Goal: Find specific page/section: Find specific page/section

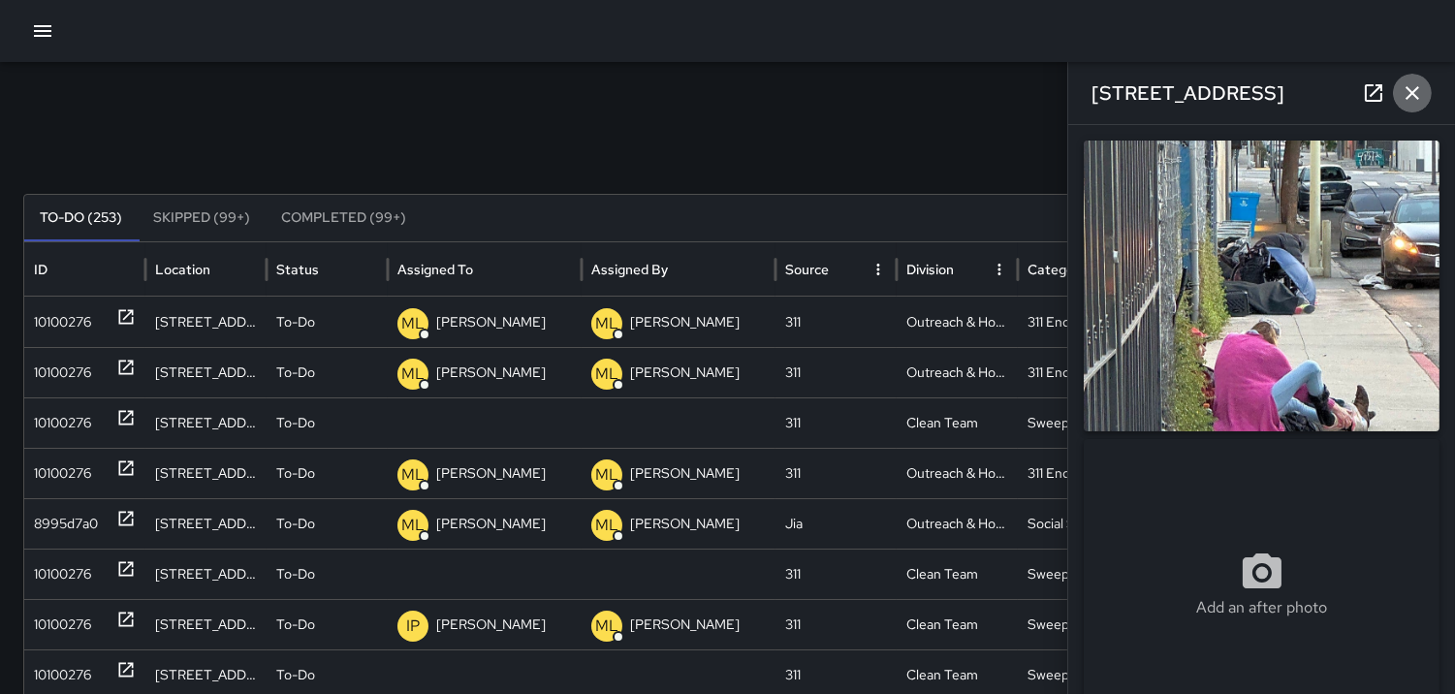
click at [1415, 89] on icon "button" at bounding box center [1412, 93] width 14 height 14
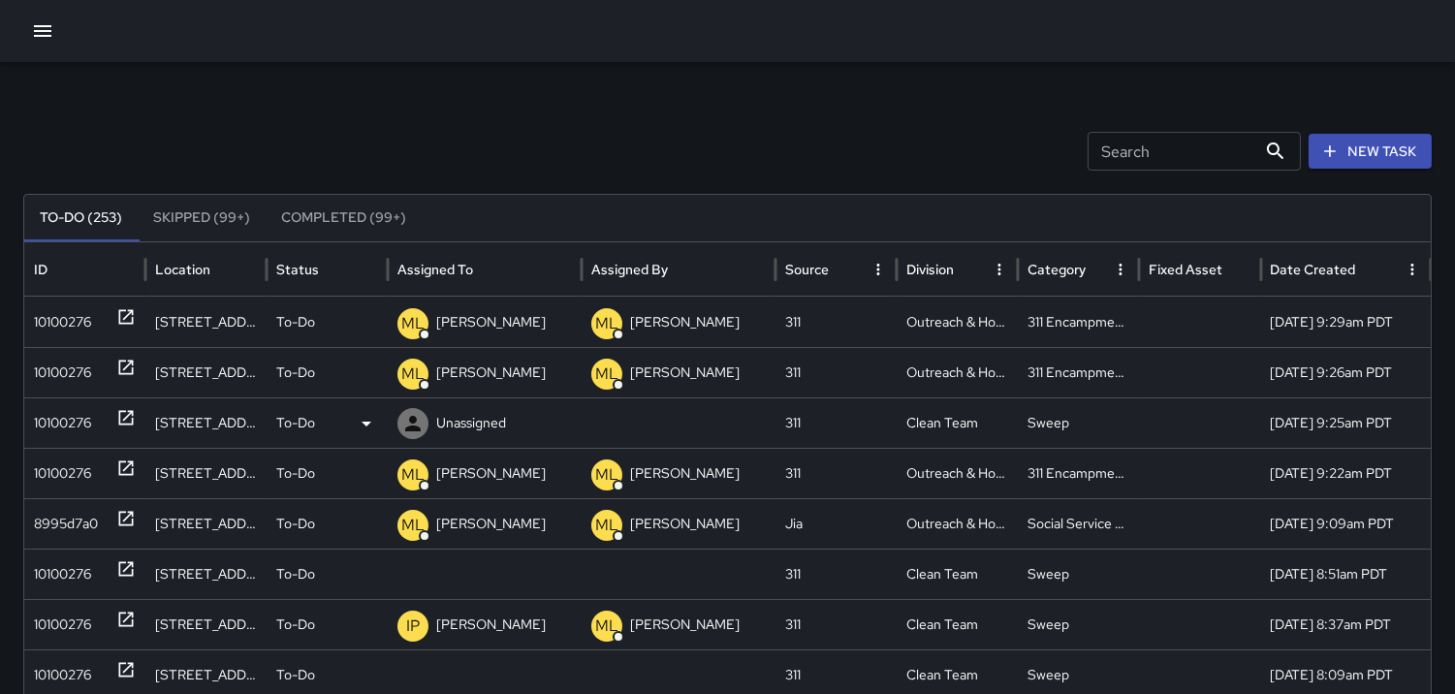
click at [65, 420] on div "10100276" at bounding box center [62, 422] width 57 height 49
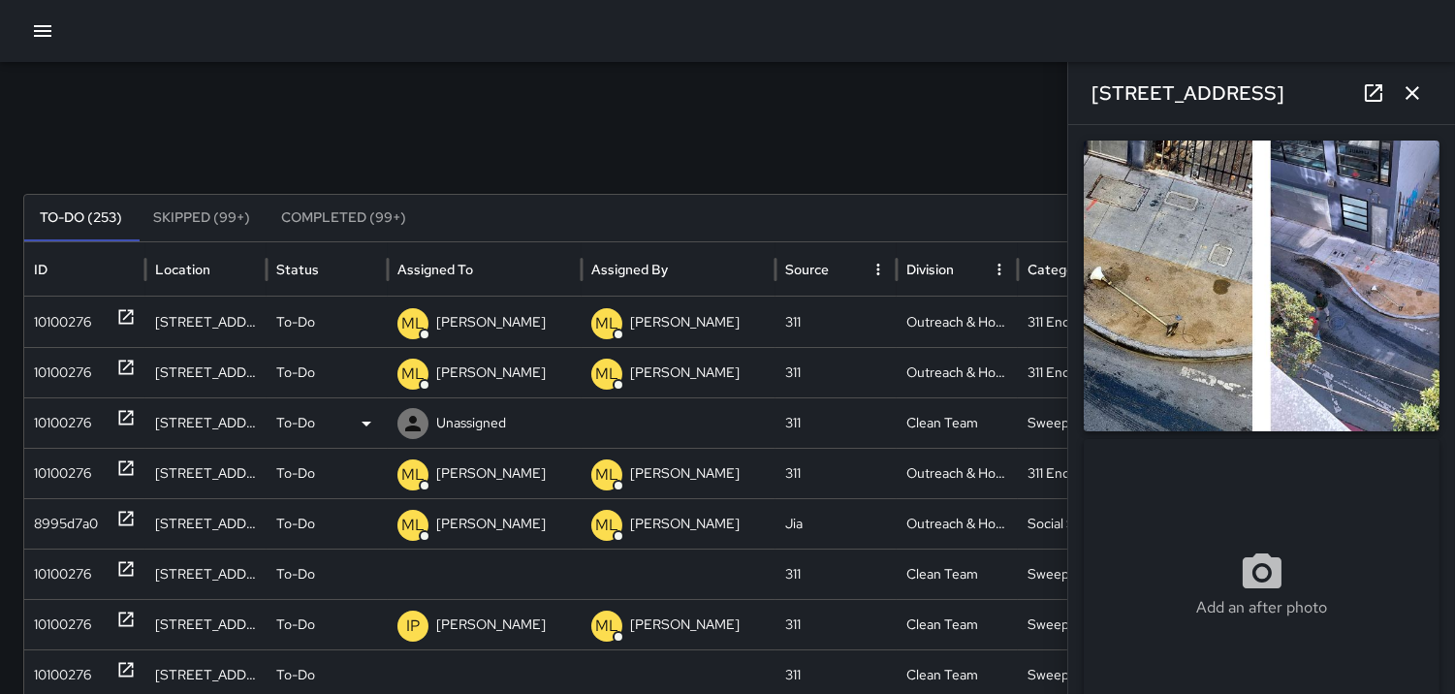
type input "**********"
click at [68, 414] on div "10100276" at bounding box center [62, 422] width 57 height 49
click at [420, 428] on icon at bounding box center [413, 424] width 16 height 16
drag, startPoint x: 42, startPoint y: 577, endPoint x: 44, endPoint y: 564, distance: 12.7
click at [43, 575] on div "10100276" at bounding box center [62, 574] width 57 height 49
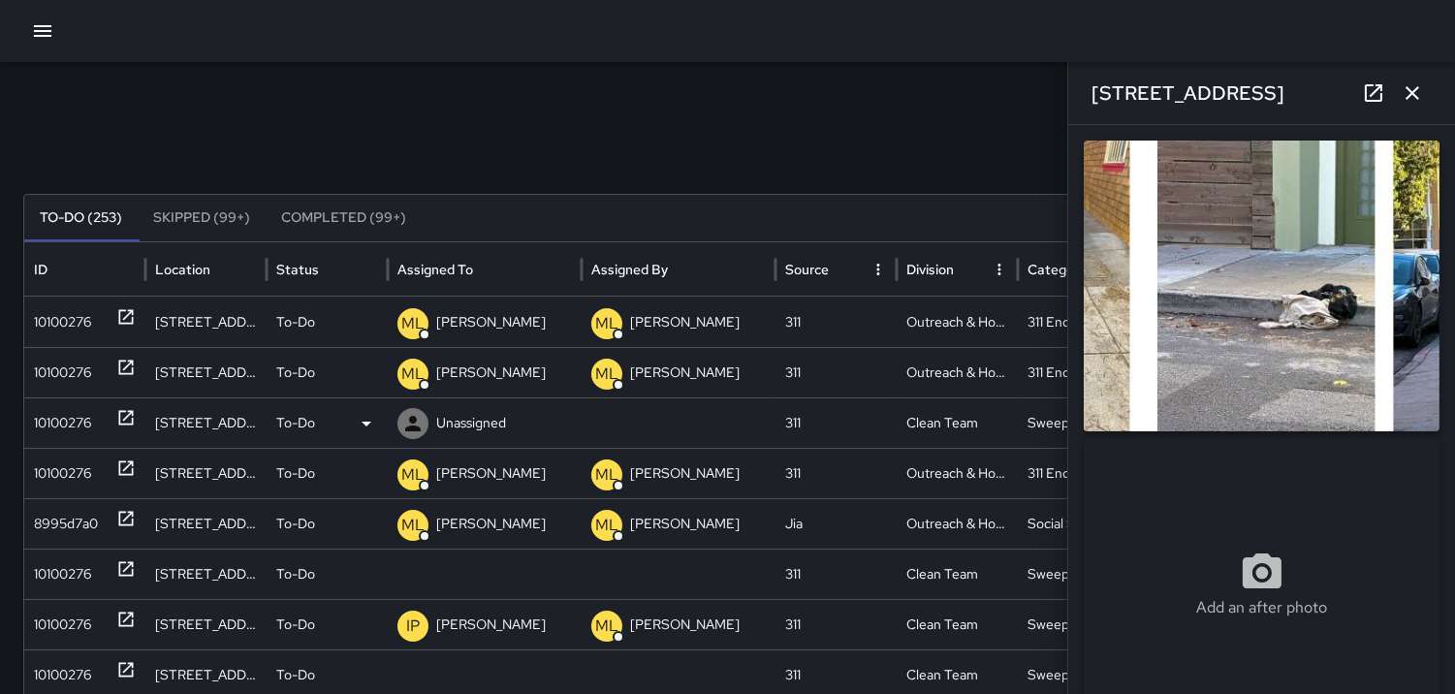
drag, startPoint x: 59, startPoint y: 410, endPoint x: 73, endPoint y: 418, distance: 15.6
click at [61, 414] on div "10100276" at bounding box center [62, 422] width 57 height 49
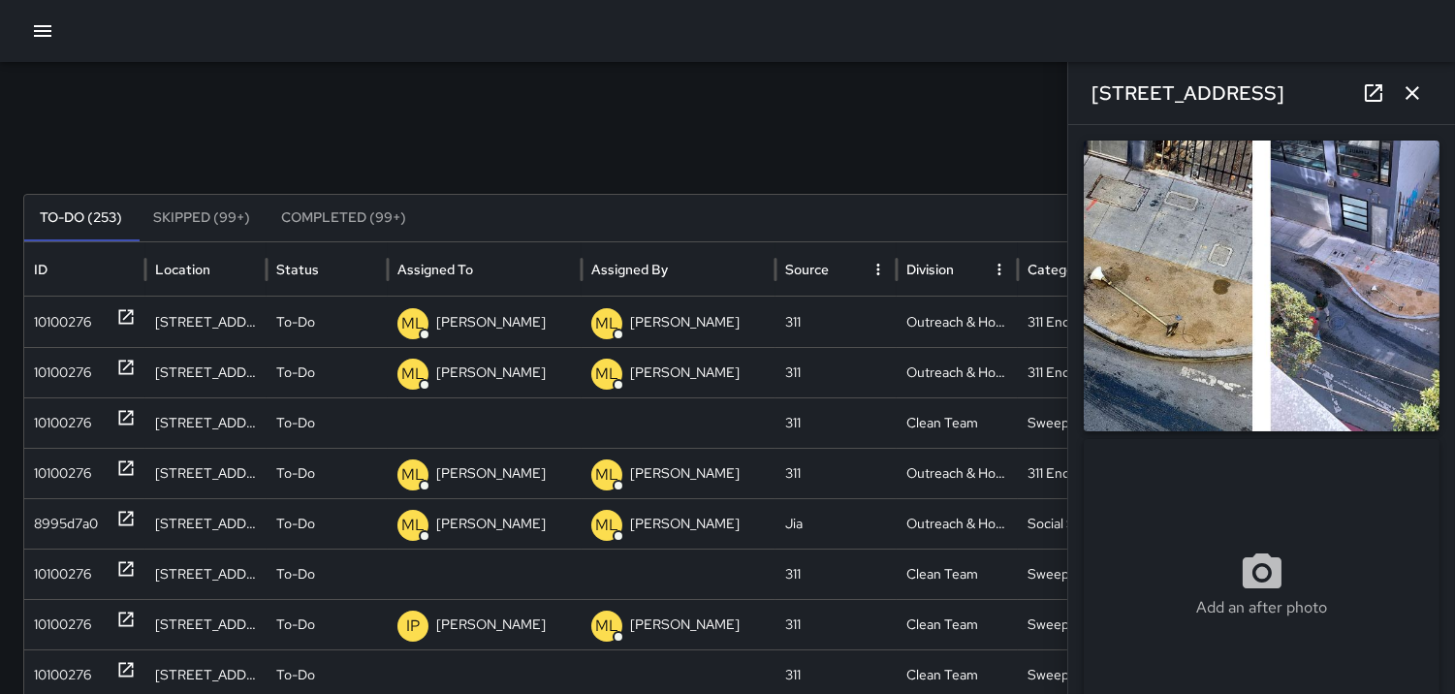
click at [0, 0] on icon at bounding box center [0, 0] width 0 height 0
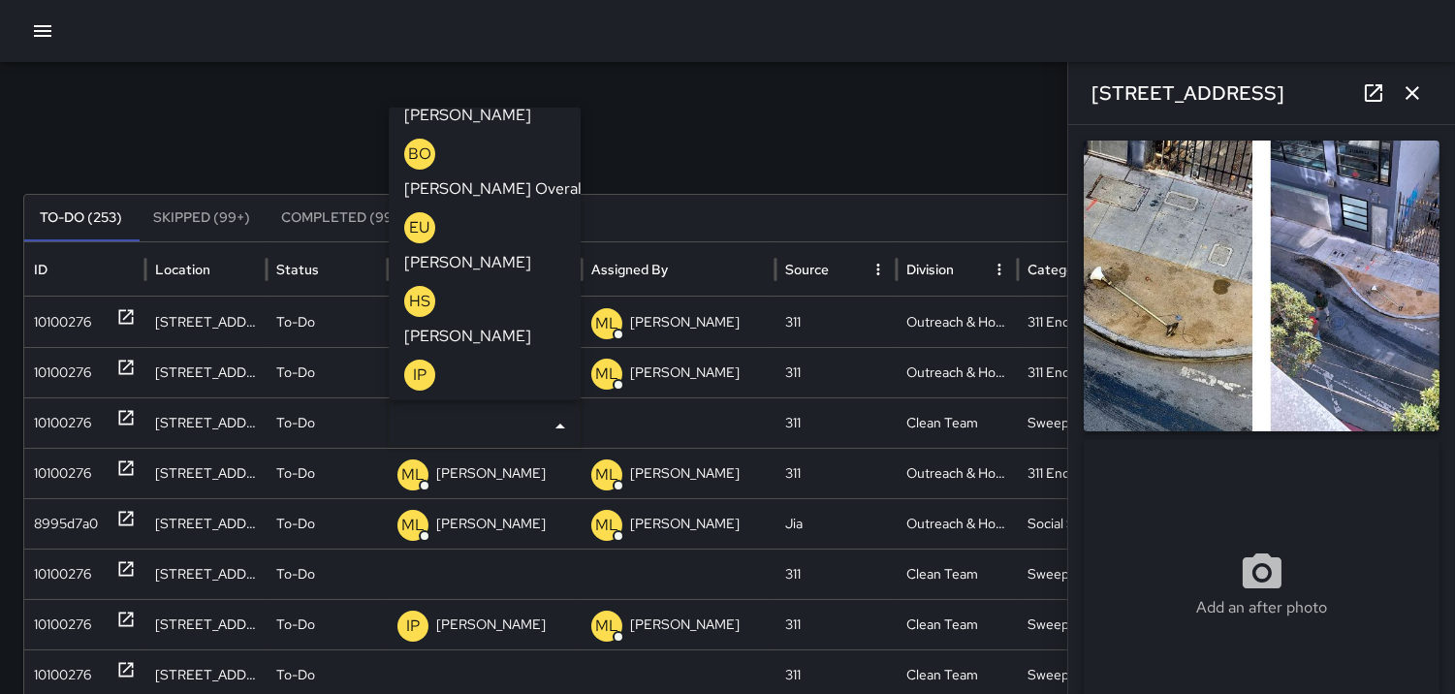
scroll to position [753, 0]
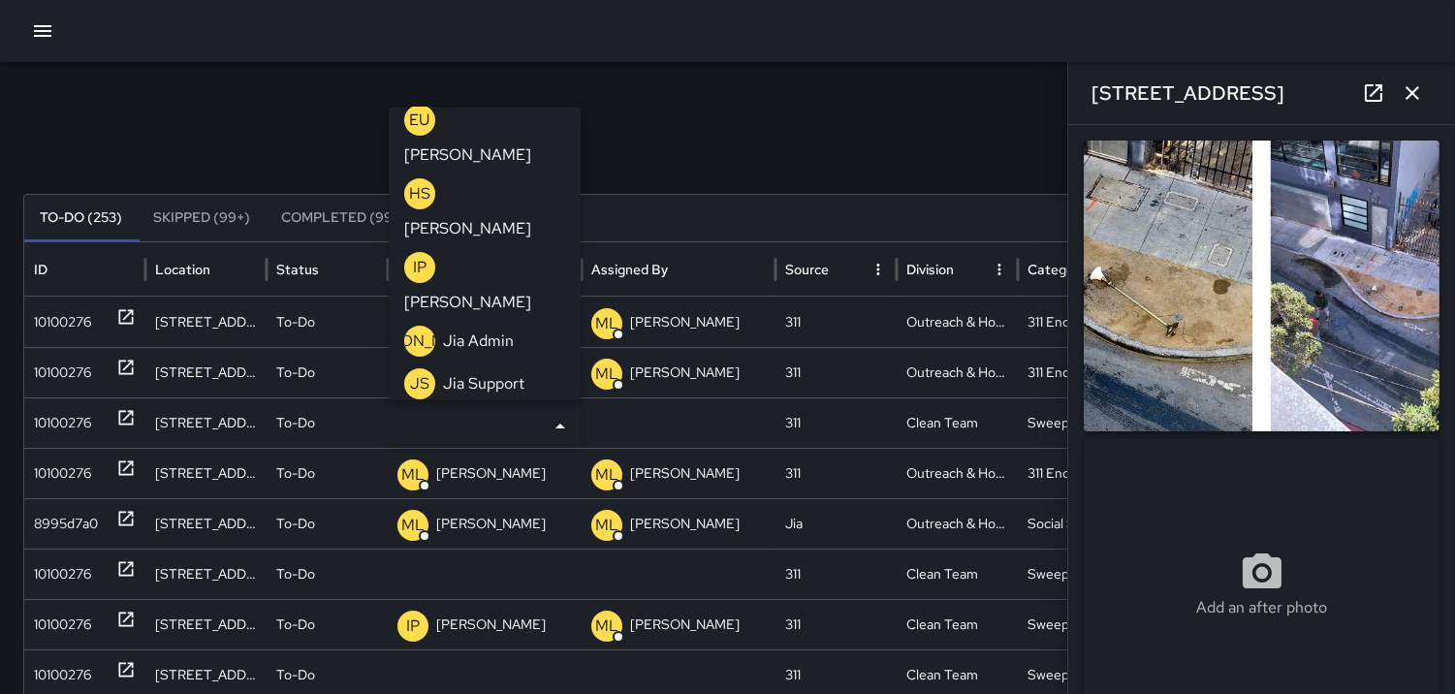
click at [414, 635] on p "MA" at bounding box center [420, 646] width 24 height 23
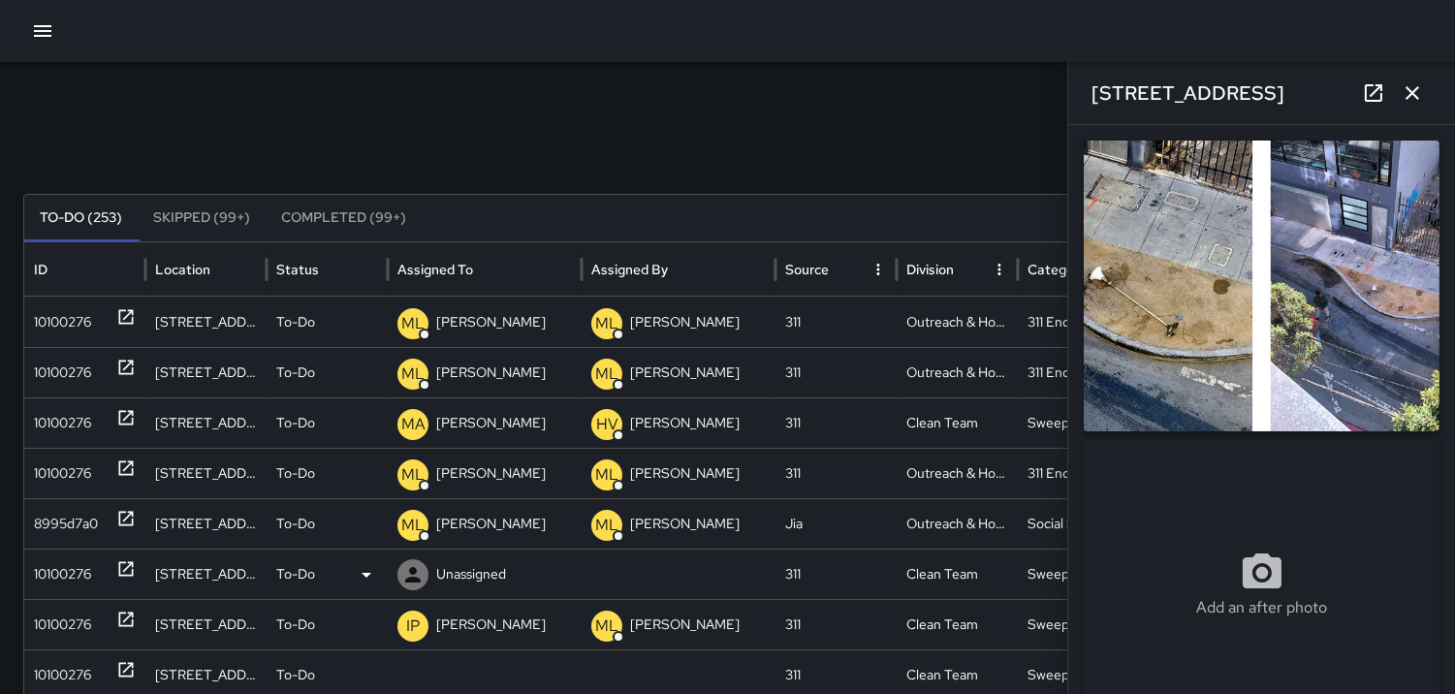
click at [59, 573] on div "10100276" at bounding box center [62, 574] width 57 height 49
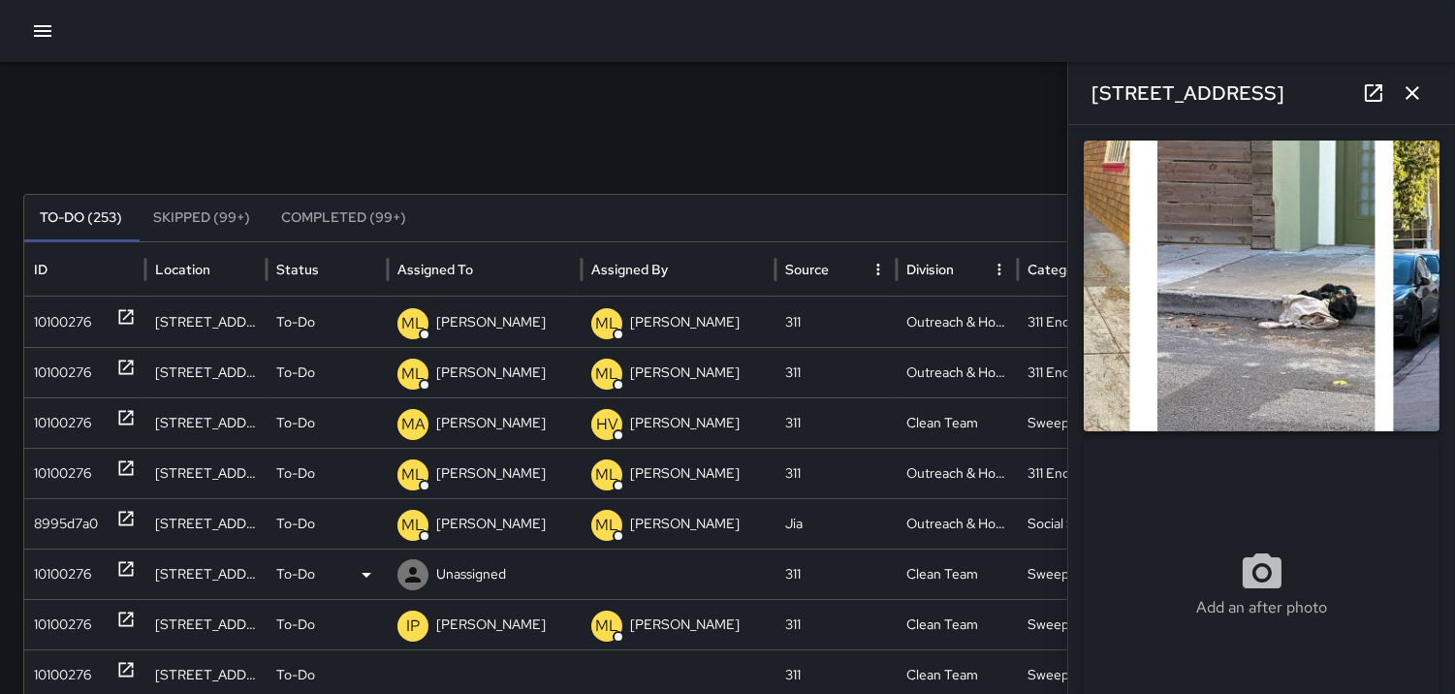
click at [369, 577] on icon at bounding box center [366, 574] width 23 height 23
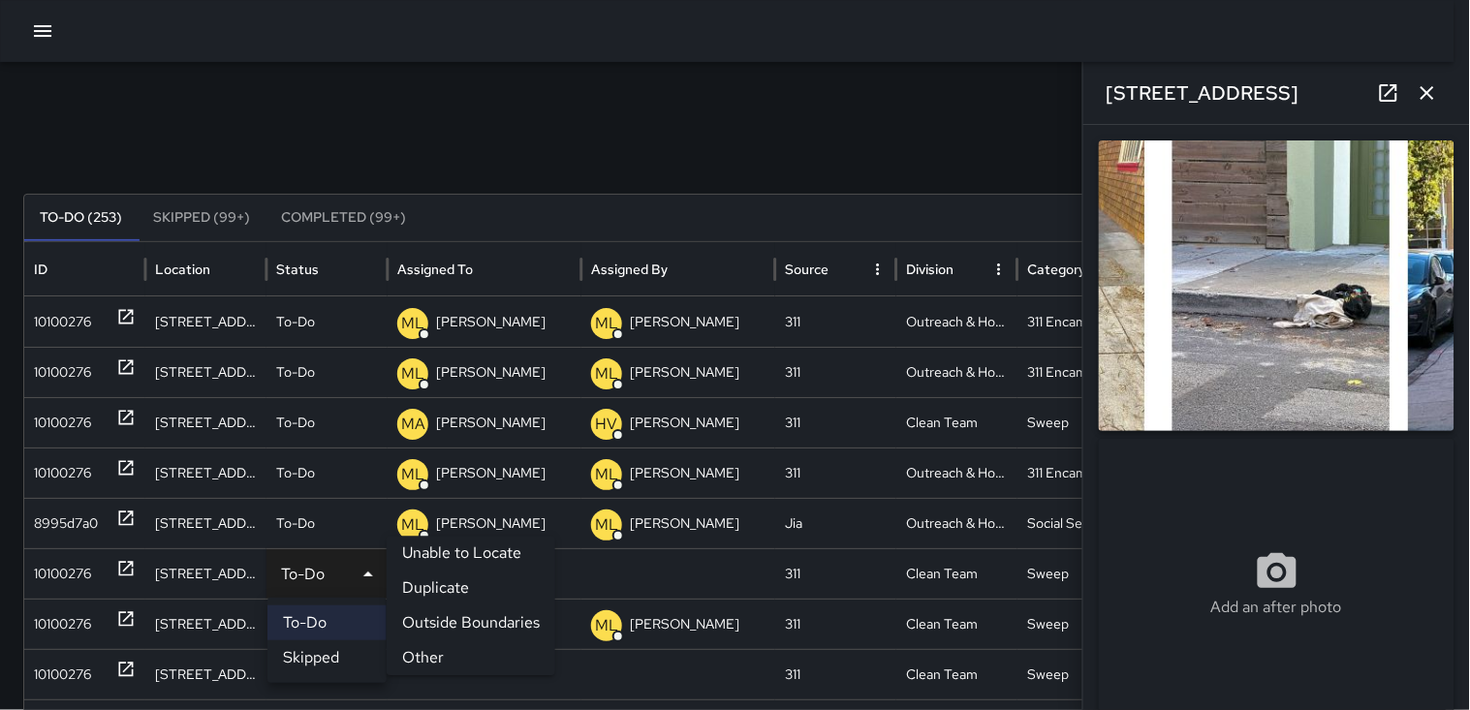
click at [426, 622] on li "Outside Boundaries" at bounding box center [471, 623] width 169 height 35
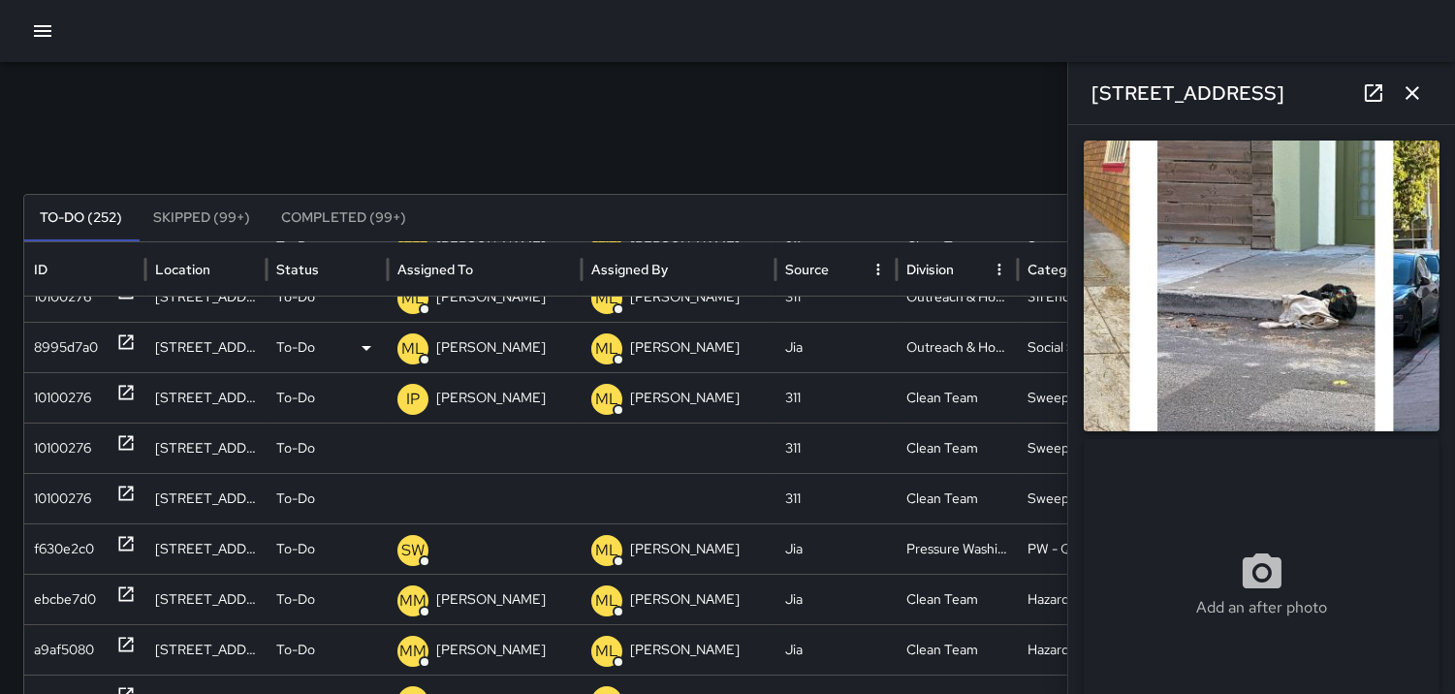
scroll to position [215, 0]
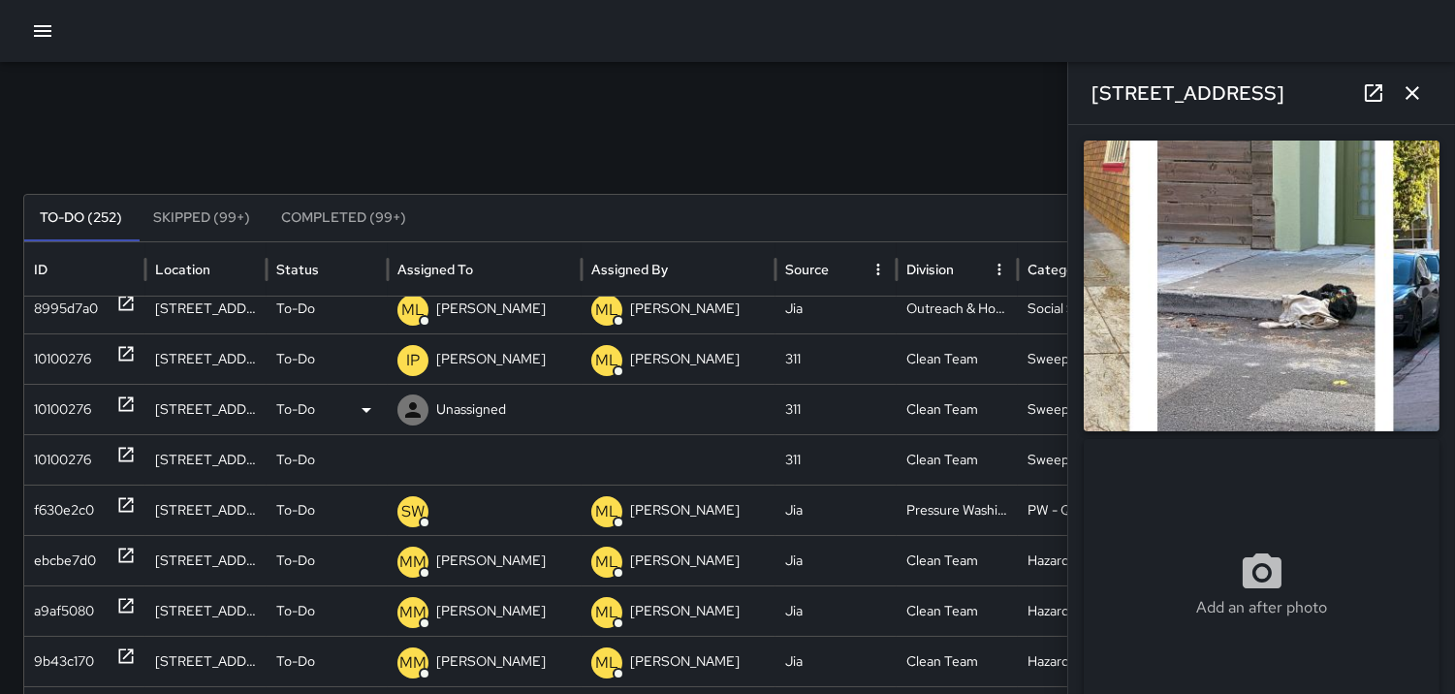
click at [80, 400] on div "10100276" at bounding box center [62, 409] width 57 height 49
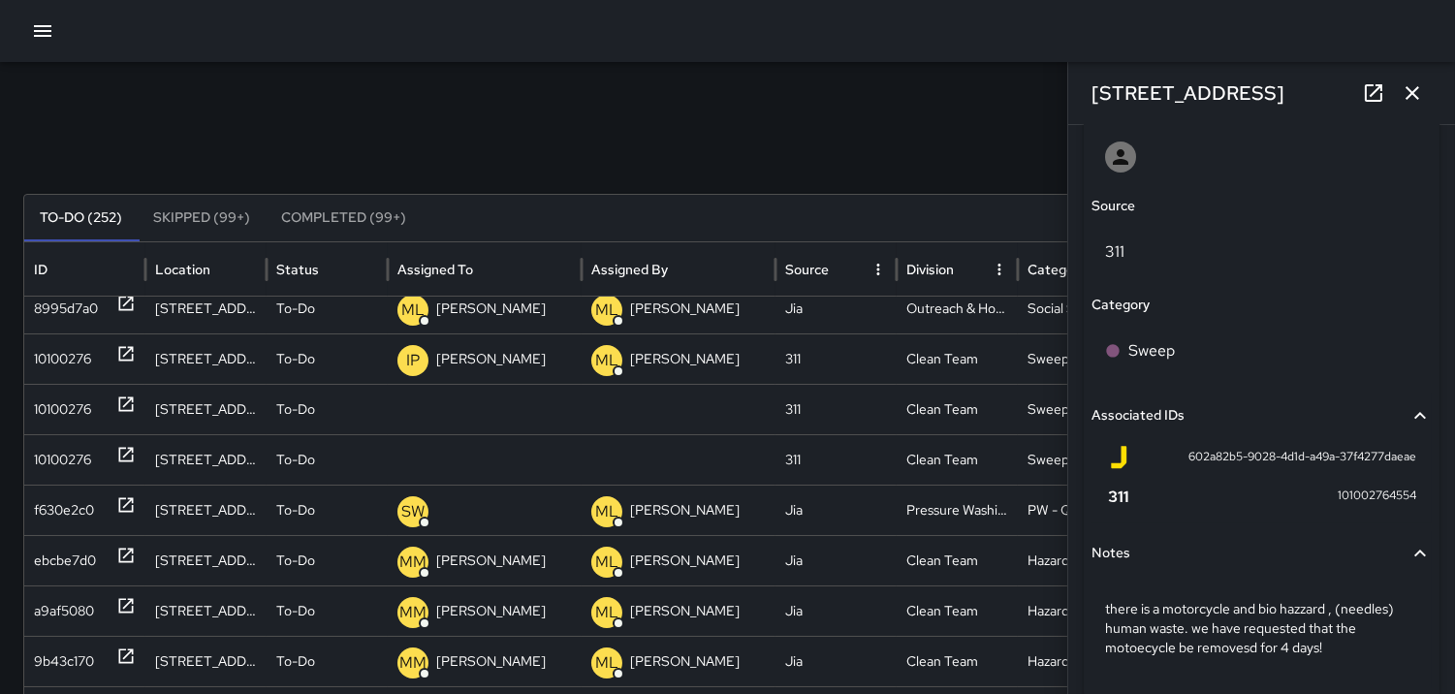
scroll to position [1124, 0]
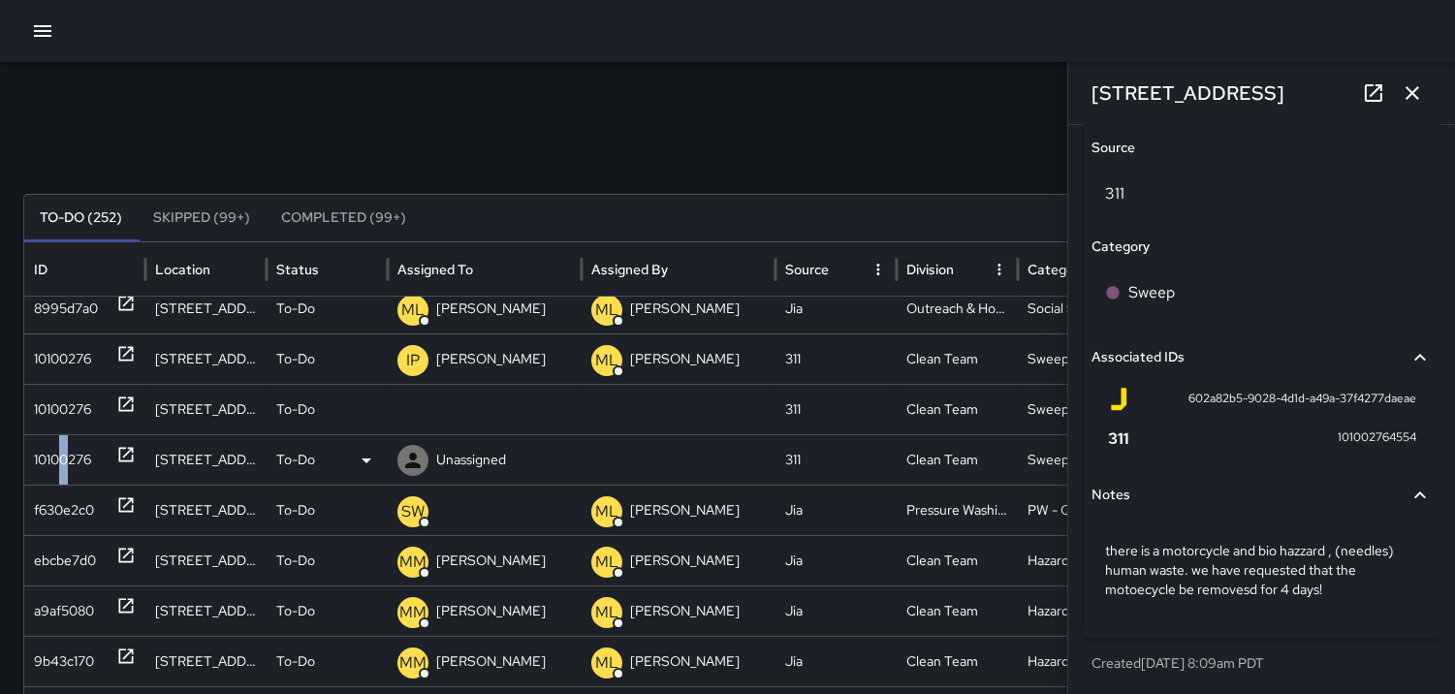
click at [65, 466] on div "10100276" at bounding box center [62, 459] width 57 height 49
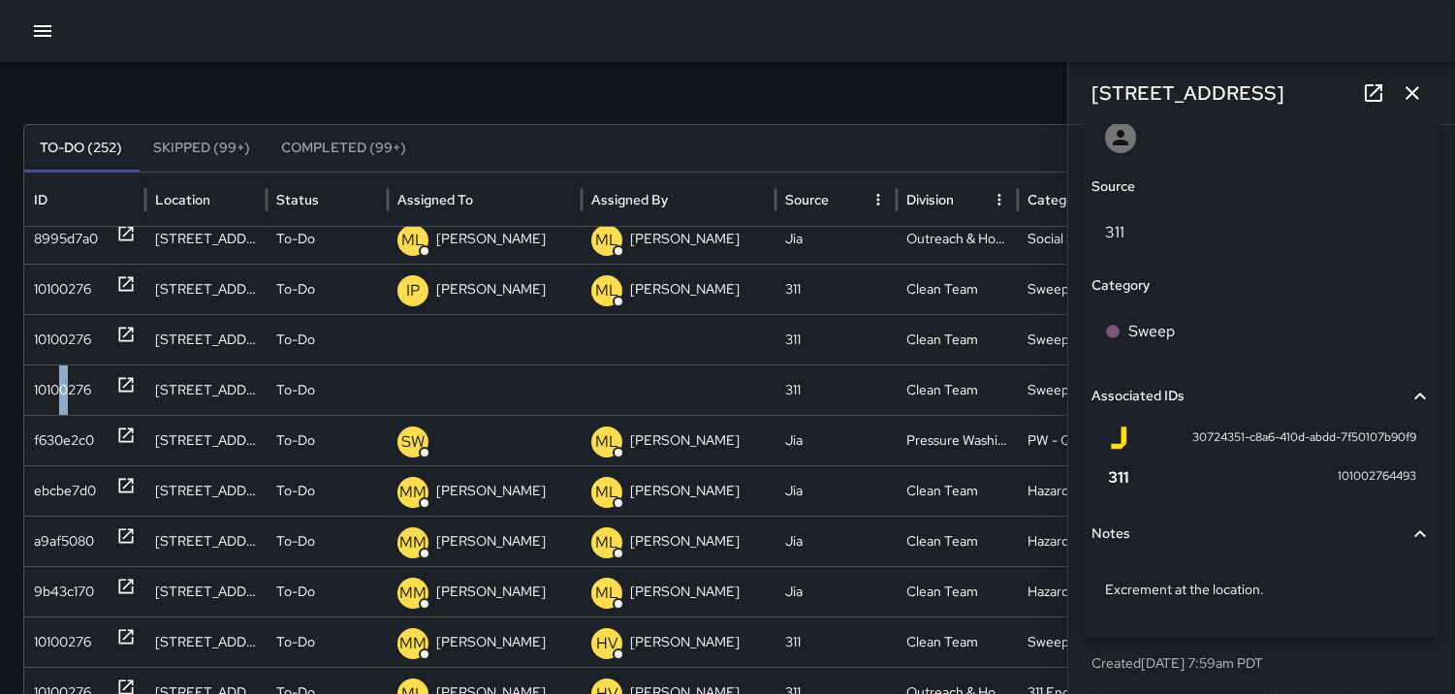
scroll to position [108, 0]
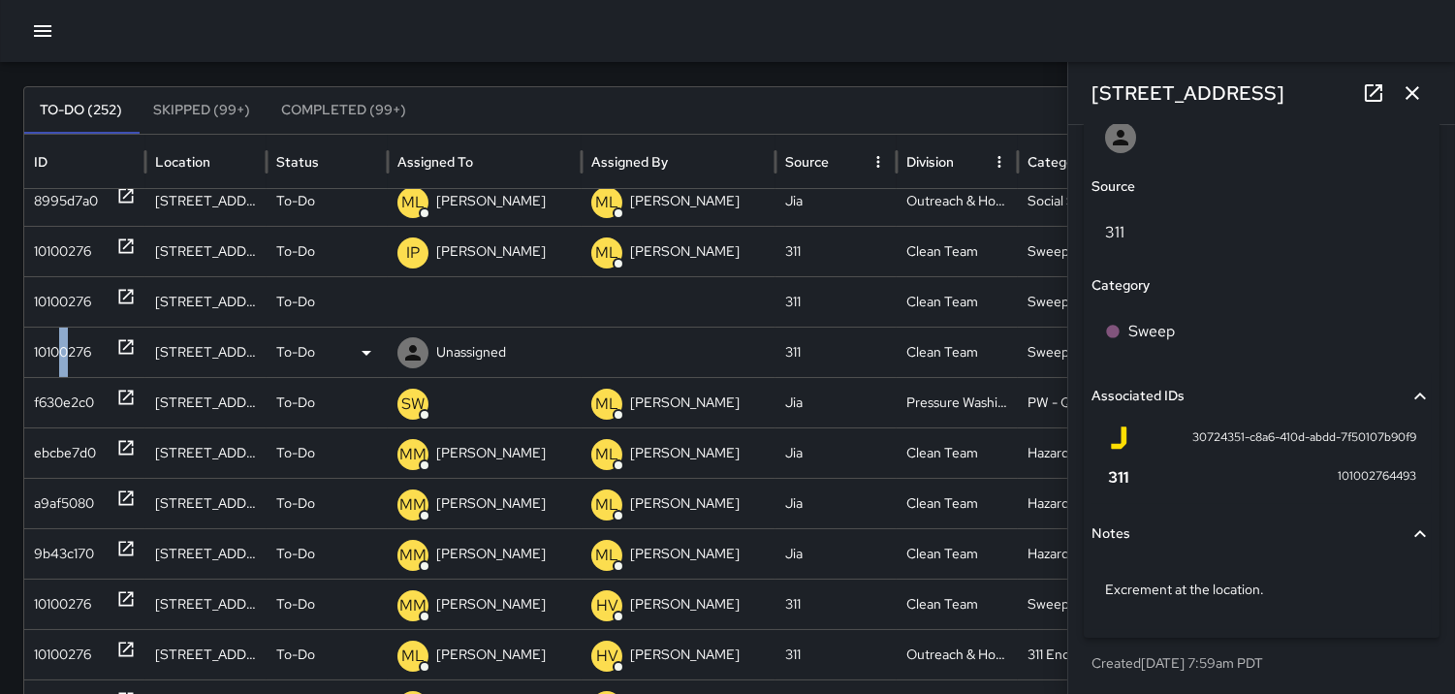
click at [417, 342] on icon at bounding box center [412, 352] width 23 height 23
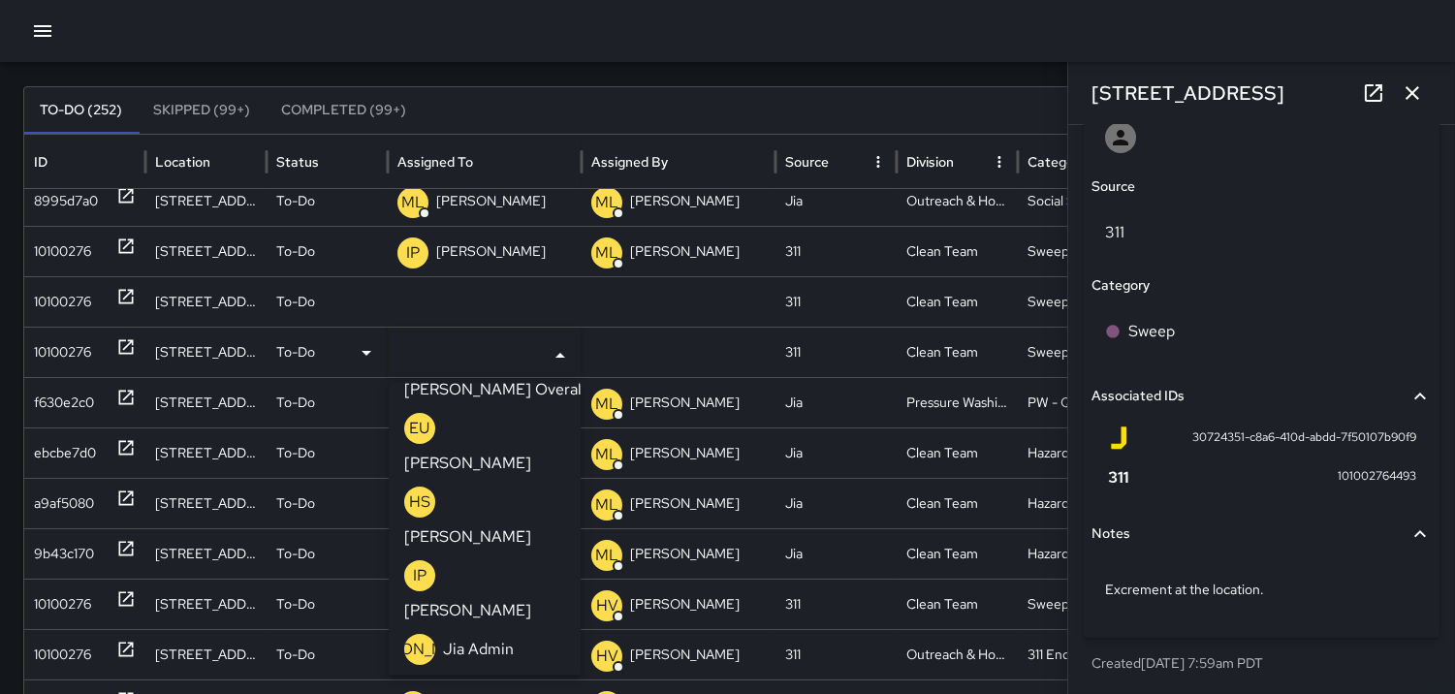
scroll to position [753, 0]
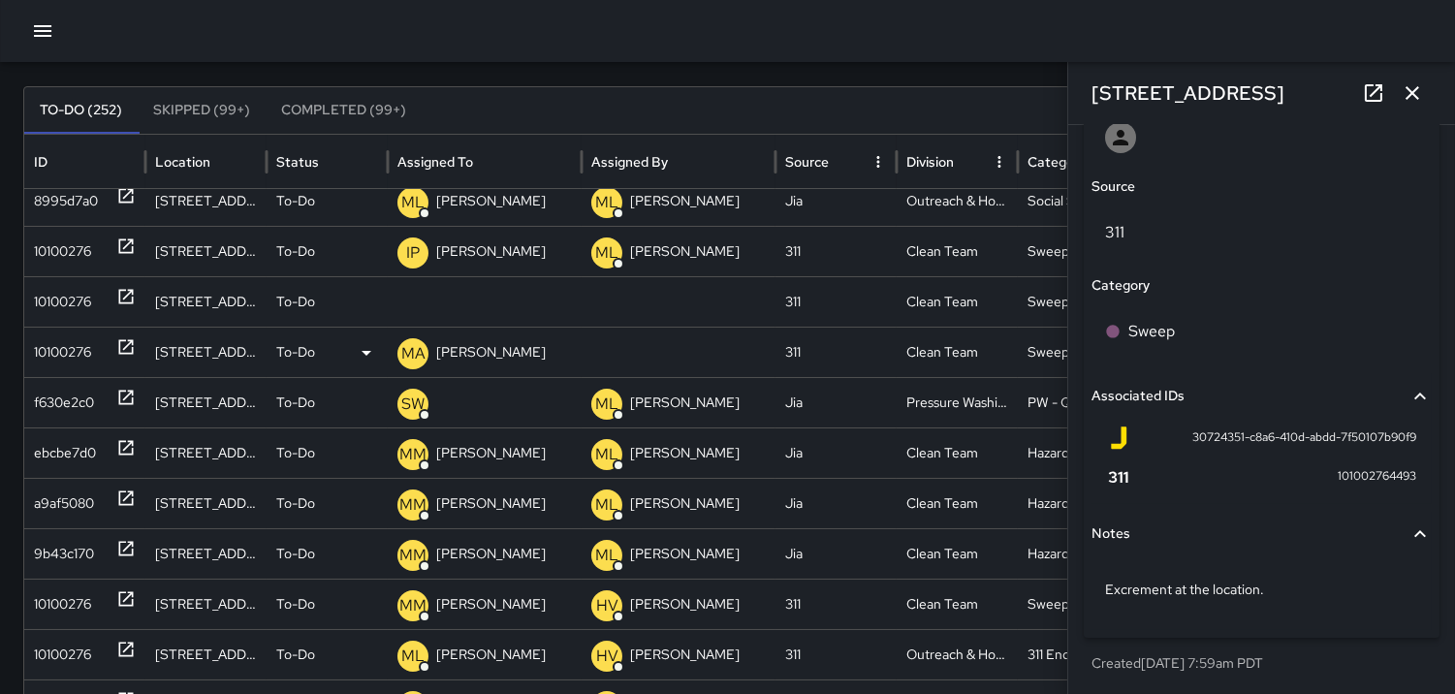
scroll to position [1184, 0]
click at [61, 291] on div "10100276" at bounding box center [62, 301] width 57 height 49
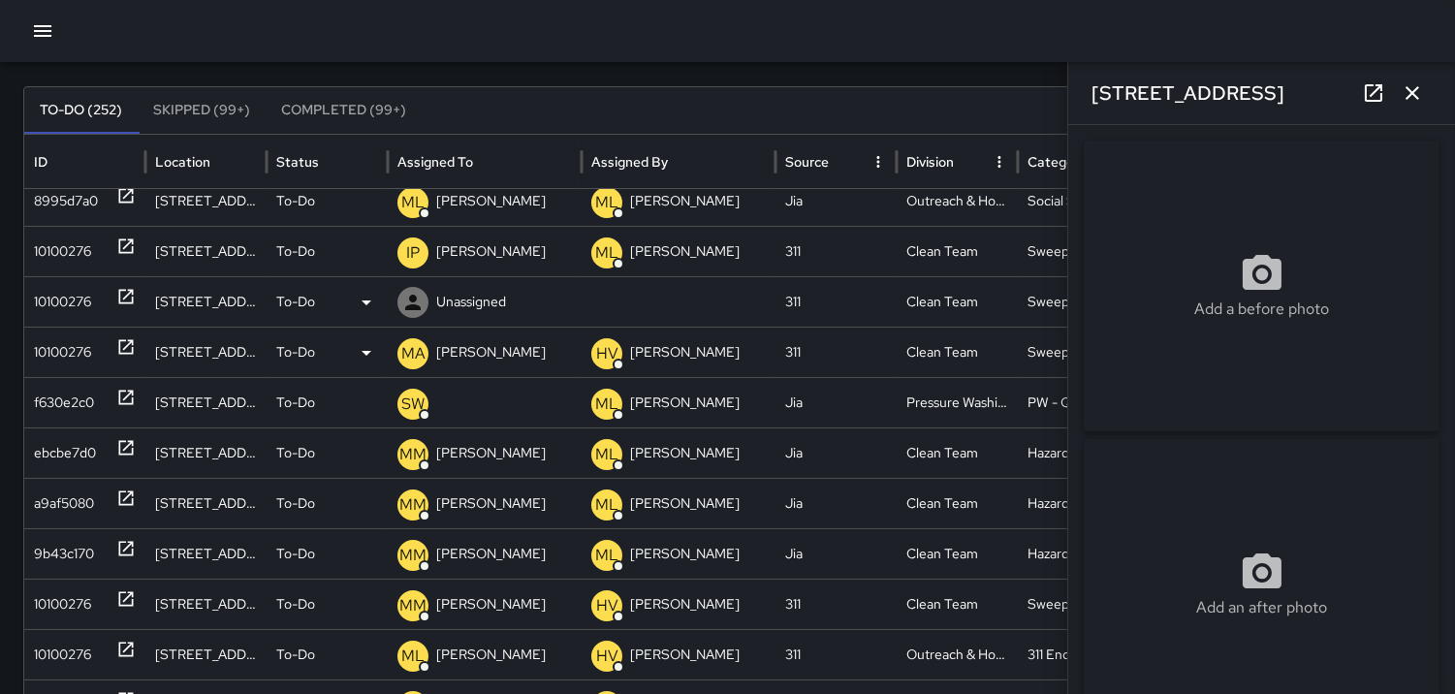
type input "**********"
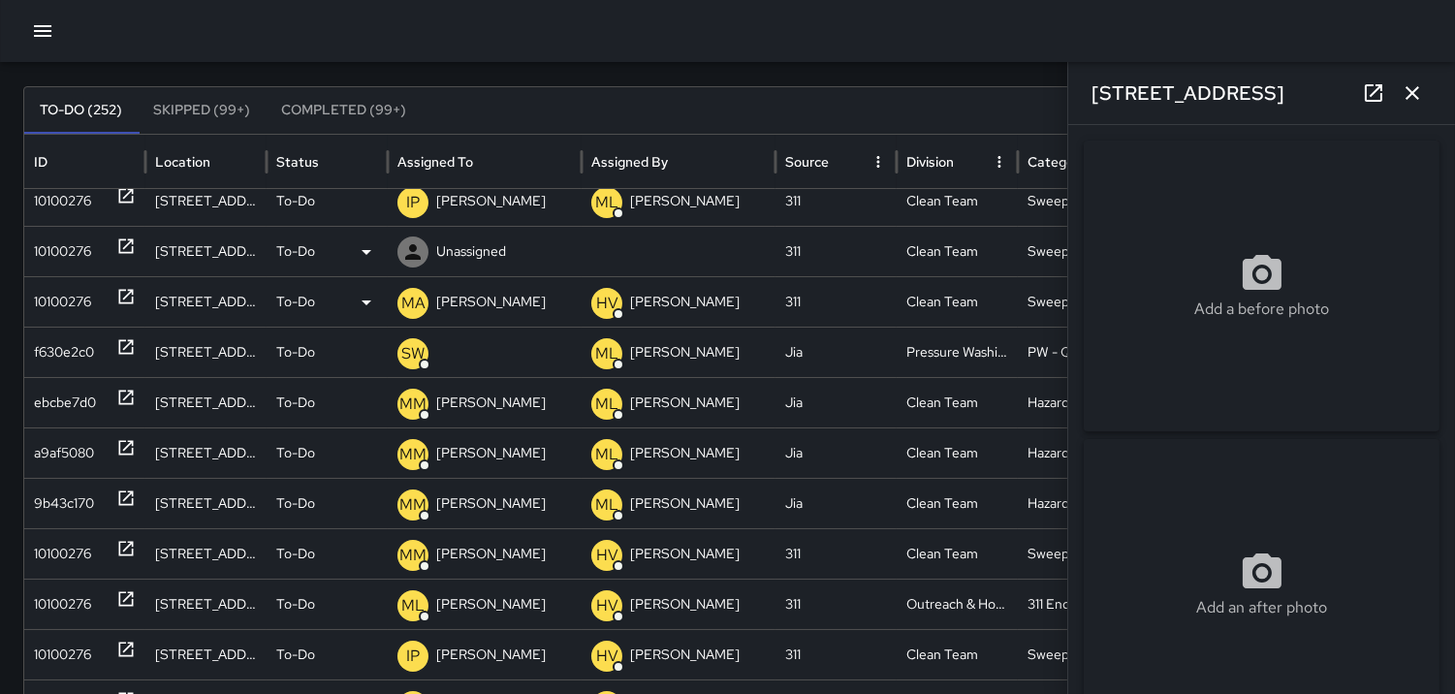
scroll to position [202, 0]
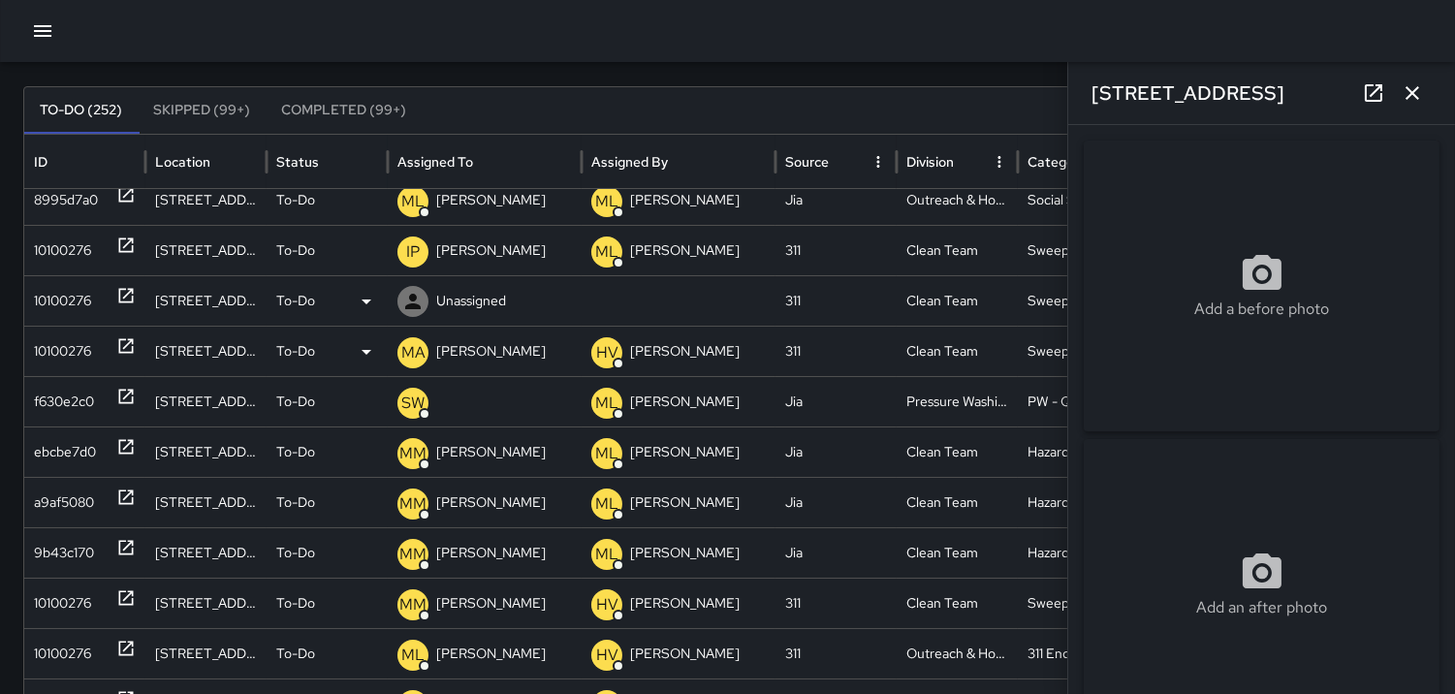
click at [419, 298] on icon at bounding box center [412, 301] width 23 height 23
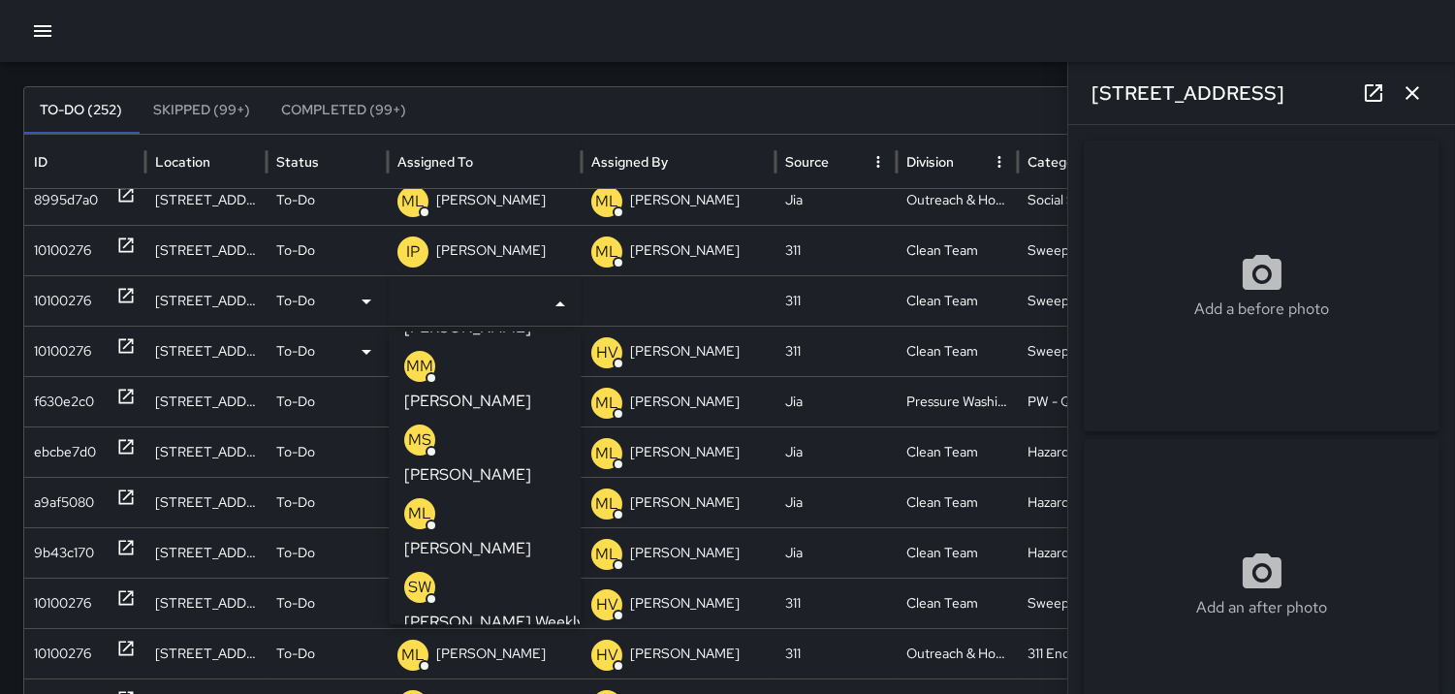
scroll to position [323, 0]
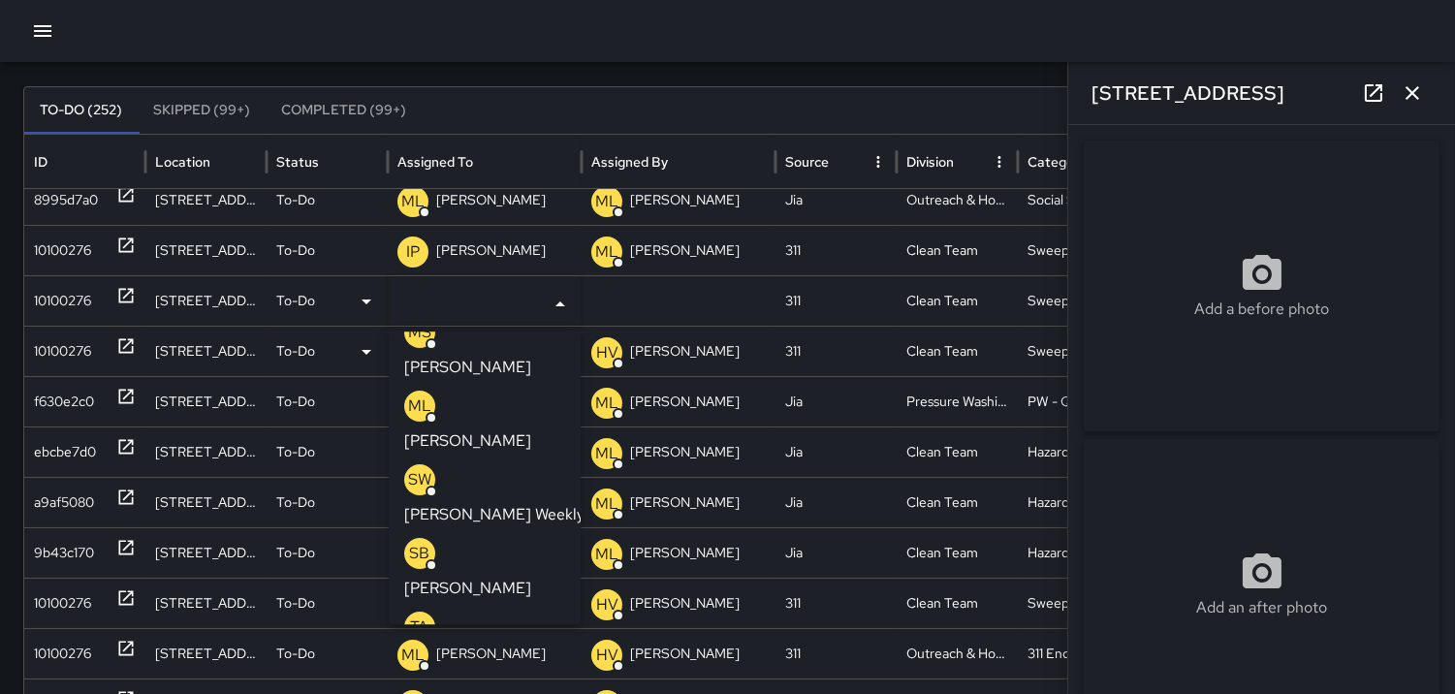
click at [419, 615] on p "TA" at bounding box center [420, 626] width 18 height 23
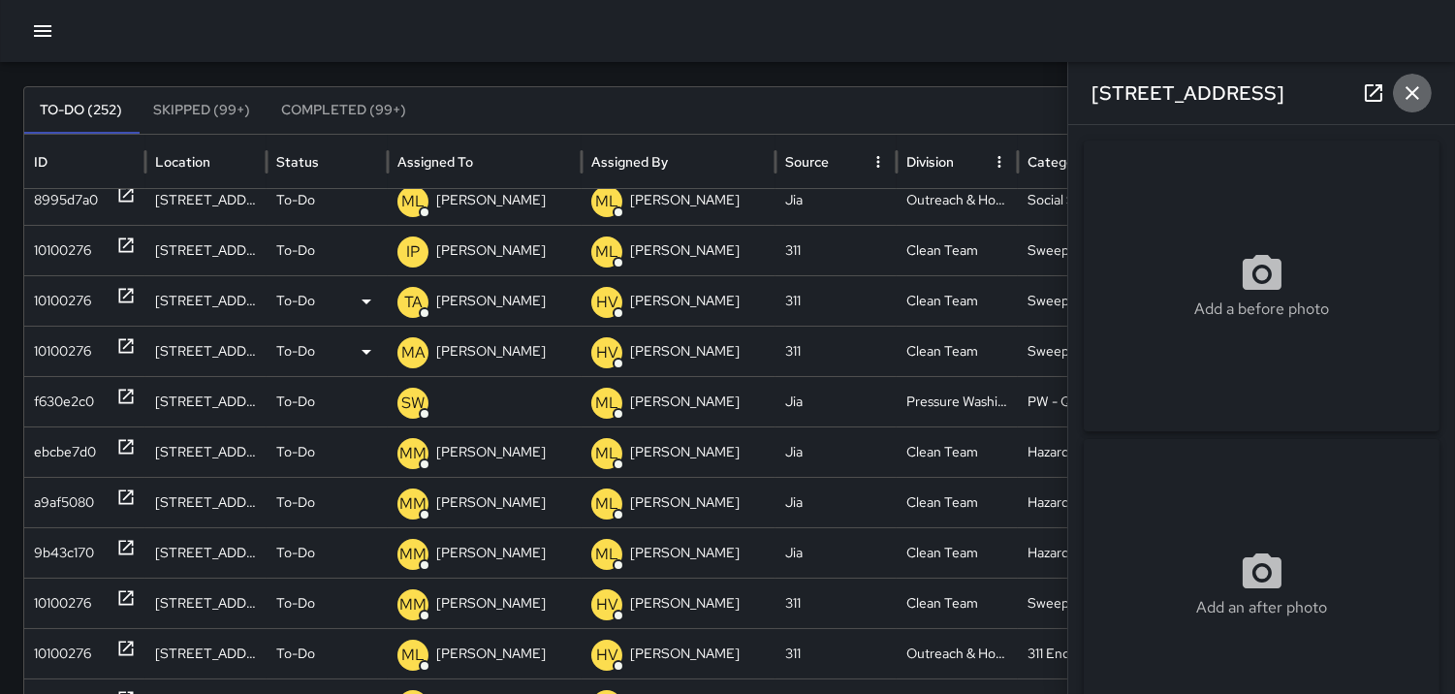
click at [1413, 89] on icon "button" at bounding box center [1412, 92] width 23 height 23
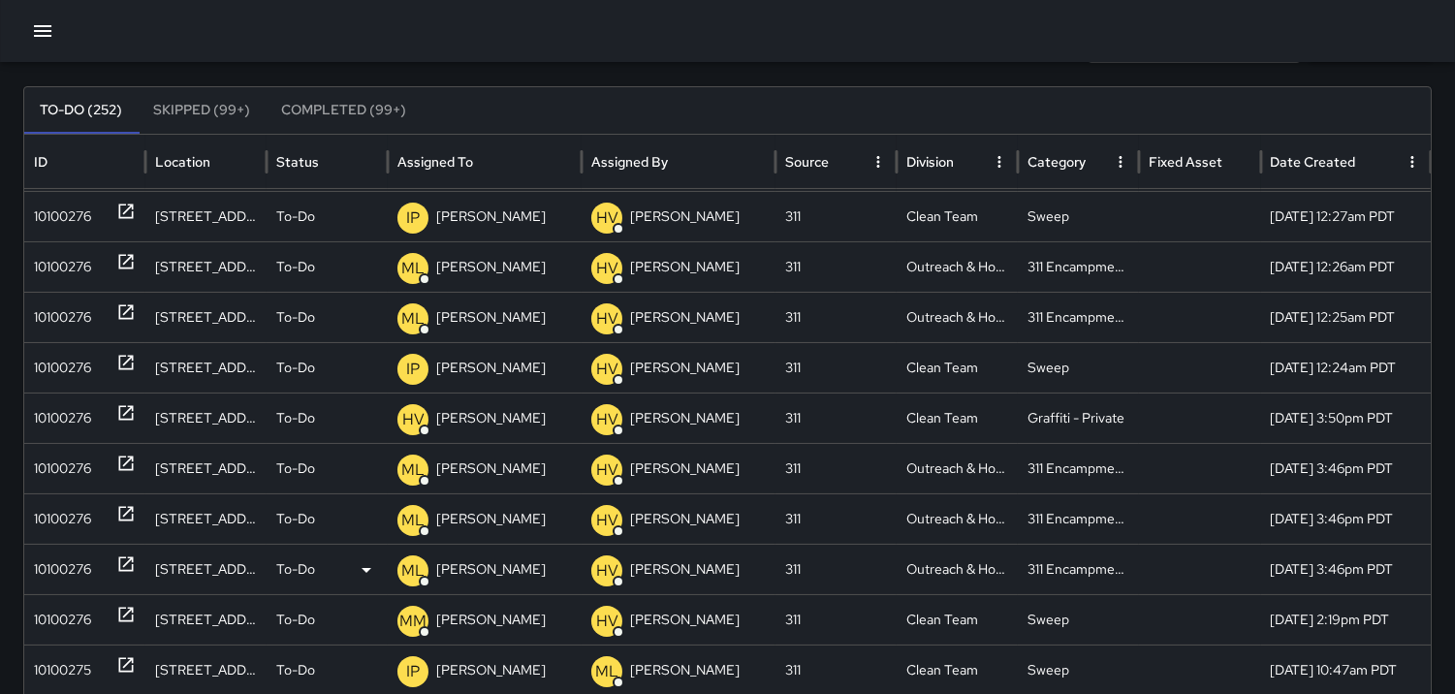
scroll to position [0, 0]
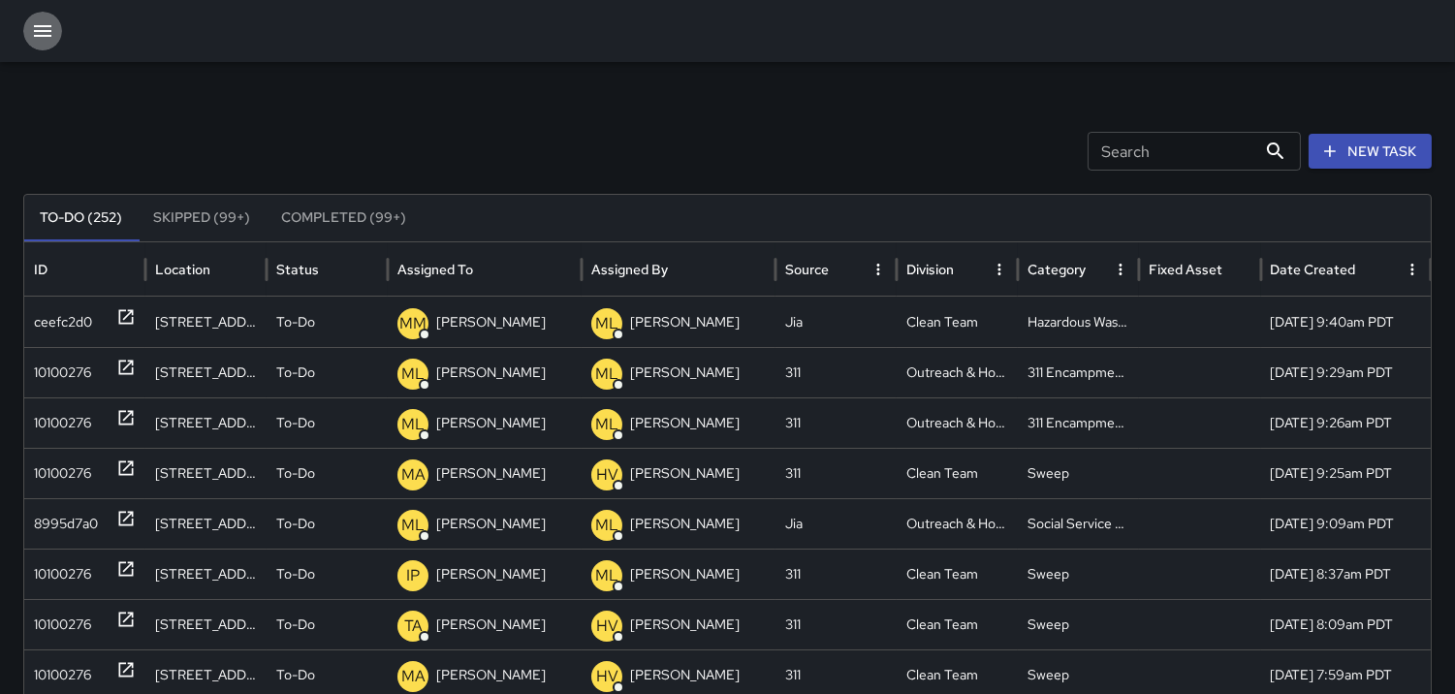
click at [35, 29] on icon "button" at bounding box center [42, 30] width 23 height 23
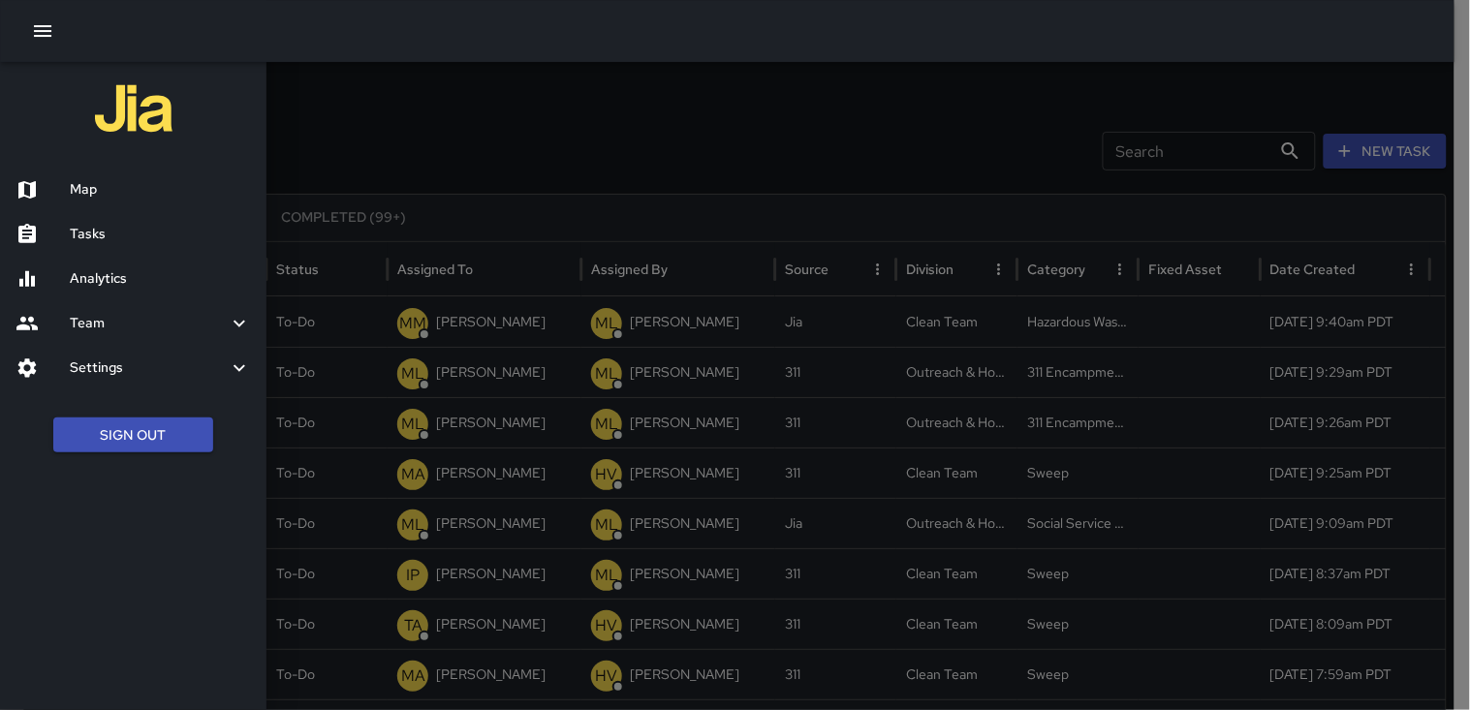
click at [81, 191] on h6 "Map" at bounding box center [160, 189] width 181 height 21
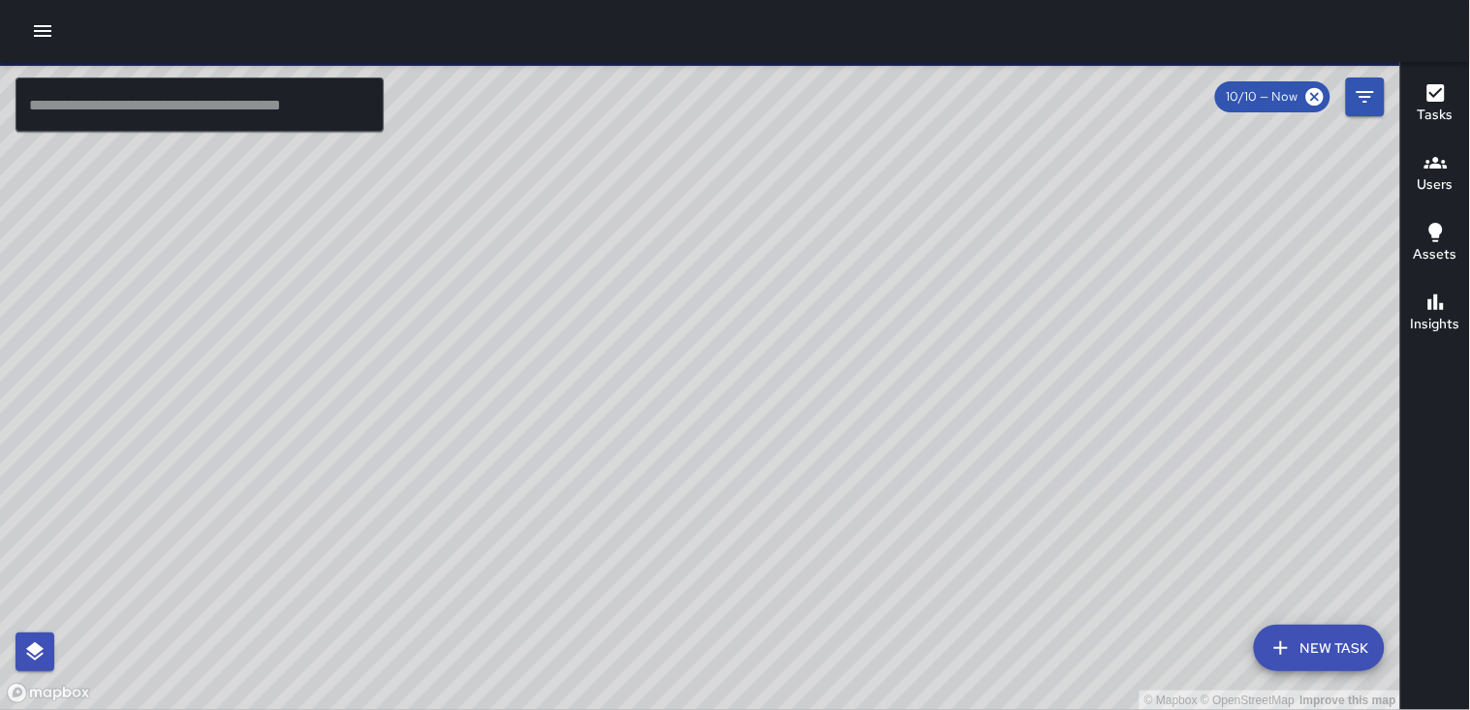
click at [1446, 166] on icon "button" at bounding box center [1436, 163] width 23 height 12
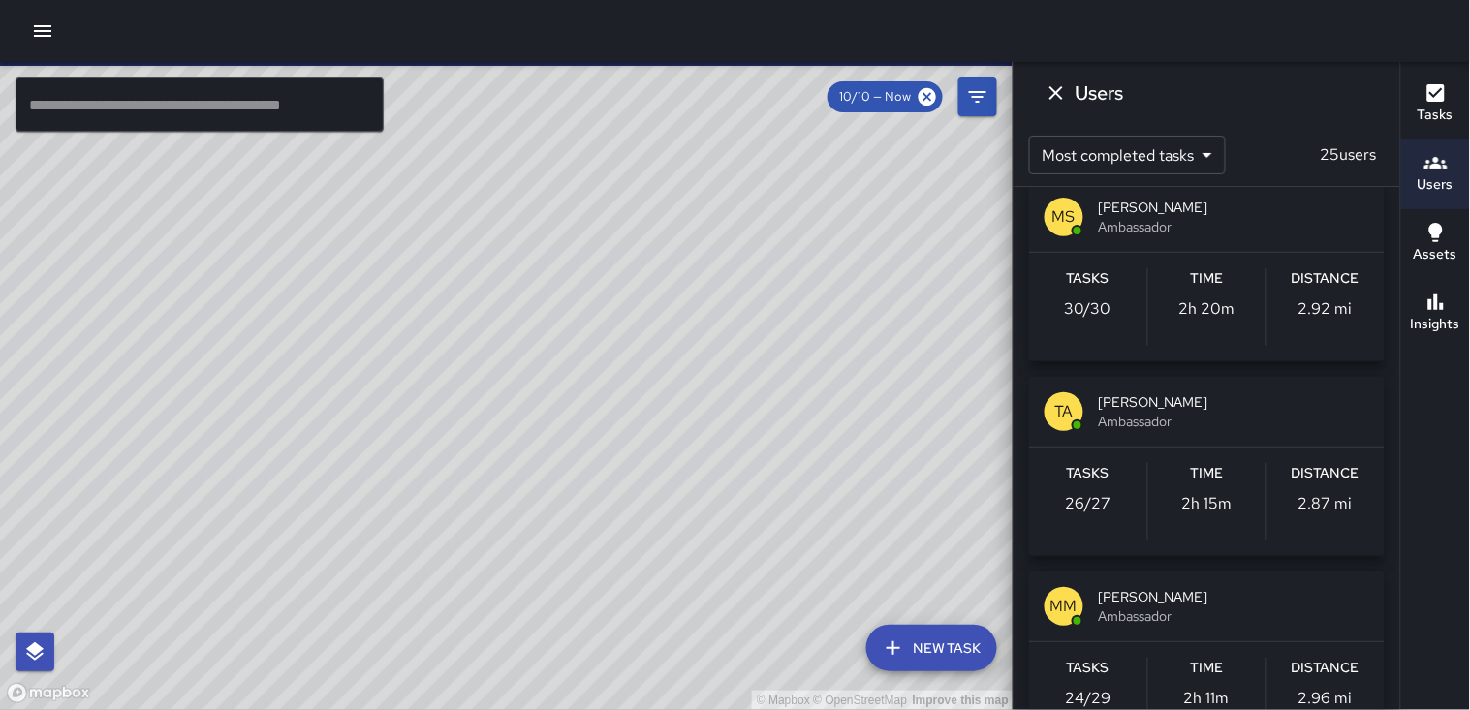
click at [1319, 278] on h6 "Distance" at bounding box center [1326, 278] width 68 height 21
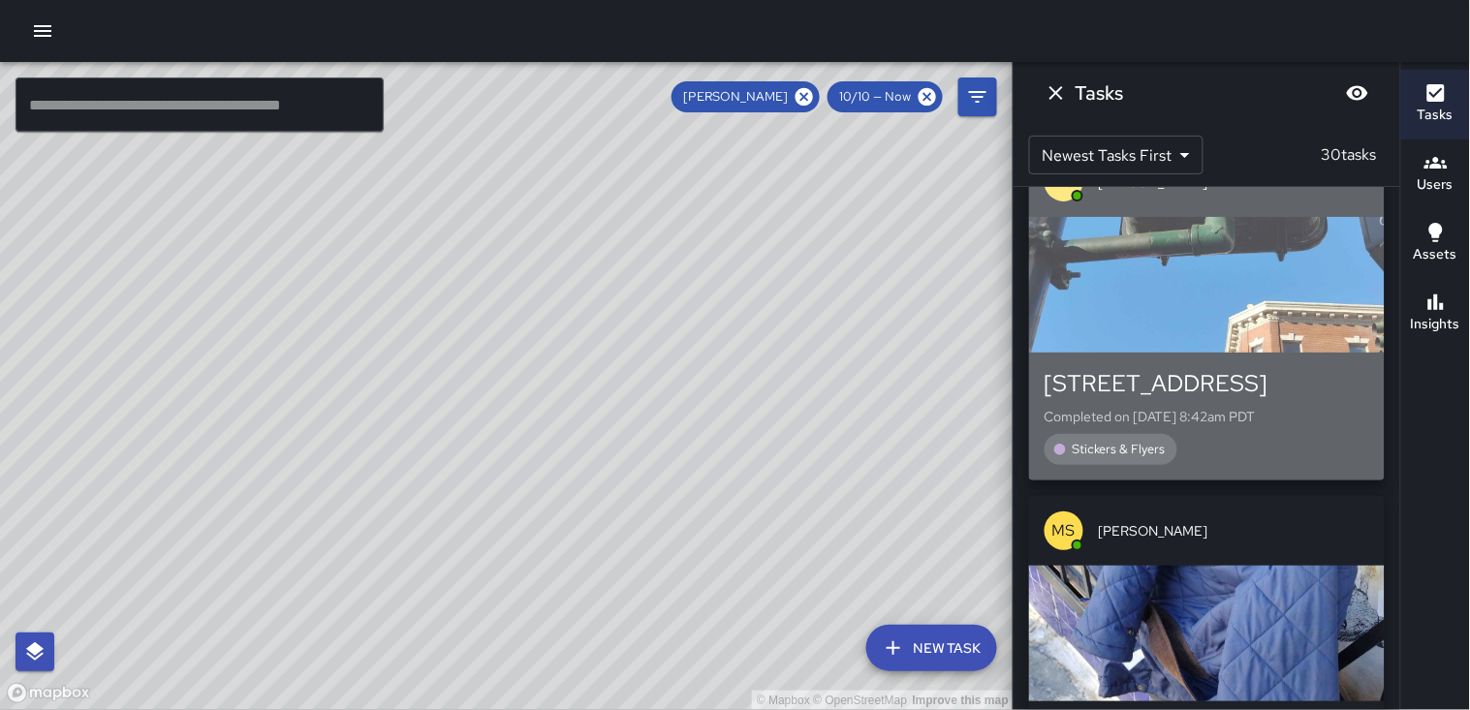
click at [1276, 255] on div "button" at bounding box center [1207, 285] width 356 height 136
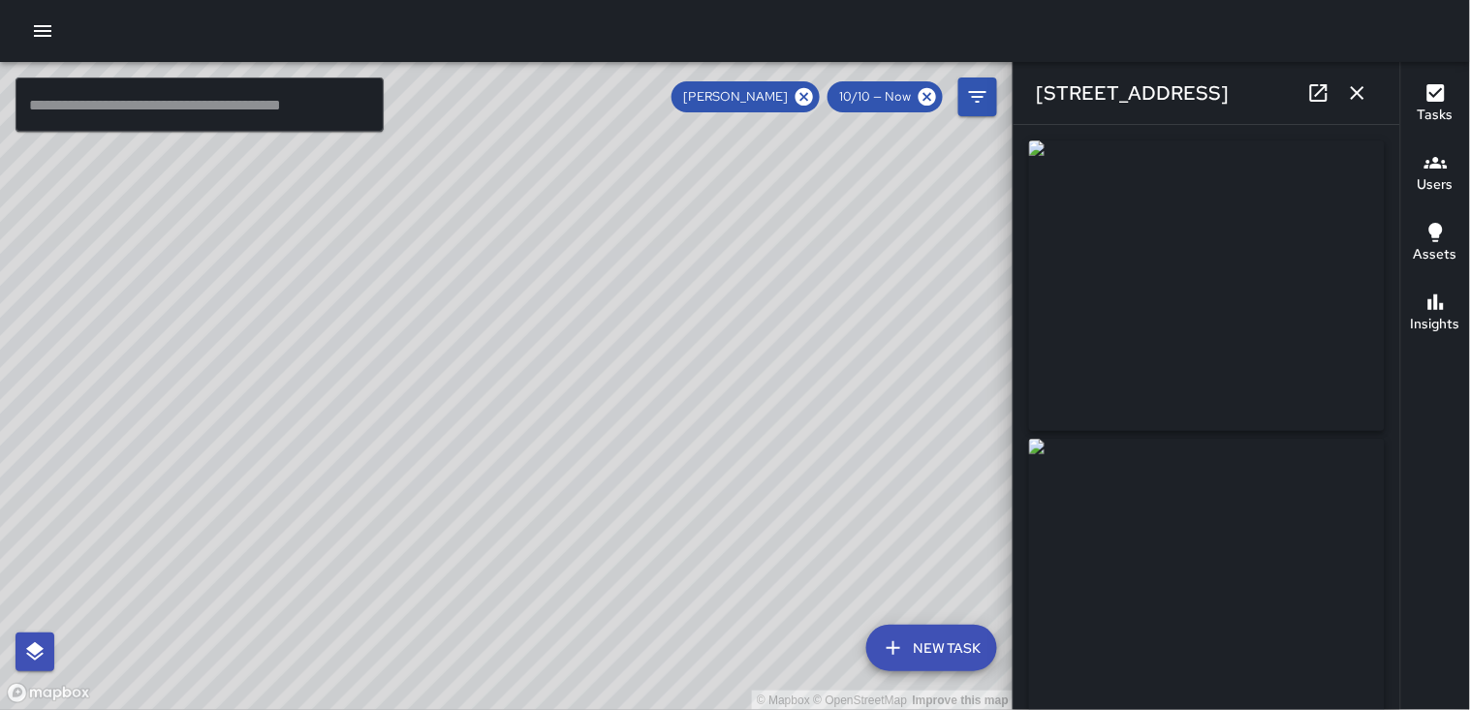
type input "**********"
click at [1198, 500] on img at bounding box center [1207, 584] width 356 height 291
click at [1348, 88] on icon "button" at bounding box center [1357, 92] width 23 height 23
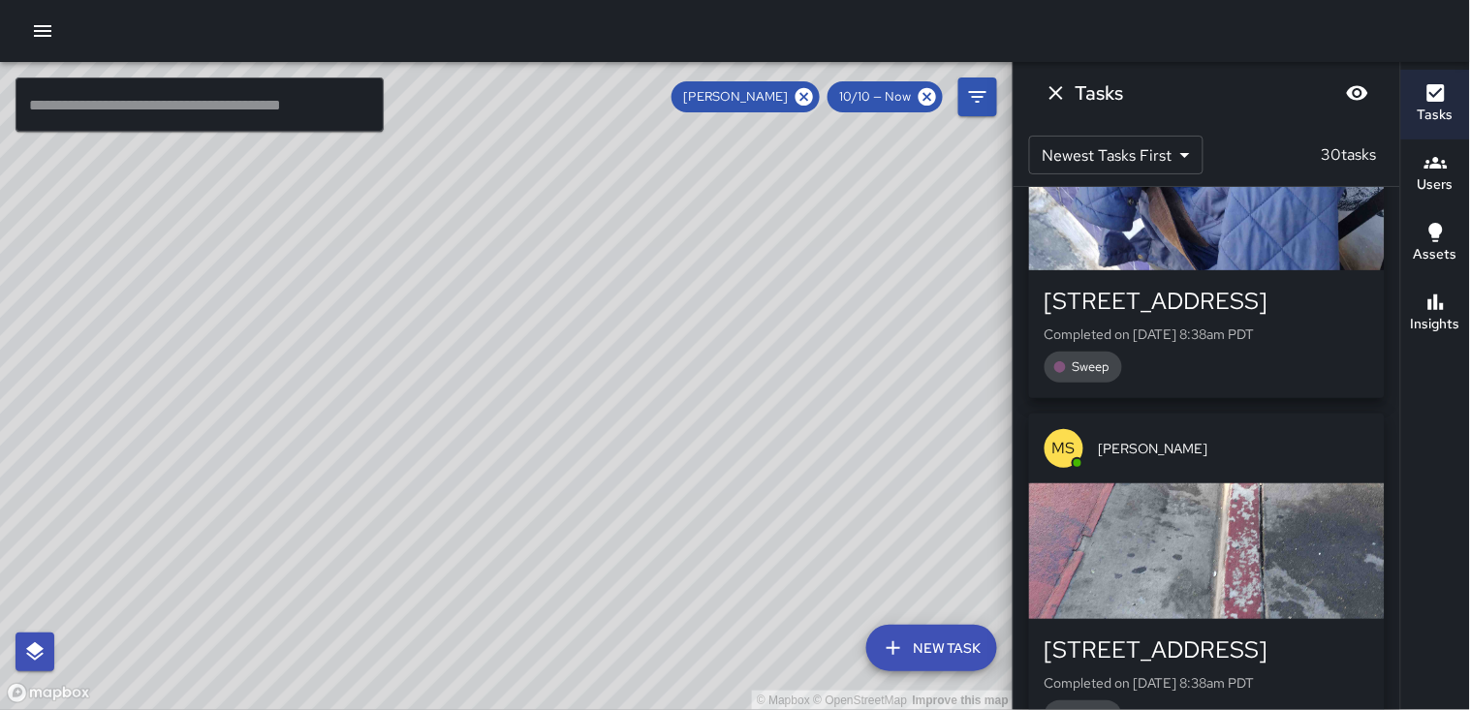
click at [1297, 252] on div "button" at bounding box center [1207, 203] width 356 height 136
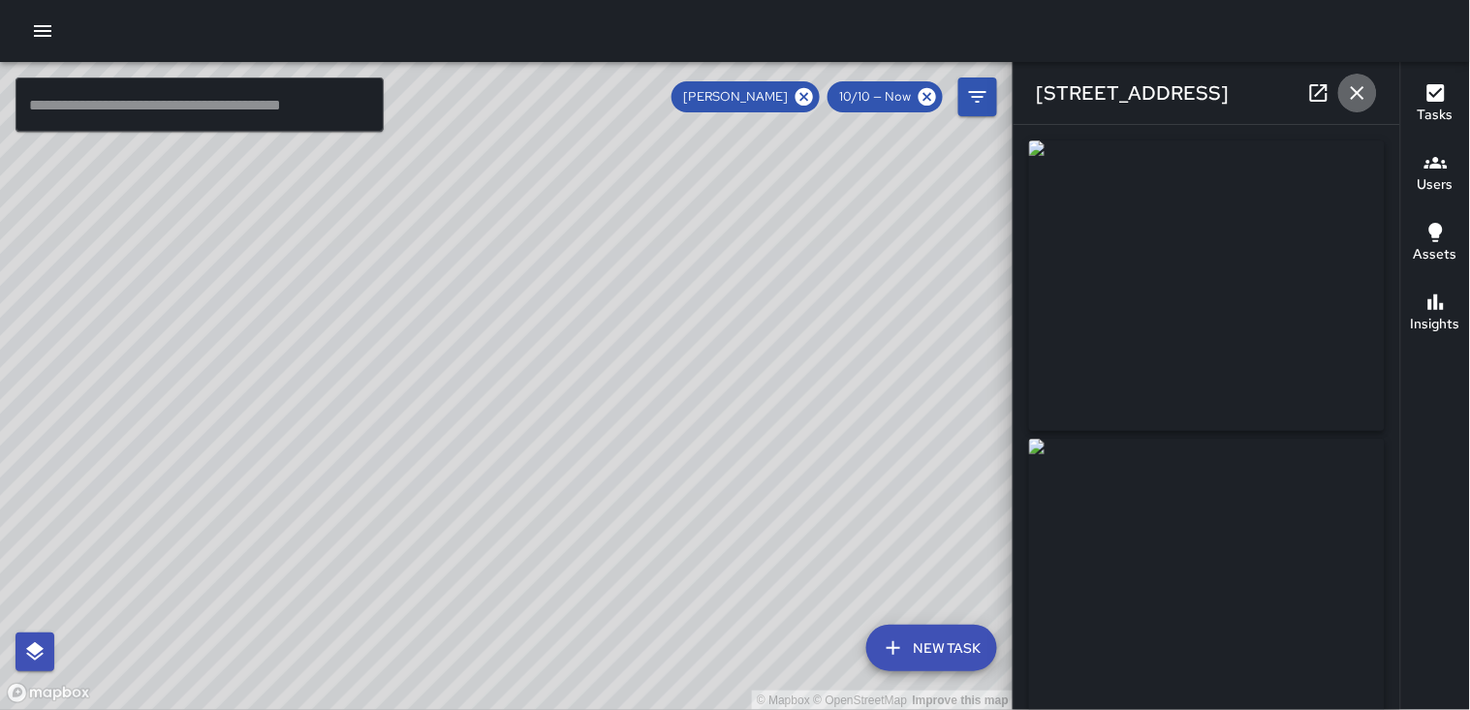
click at [1363, 88] on icon "button" at bounding box center [1358, 93] width 14 height 14
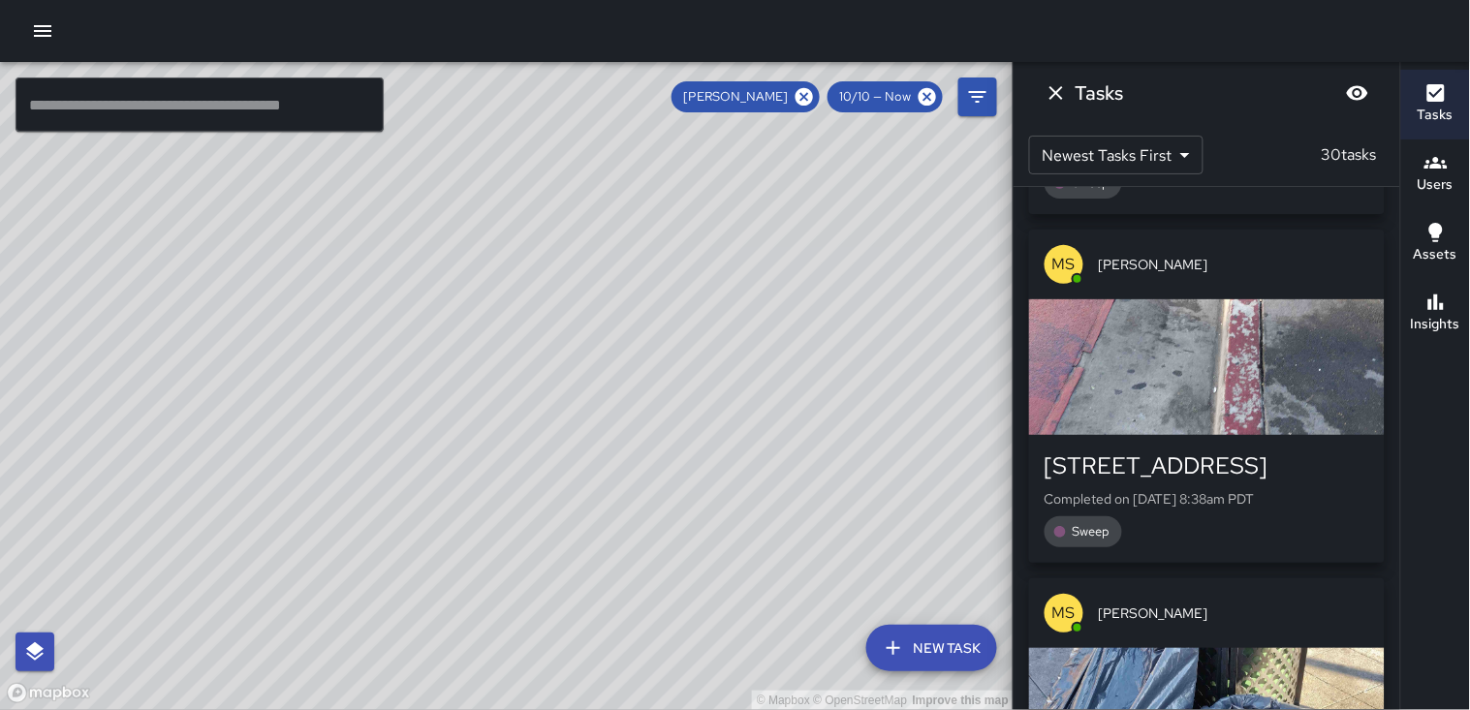
scroll to position [1400, 0]
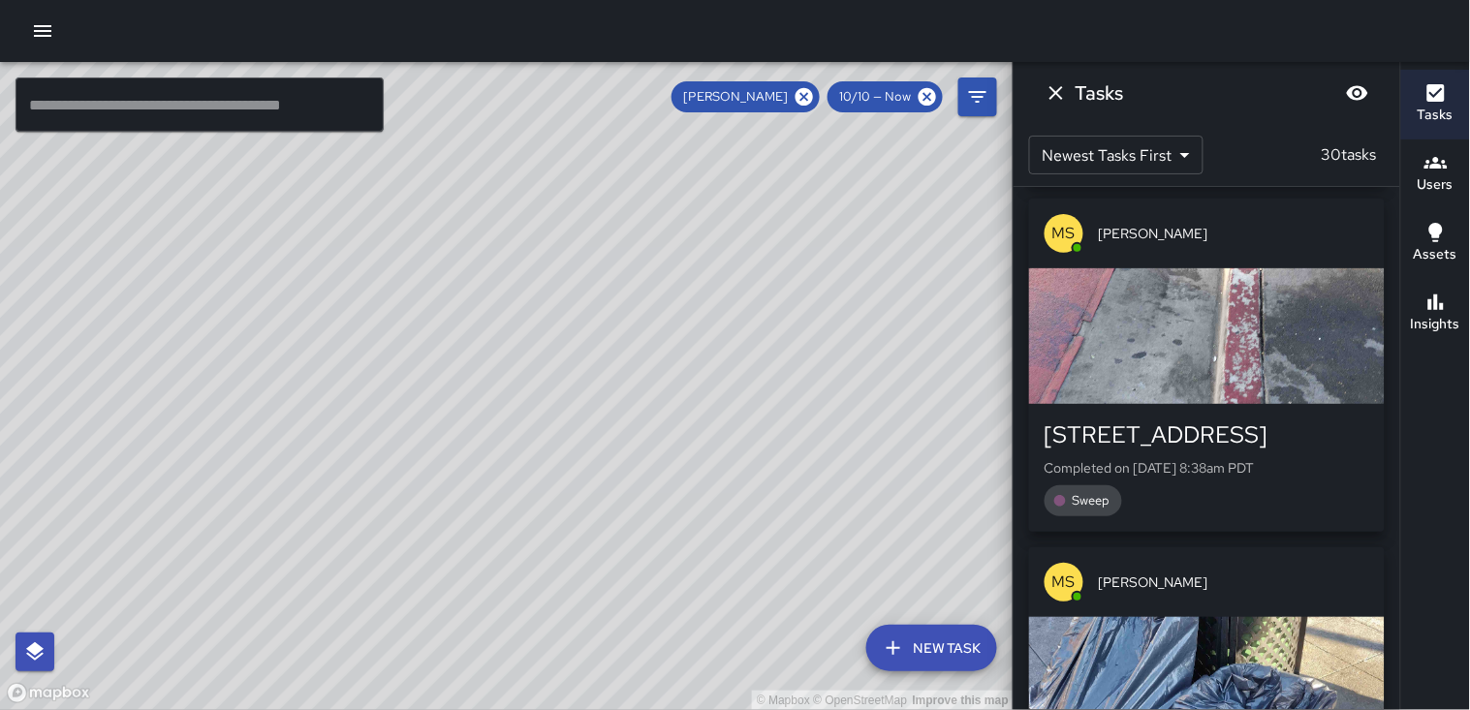
click at [1209, 331] on div "button" at bounding box center [1207, 336] width 356 height 136
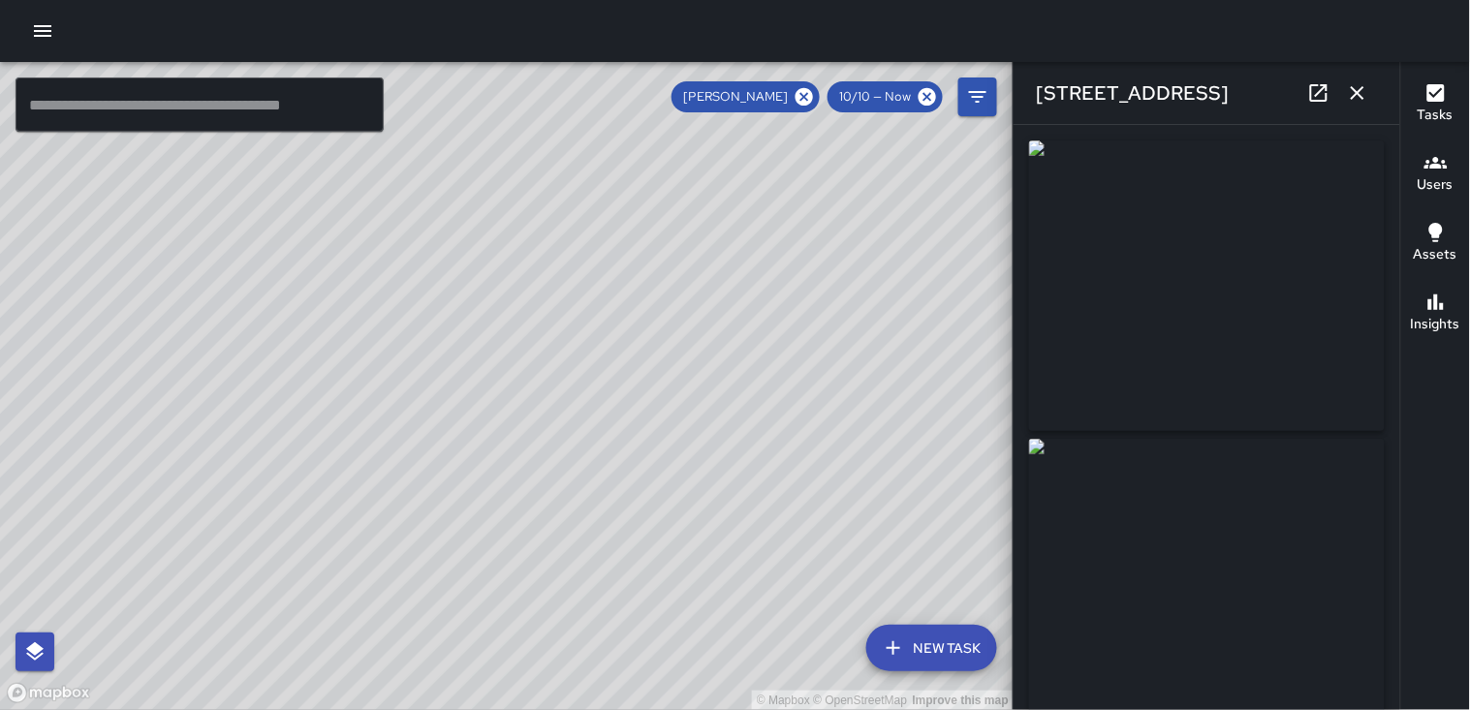
drag, startPoint x: 1210, startPoint y: 331, endPoint x: 1363, endPoint y: 97, distance: 279.3
click at [1363, 97] on icon "button" at bounding box center [1358, 93] width 14 height 14
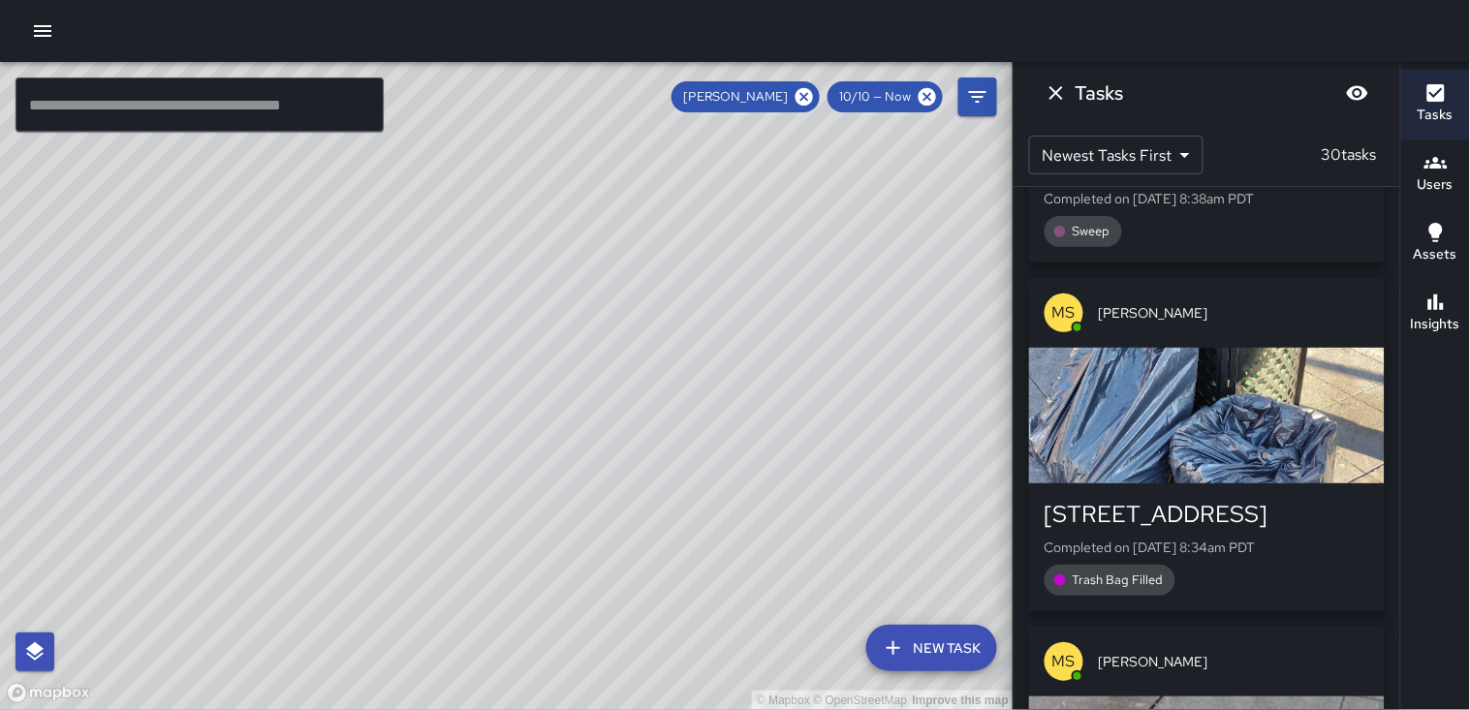
scroll to position [1722, 0]
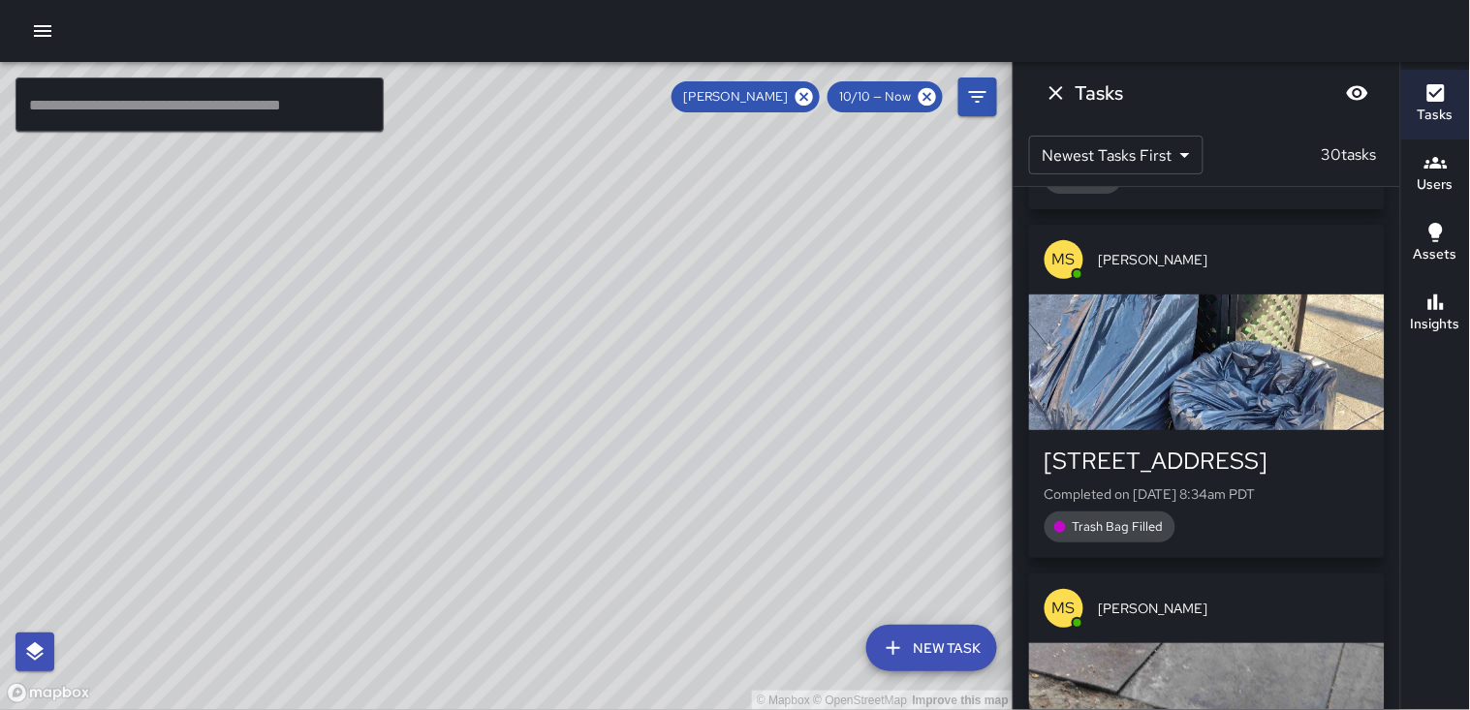
click at [1315, 354] on div "button" at bounding box center [1207, 363] width 356 height 136
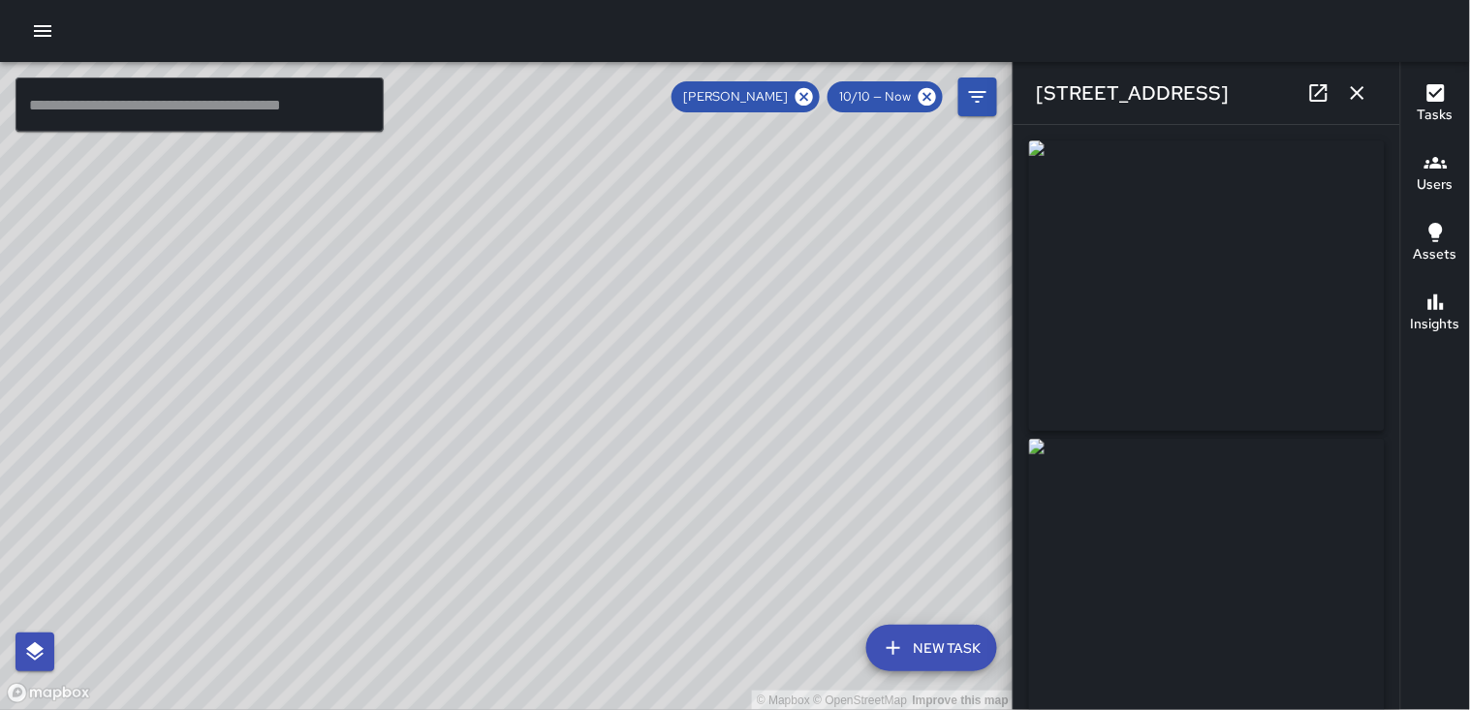
type input "**********"
click at [1362, 105] on button "button" at bounding box center [1358, 93] width 39 height 39
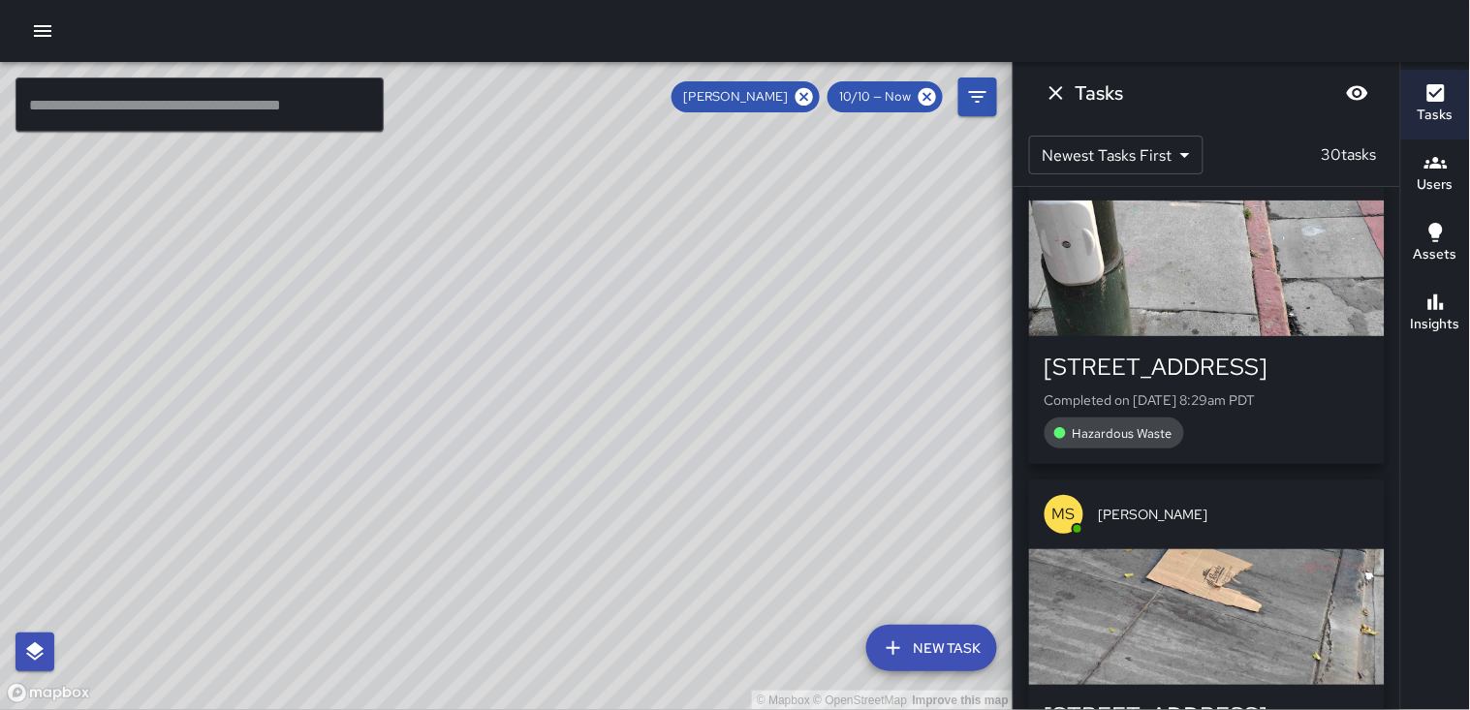
scroll to position [2476, 0]
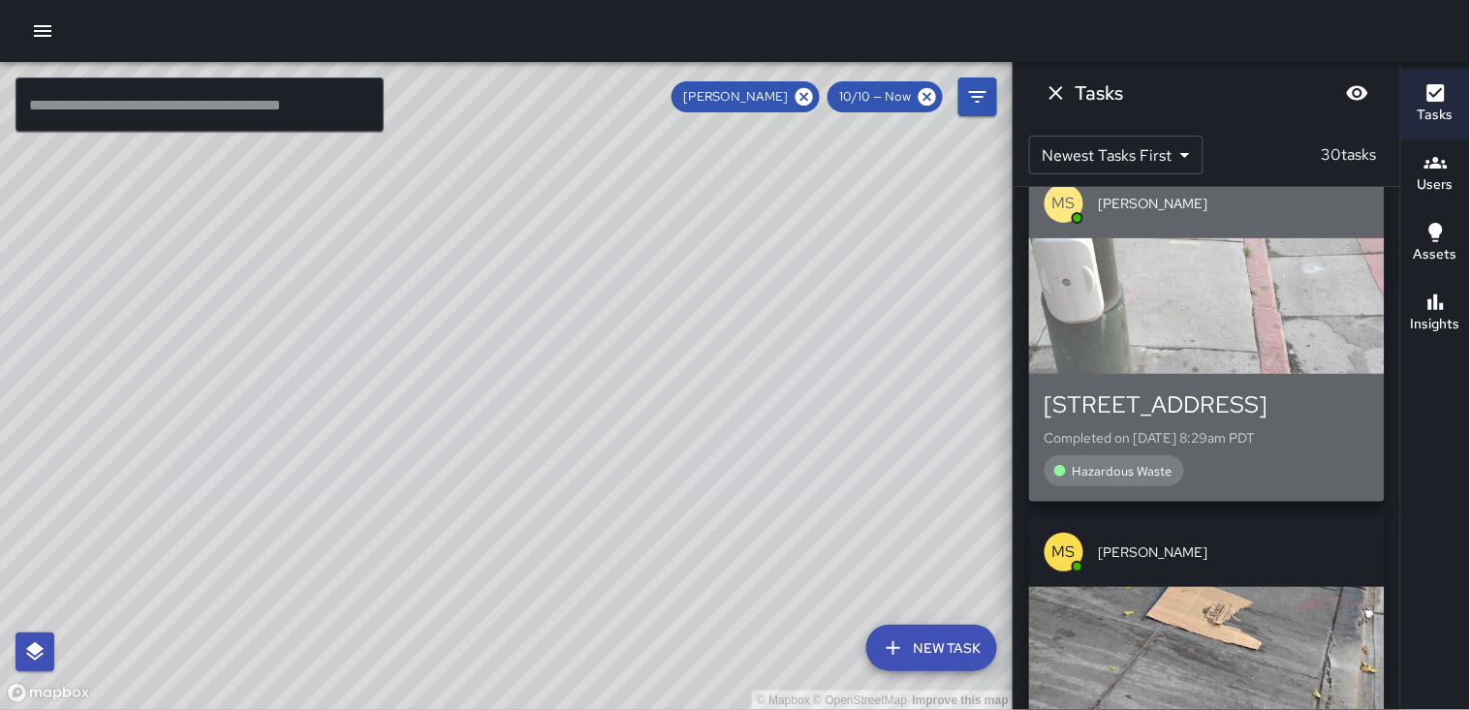
click at [1247, 313] on div "button" at bounding box center [1207, 306] width 356 height 136
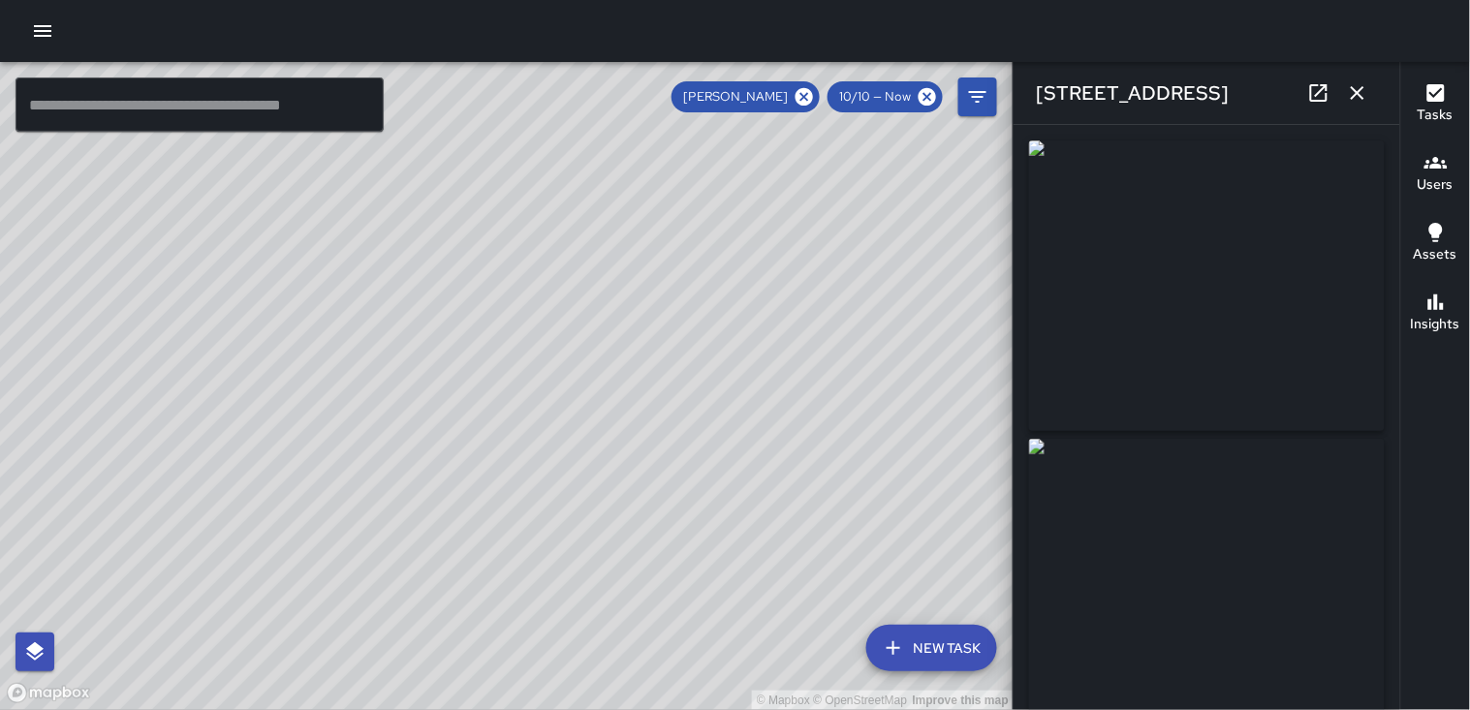
type input "**********"
click at [1276, 564] on img at bounding box center [1207, 584] width 356 height 291
click at [1345, 90] on button "button" at bounding box center [1358, 93] width 39 height 39
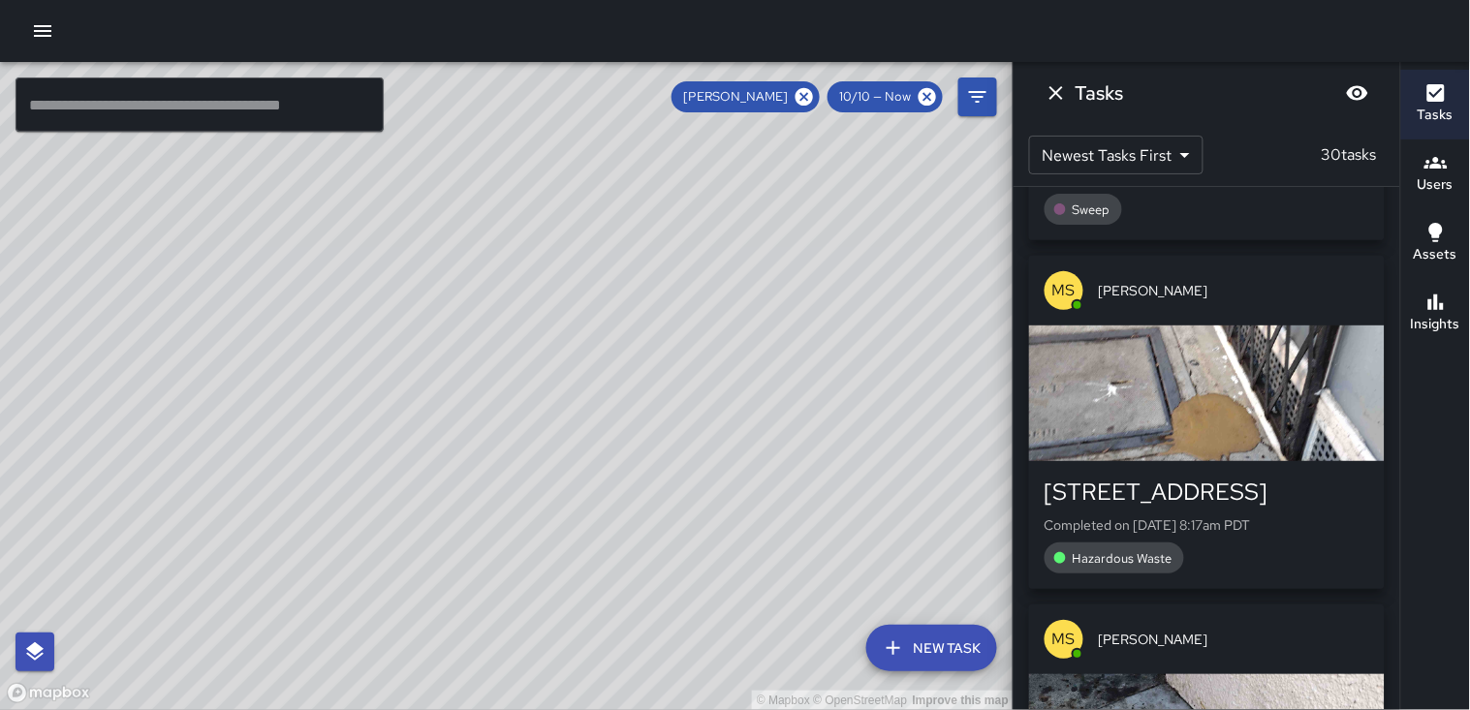
scroll to position [3195, 0]
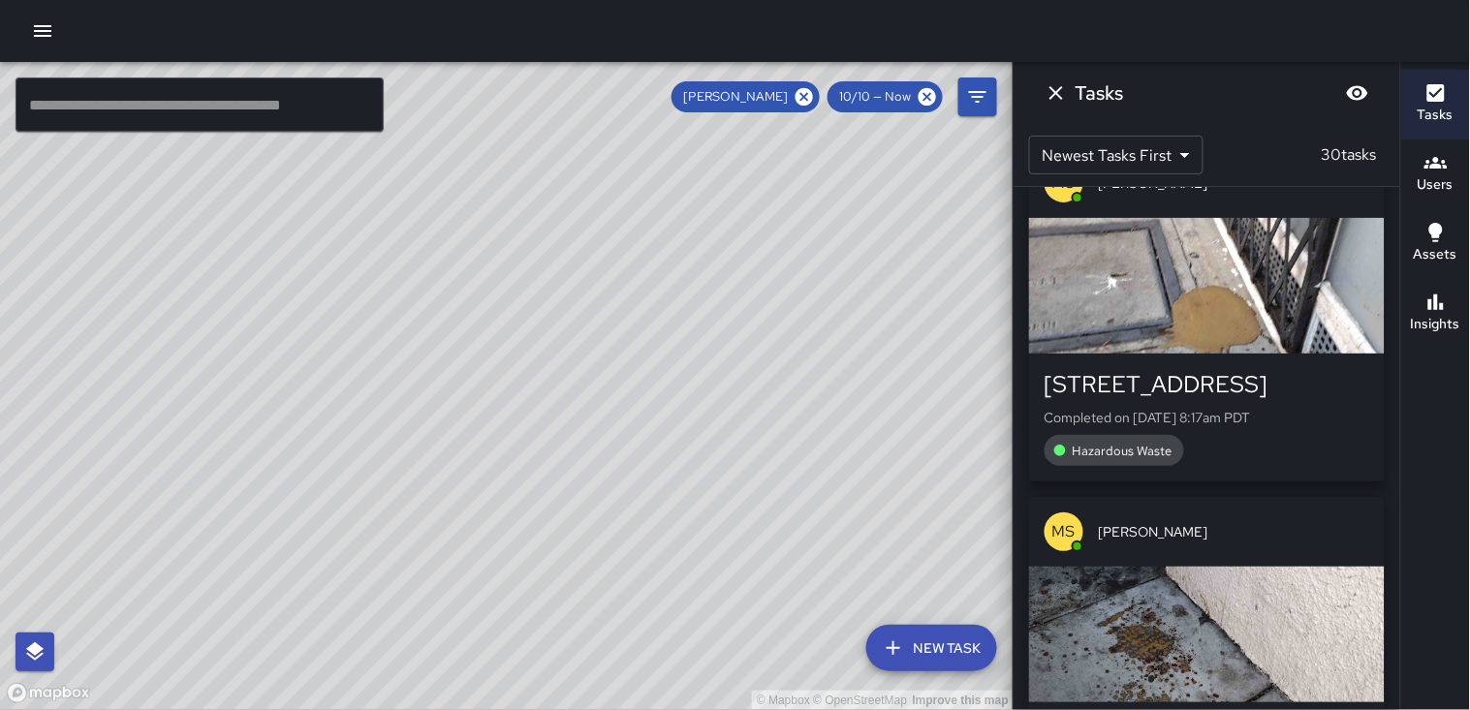
click at [1236, 247] on div "button" at bounding box center [1207, 286] width 356 height 136
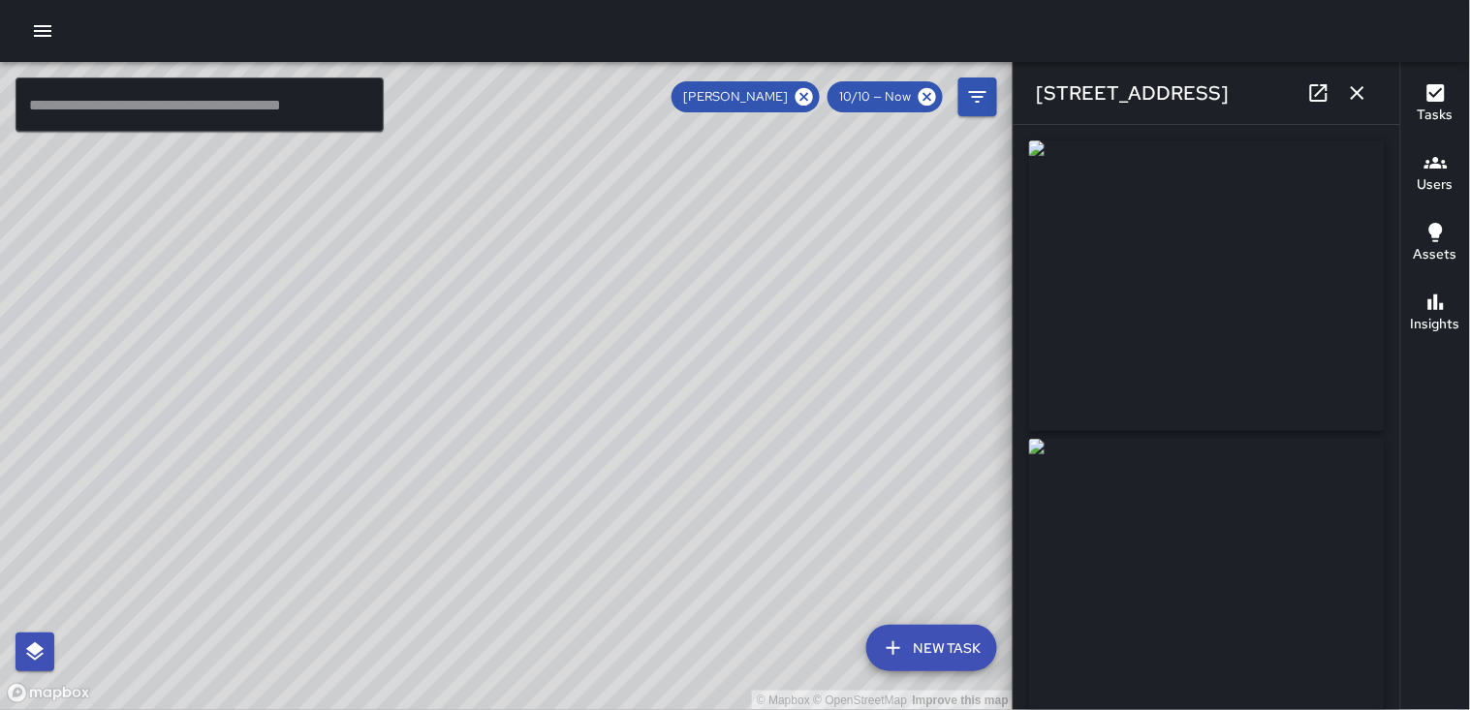
type input "**********"
click at [1295, 531] on img at bounding box center [1207, 584] width 356 height 291
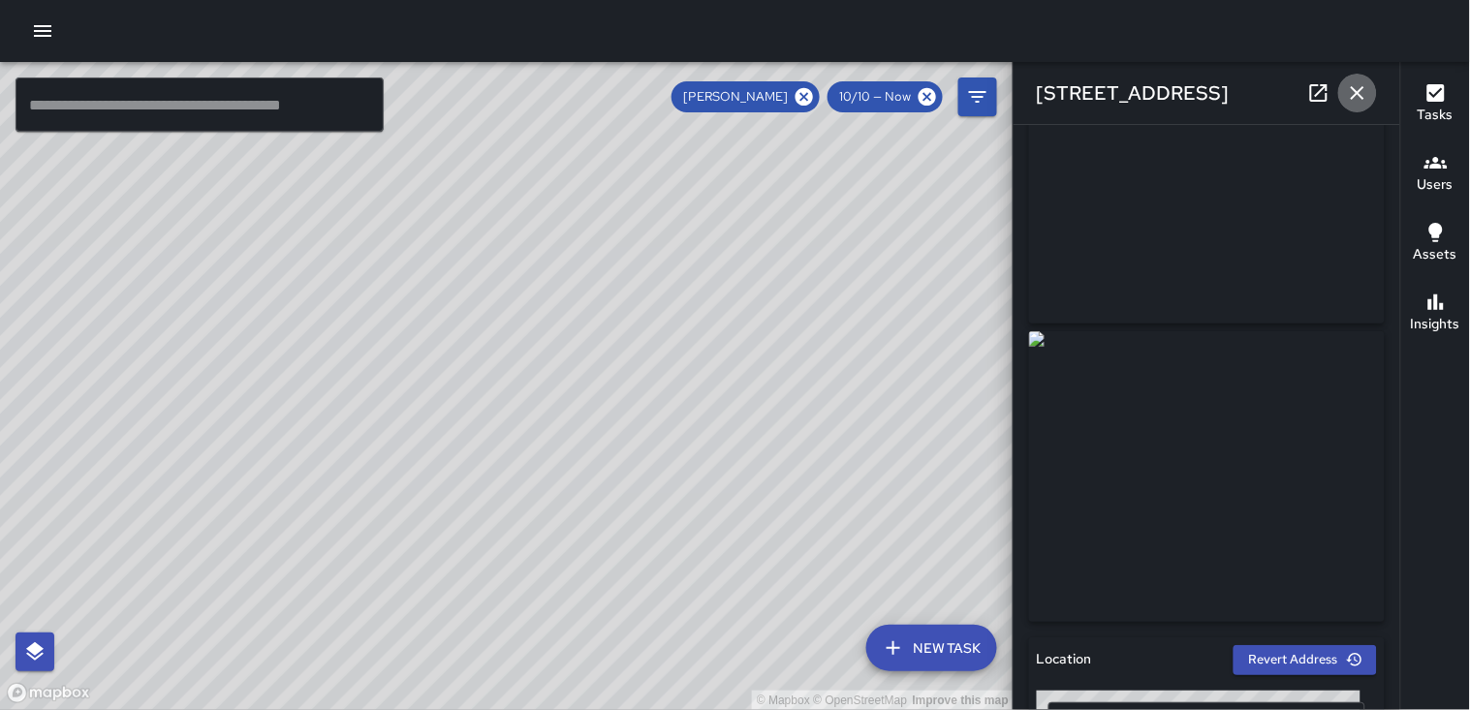
click at [1352, 90] on icon "button" at bounding box center [1357, 92] width 23 height 23
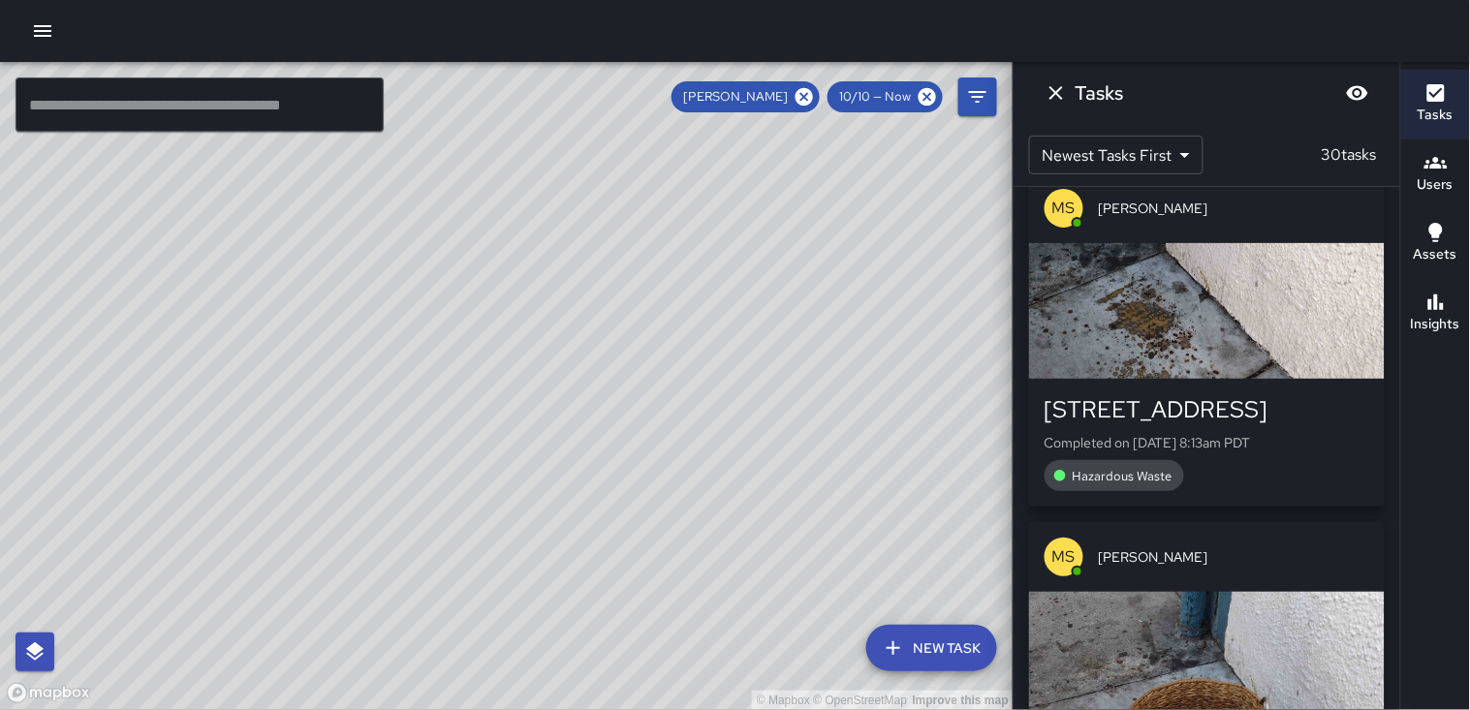
scroll to position [3626, 0]
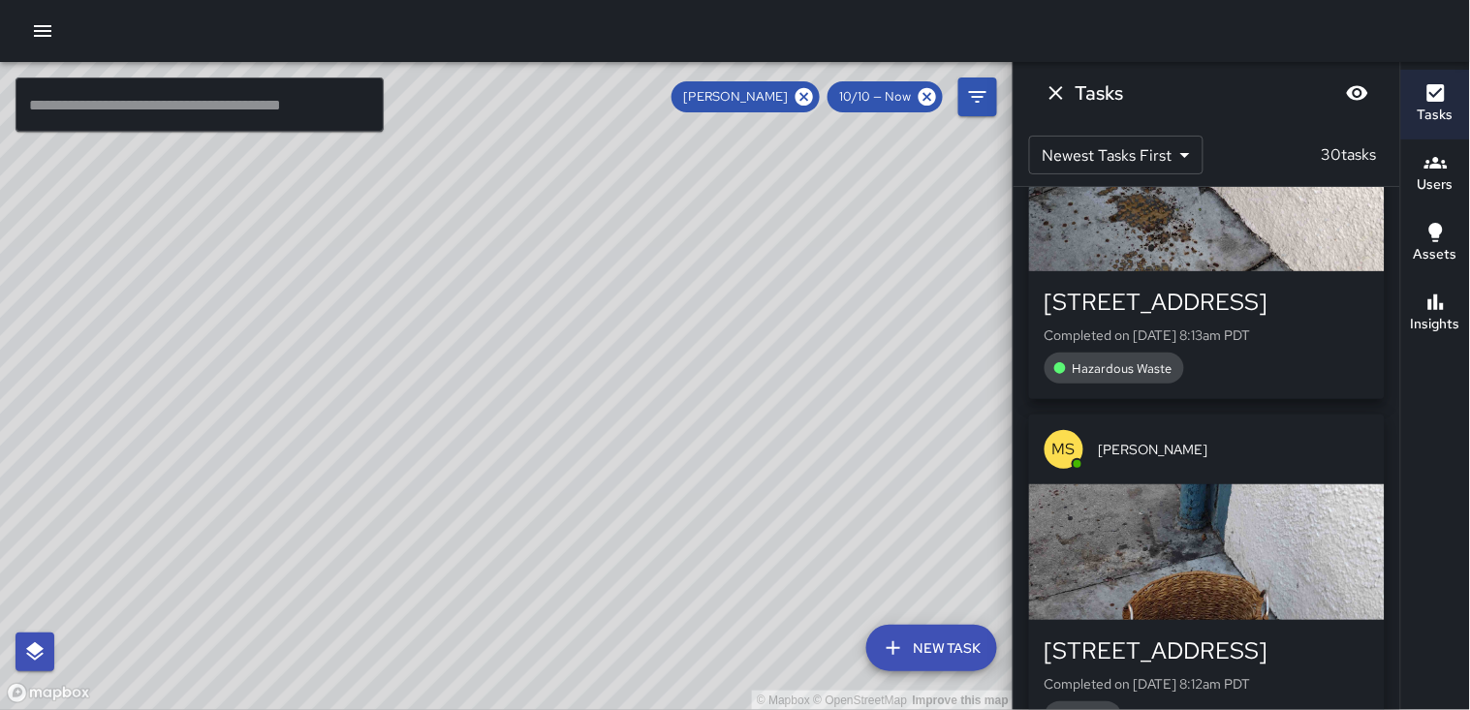
click at [1171, 161] on body "© Mapbox © OpenStreetMap Improve this map ​ New Task [PERSON_NAME] 10/10 — Now …" at bounding box center [735, 355] width 1470 height 710
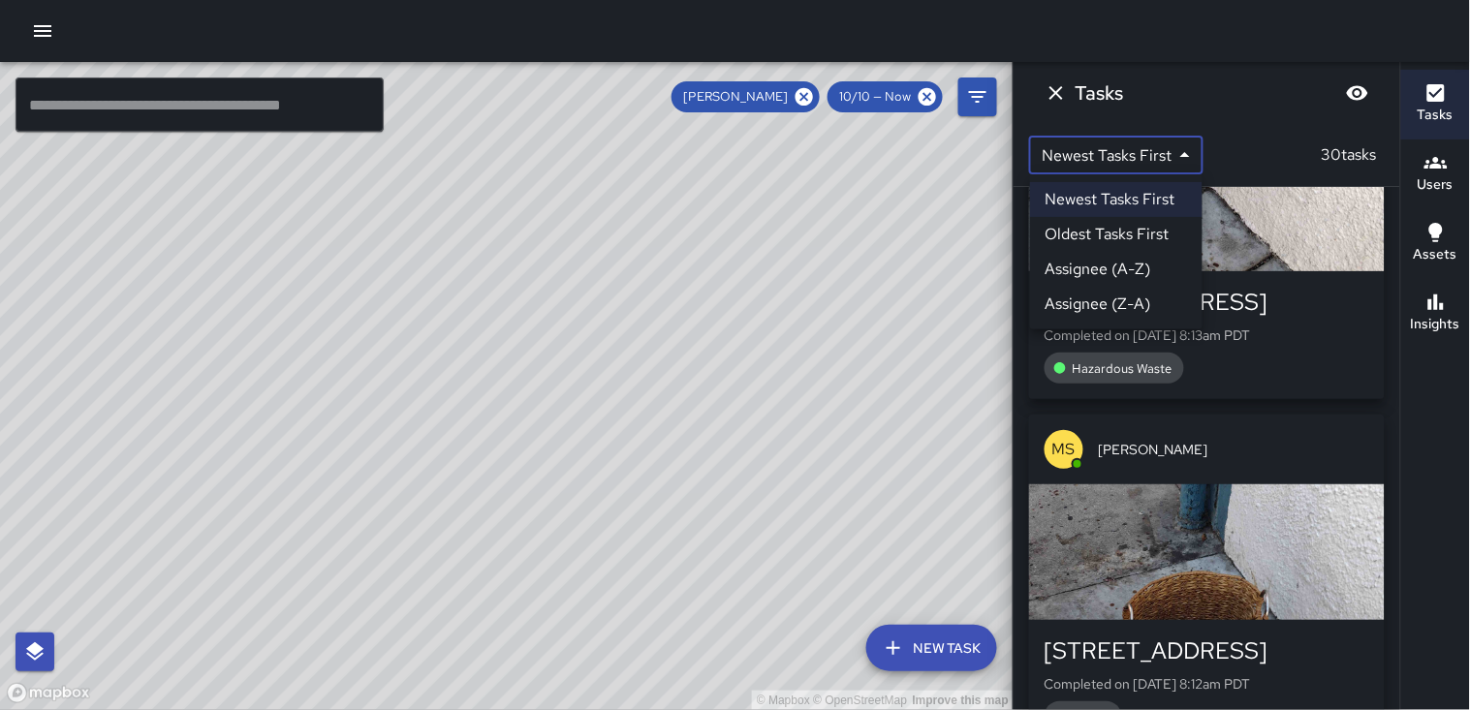
click at [1285, 234] on div at bounding box center [735, 355] width 1470 height 710
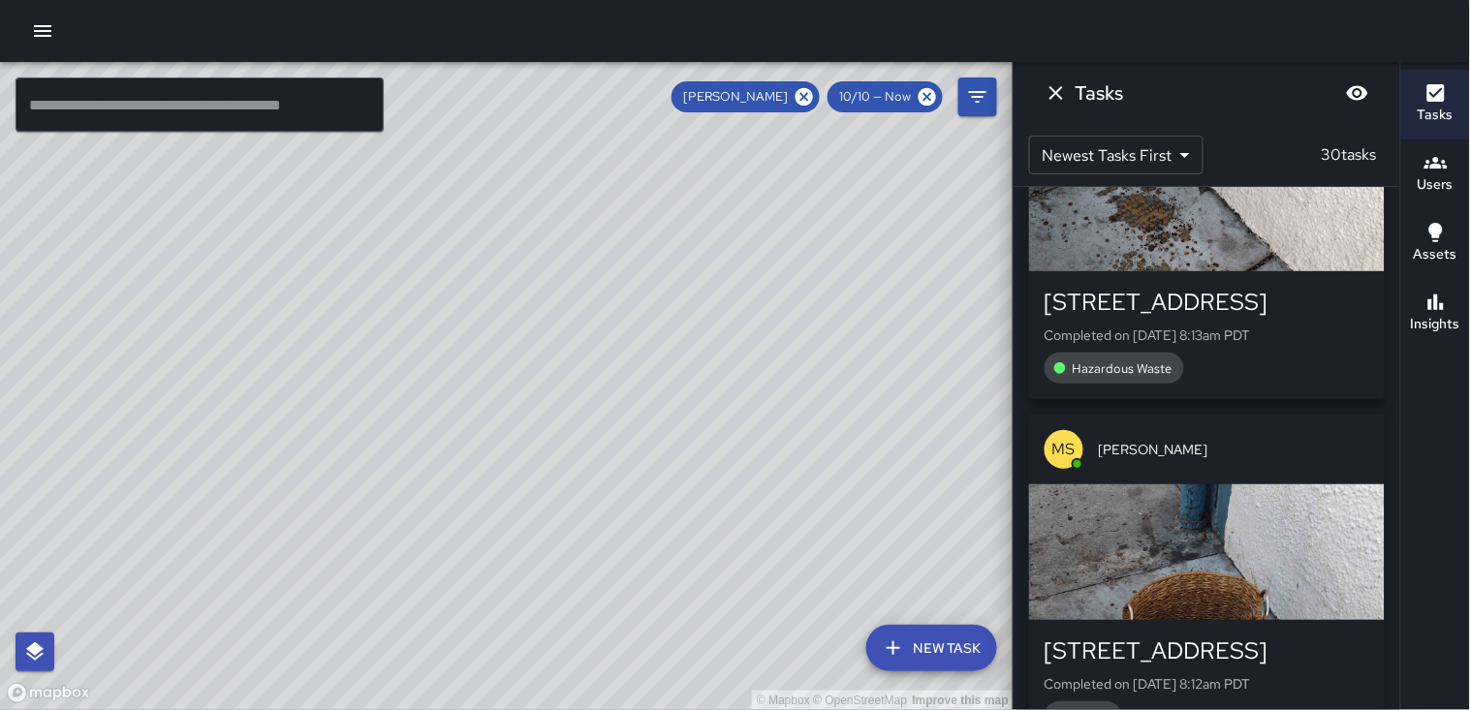
drag, startPoint x: 1285, startPoint y: 234, endPoint x: 1448, endPoint y: 381, distance: 219.6
click at [1448, 381] on div "Tasks Users Assets Insights" at bounding box center [1436, 386] width 70 height 648
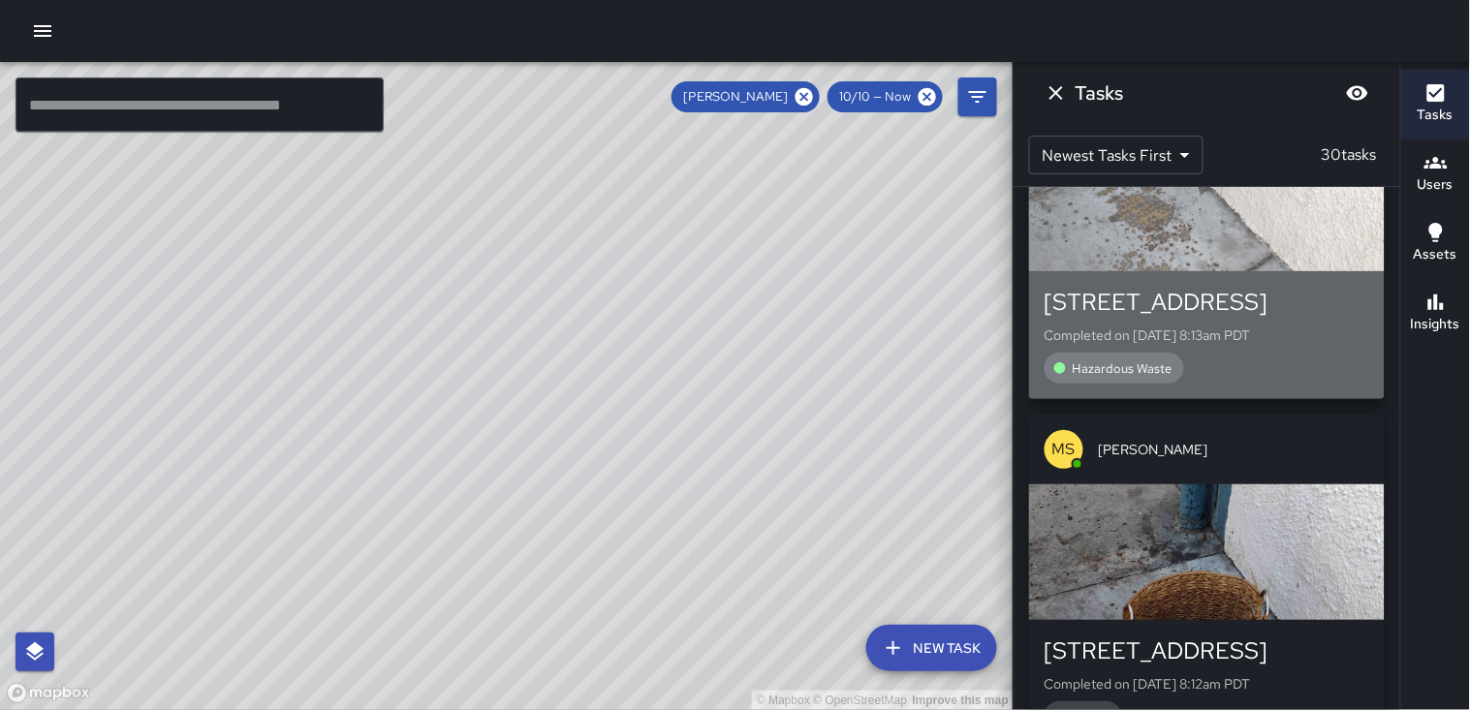
click at [1263, 238] on div "button" at bounding box center [1207, 204] width 356 height 136
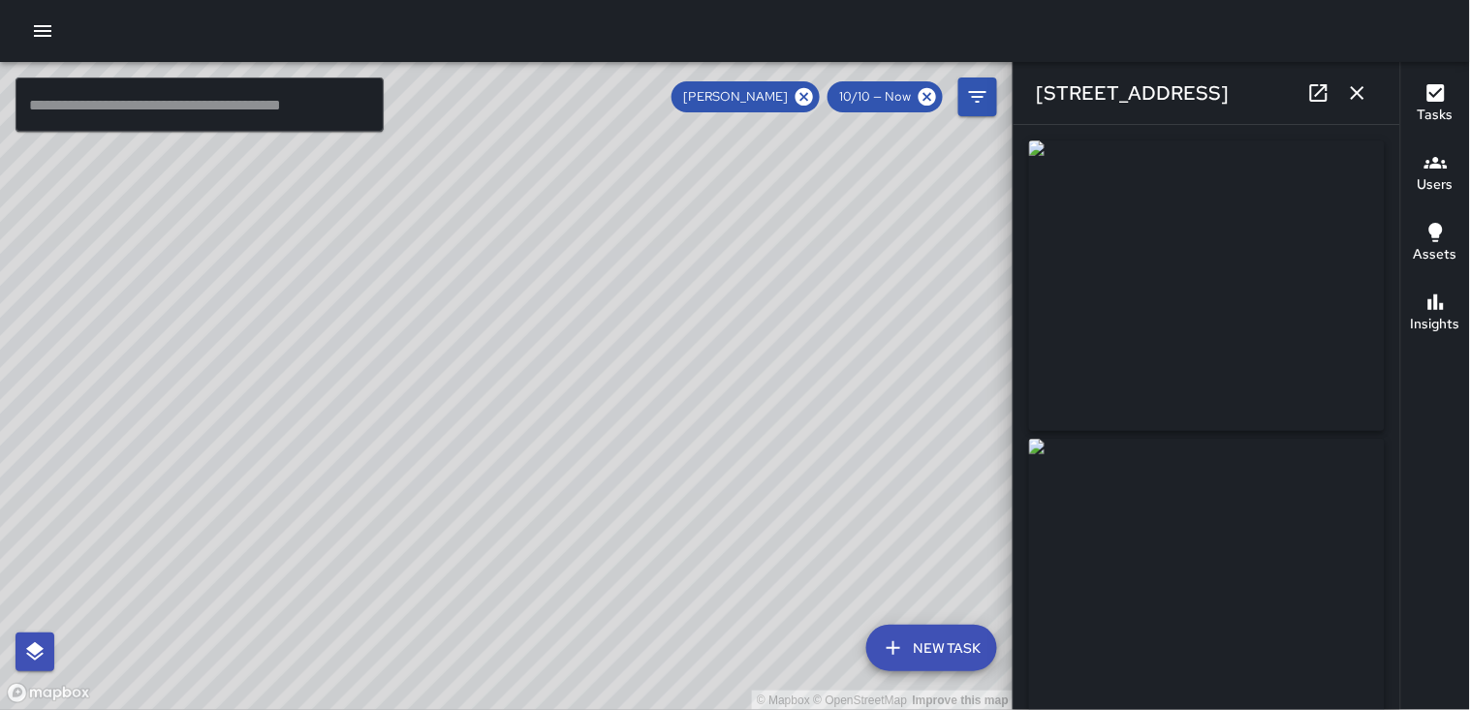
type input "**********"
drag, startPoint x: 1227, startPoint y: 267, endPoint x: 1221, endPoint y: 286, distance: 20.2
click at [1190, 508] on img at bounding box center [1207, 584] width 356 height 291
click at [1362, 91] on icon "button" at bounding box center [1357, 92] width 23 height 23
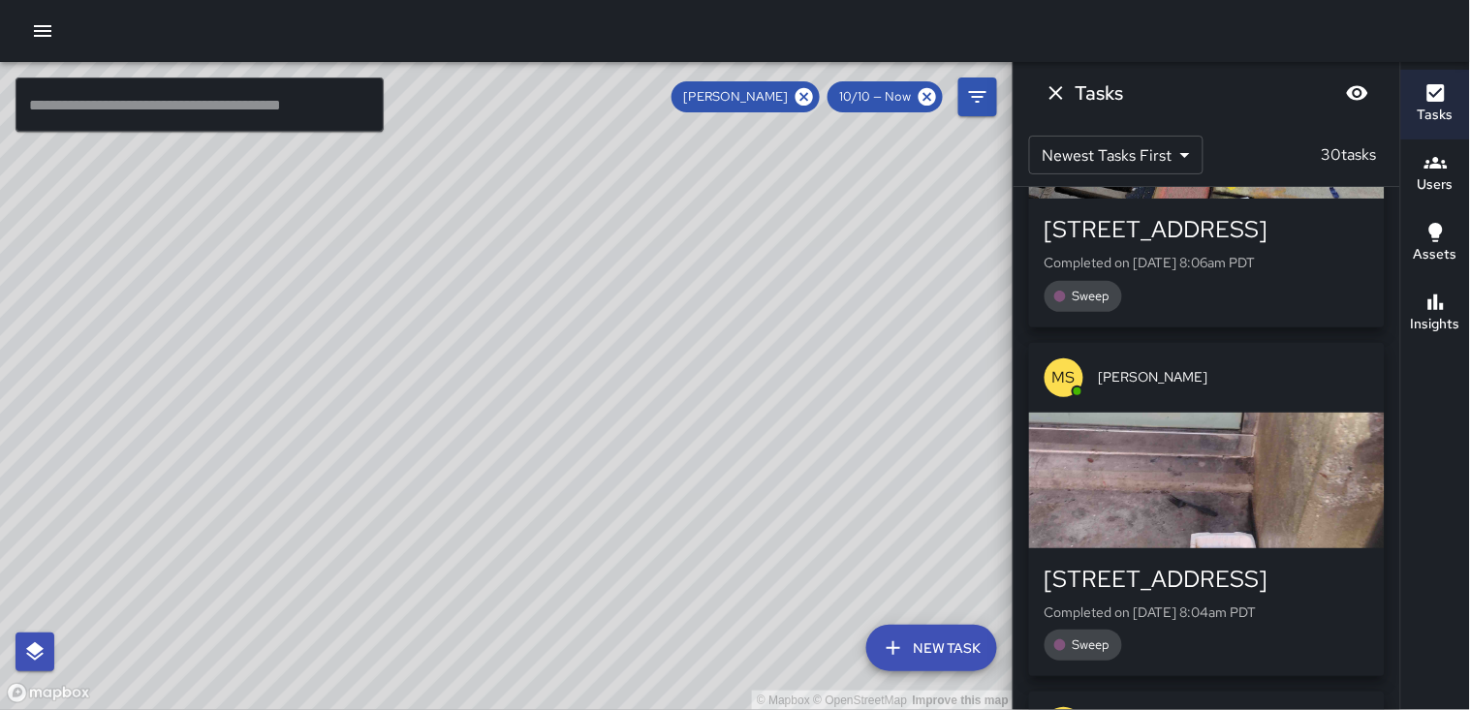
scroll to position [5457, 0]
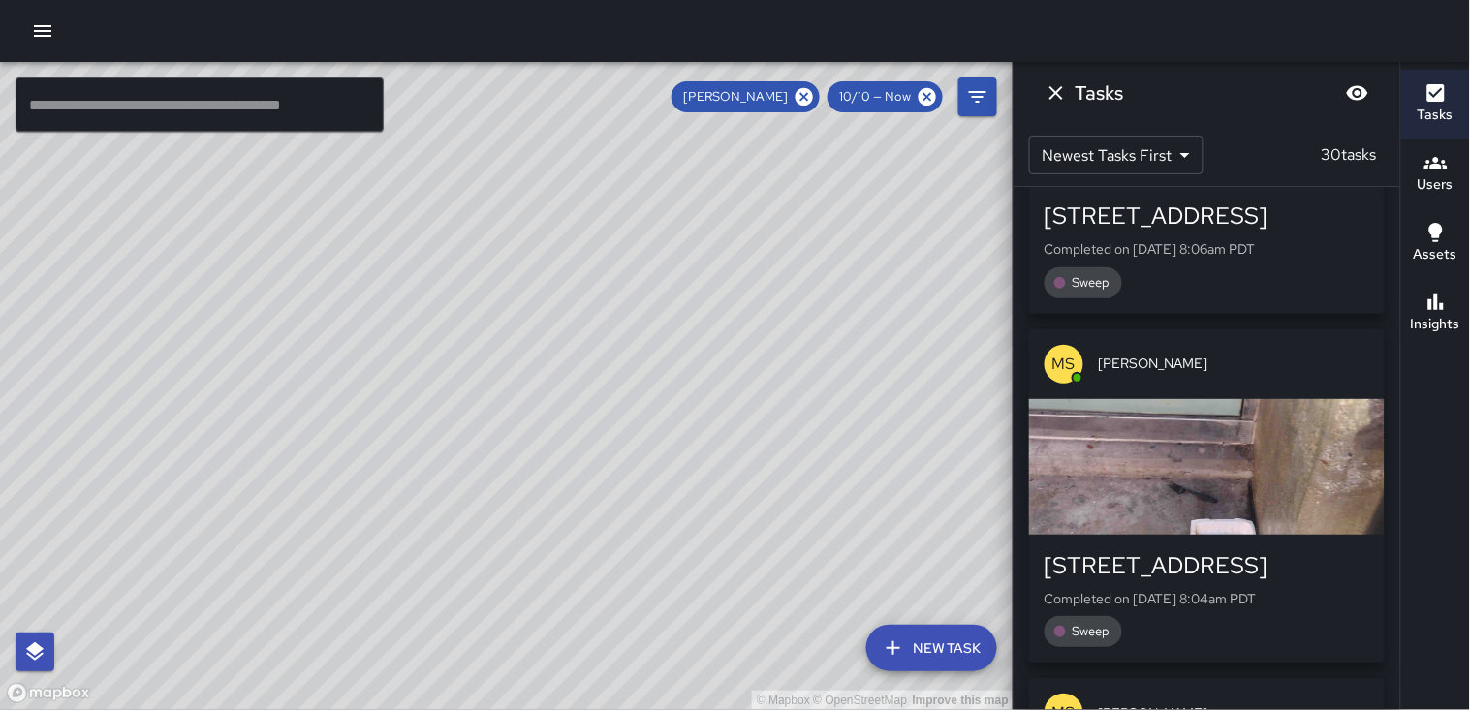
click at [1280, 465] on div "button" at bounding box center [1207, 467] width 356 height 136
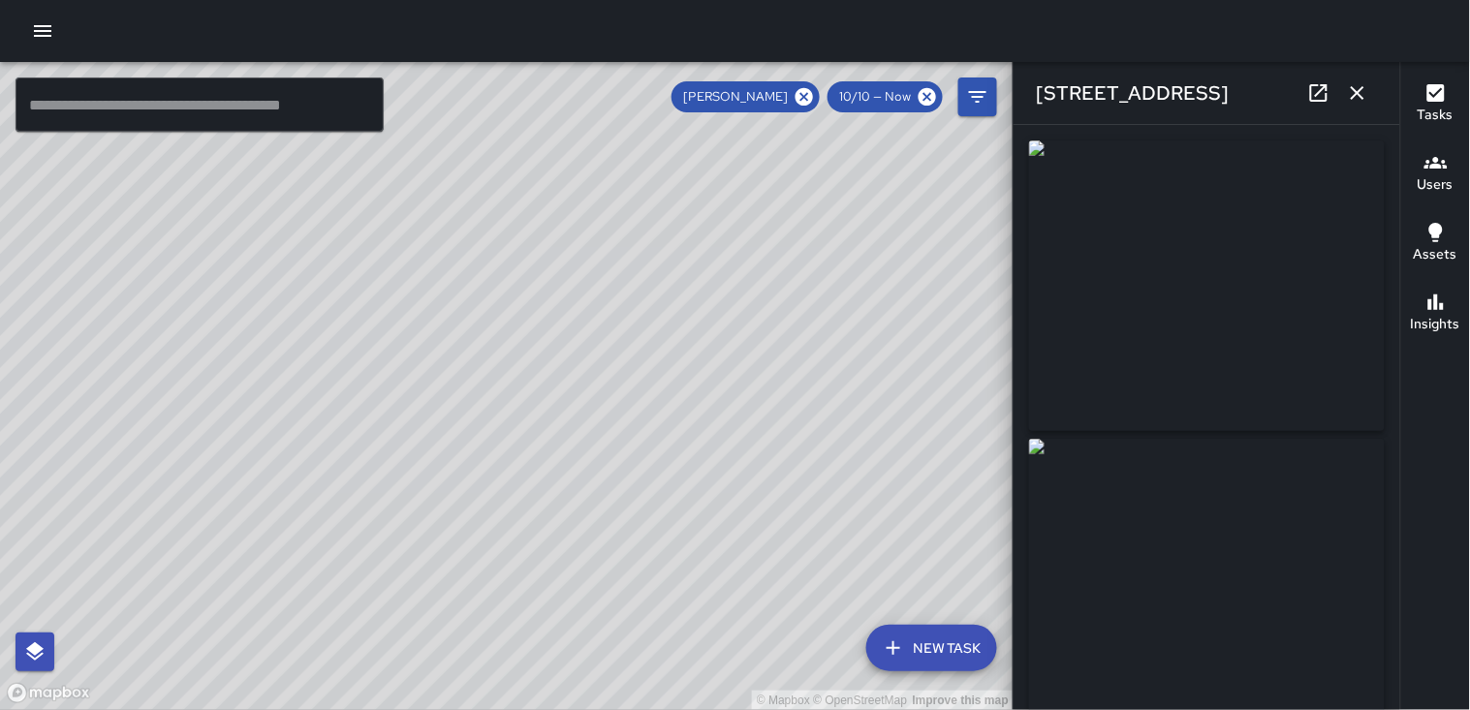
drag, startPoint x: 1280, startPoint y: 465, endPoint x: 1456, endPoint y: 420, distance: 181.3
click at [1454, 420] on div "Tasks Users Assets Insights" at bounding box center [1436, 386] width 70 height 648
click at [1359, 98] on icon "button" at bounding box center [1357, 92] width 23 height 23
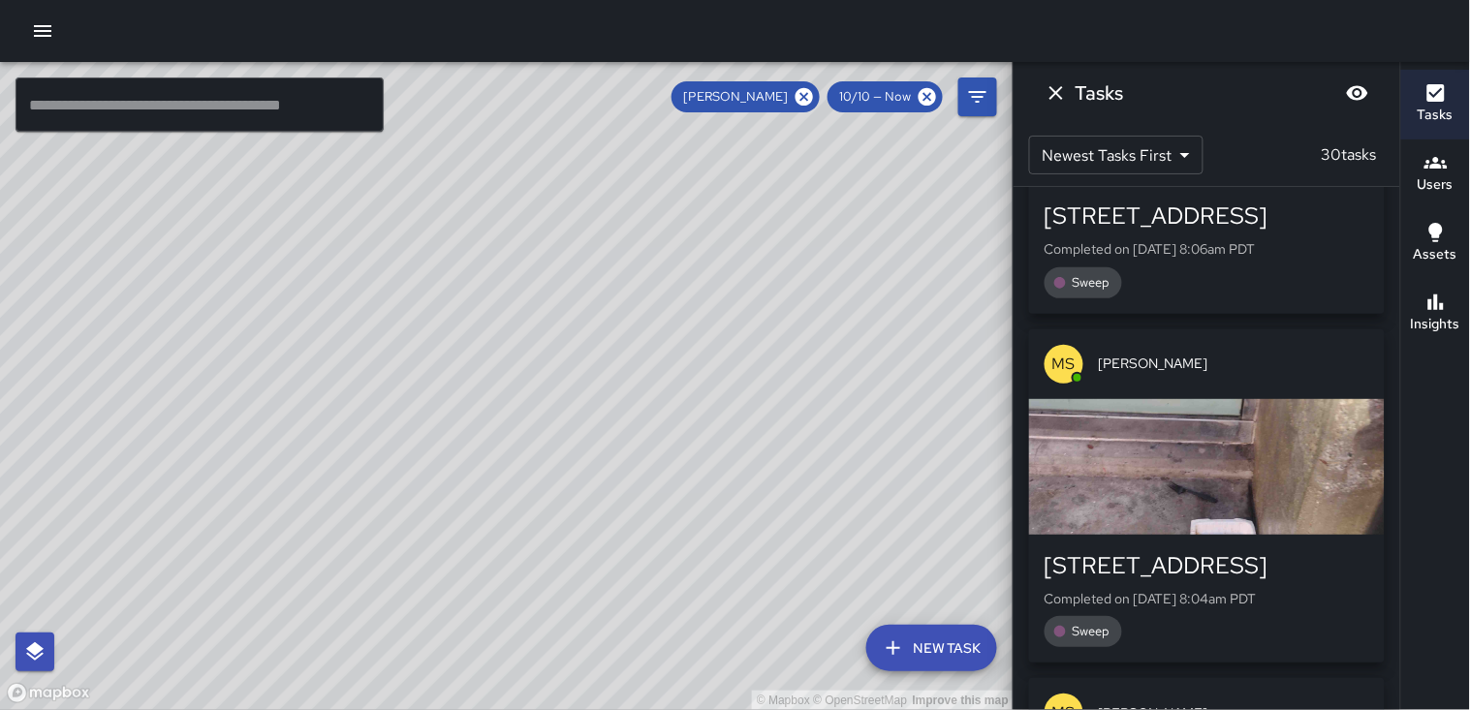
click at [1454, 499] on div "Tasks Users Assets Insights" at bounding box center [1436, 386] width 70 height 648
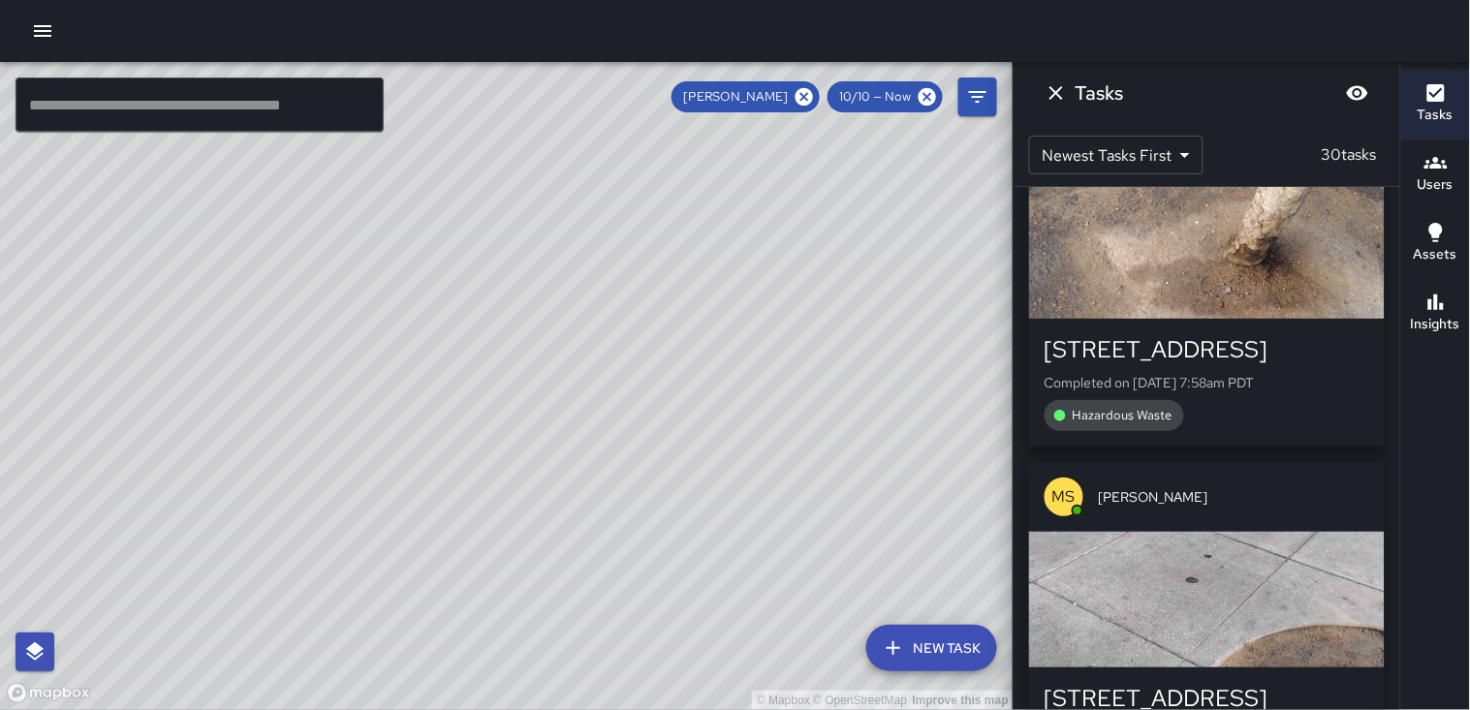
scroll to position [7072, 0]
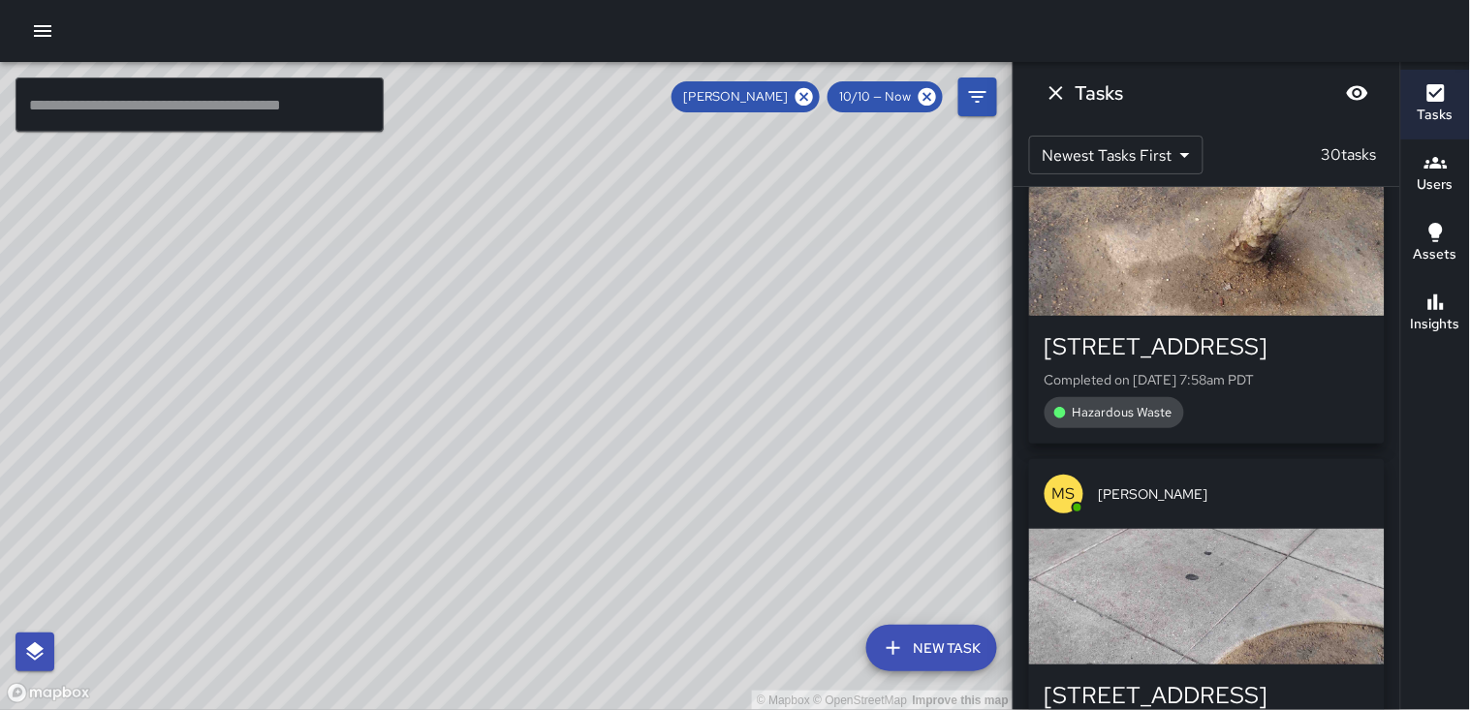
click at [1214, 265] on div "button" at bounding box center [1207, 248] width 356 height 136
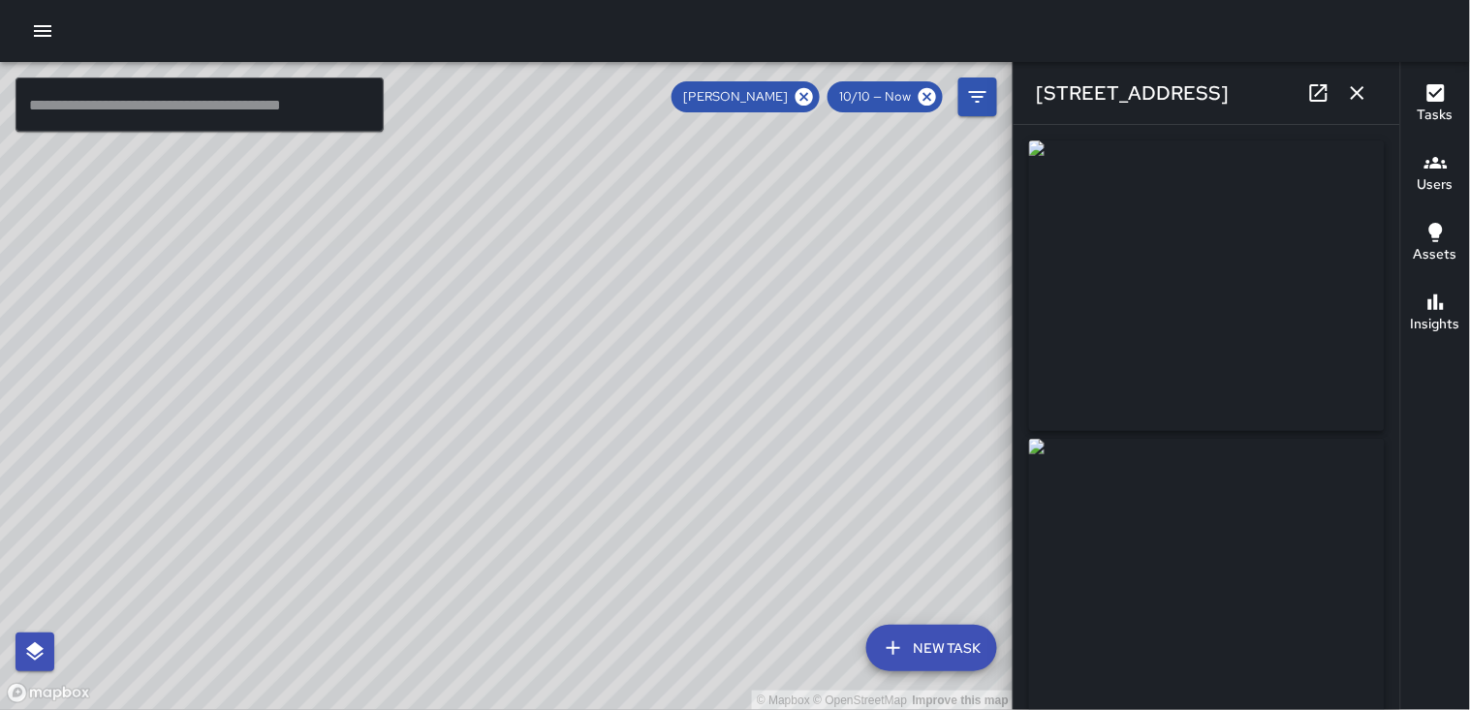
type input "**********"
drag, startPoint x: 1214, startPoint y: 264, endPoint x: 1461, endPoint y: 417, distance: 290.8
click at [1454, 417] on div "Tasks Users Assets Insights" at bounding box center [1436, 386] width 70 height 648
click at [1365, 95] on icon "button" at bounding box center [1357, 92] width 23 height 23
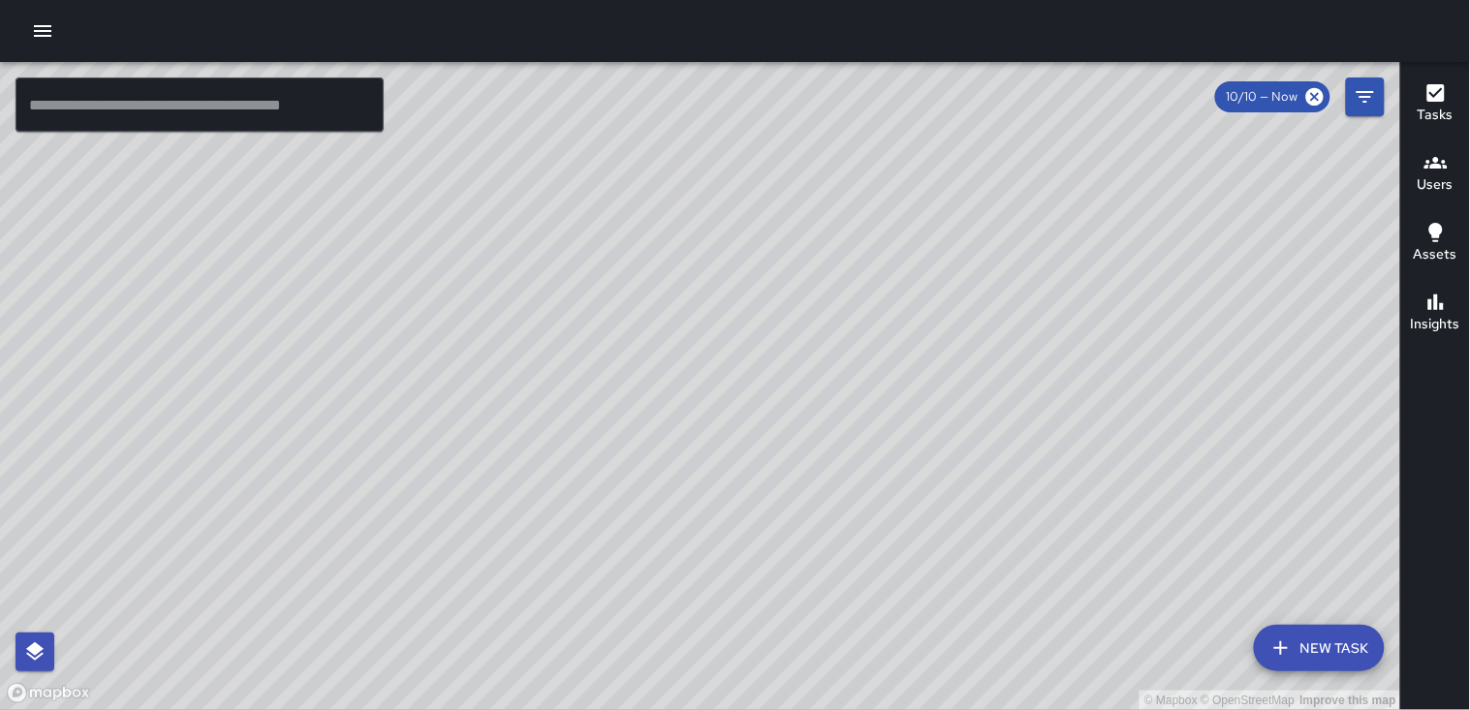
click at [708, 389] on div "Tasks Users Assets Insights" at bounding box center [1436, 386] width 70 height 648
click at [708, 175] on h6 "Users" at bounding box center [1436, 184] width 36 height 21
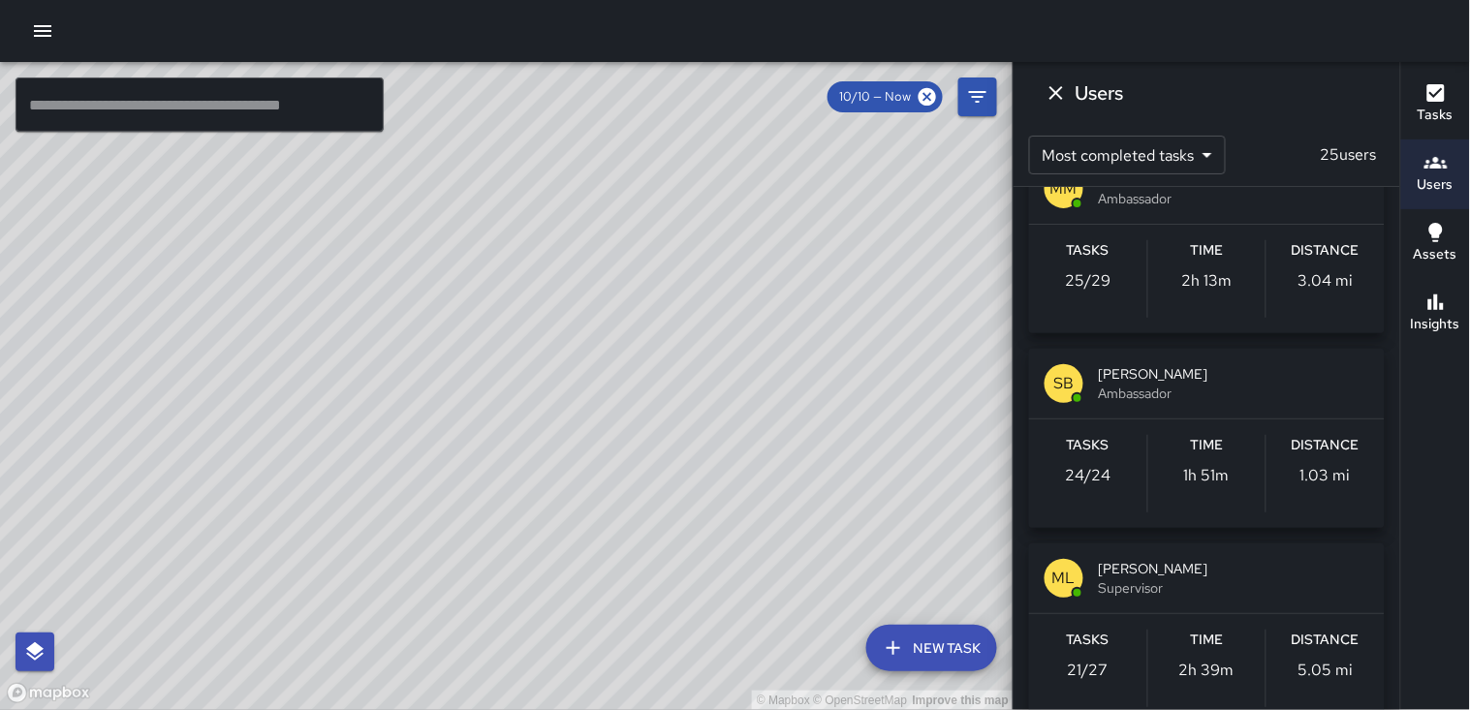
scroll to position [753, 0]
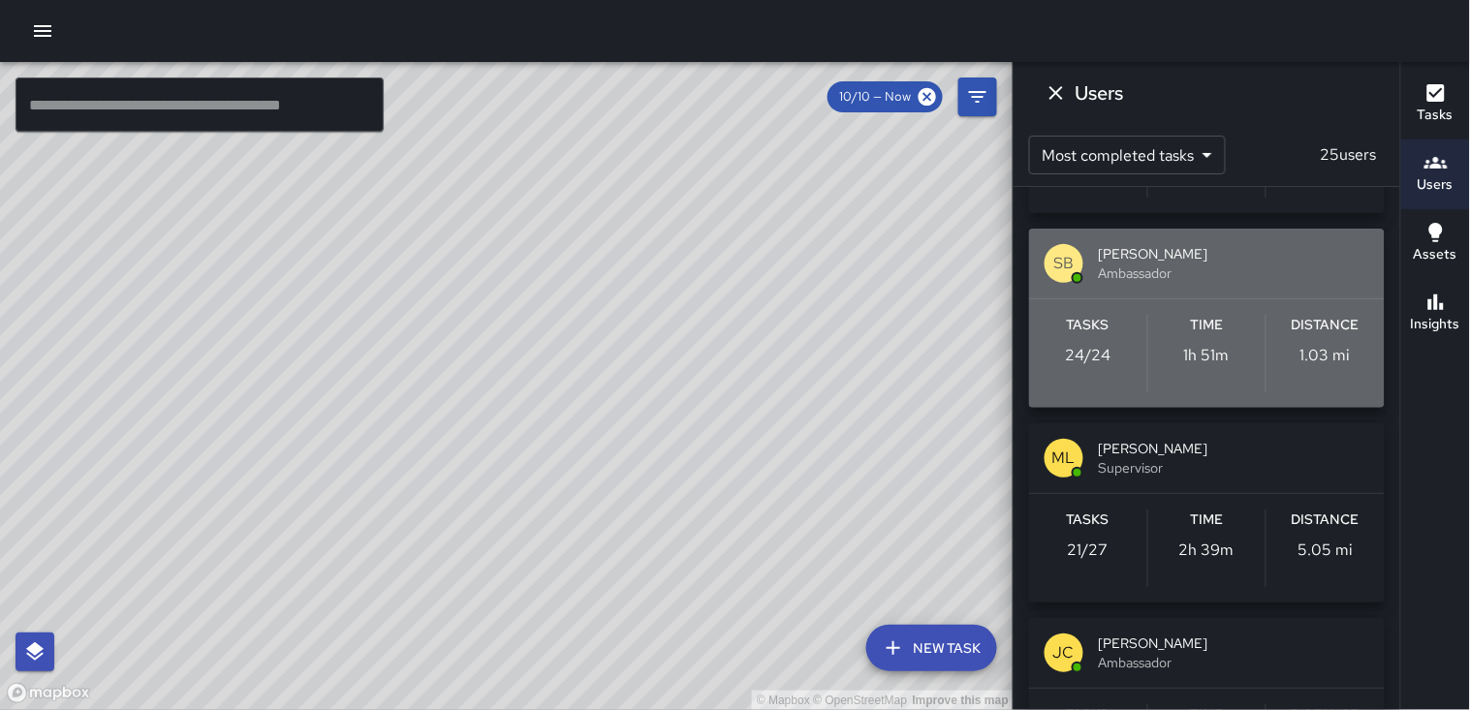
click at [708, 349] on p "1.03 mi" at bounding box center [1326, 355] width 50 height 23
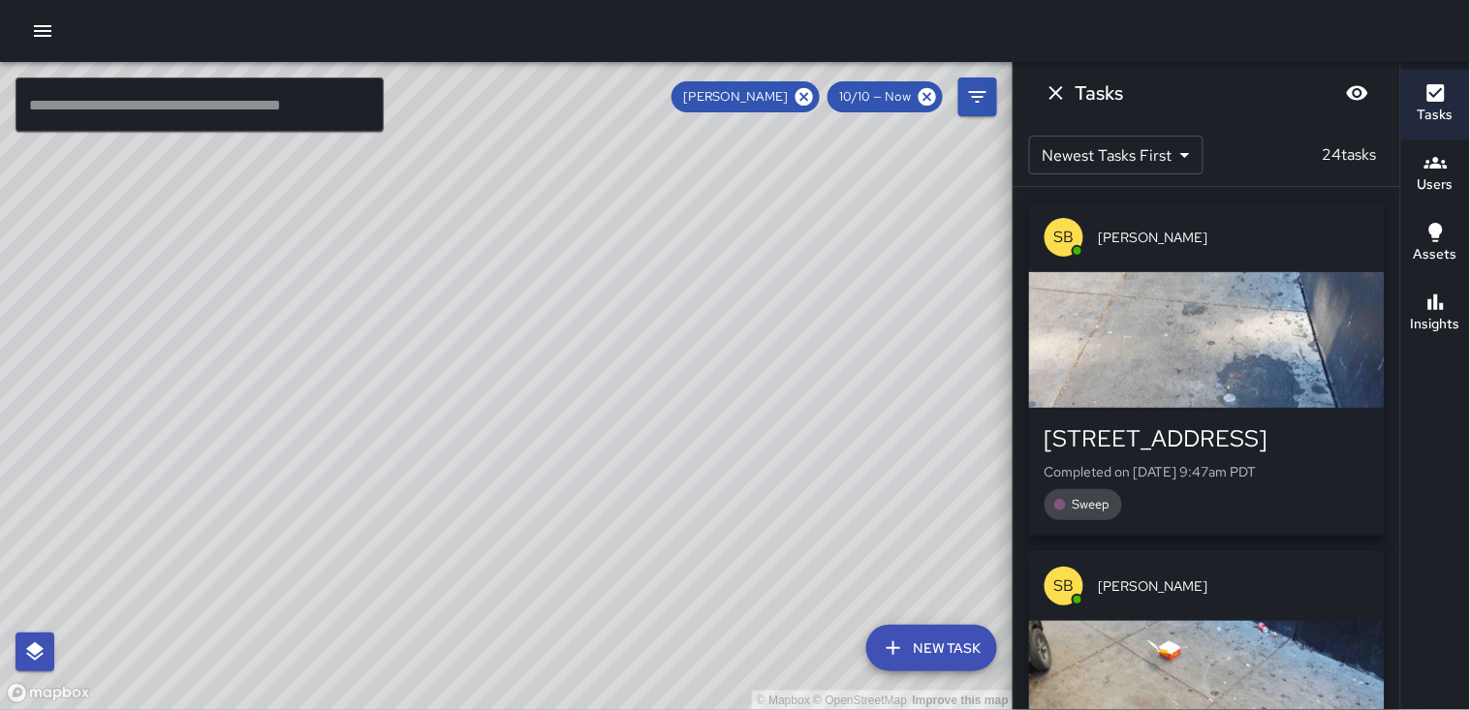
click at [708, 324] on div "button" at bounding box center [1207, 340] width 356 height 136
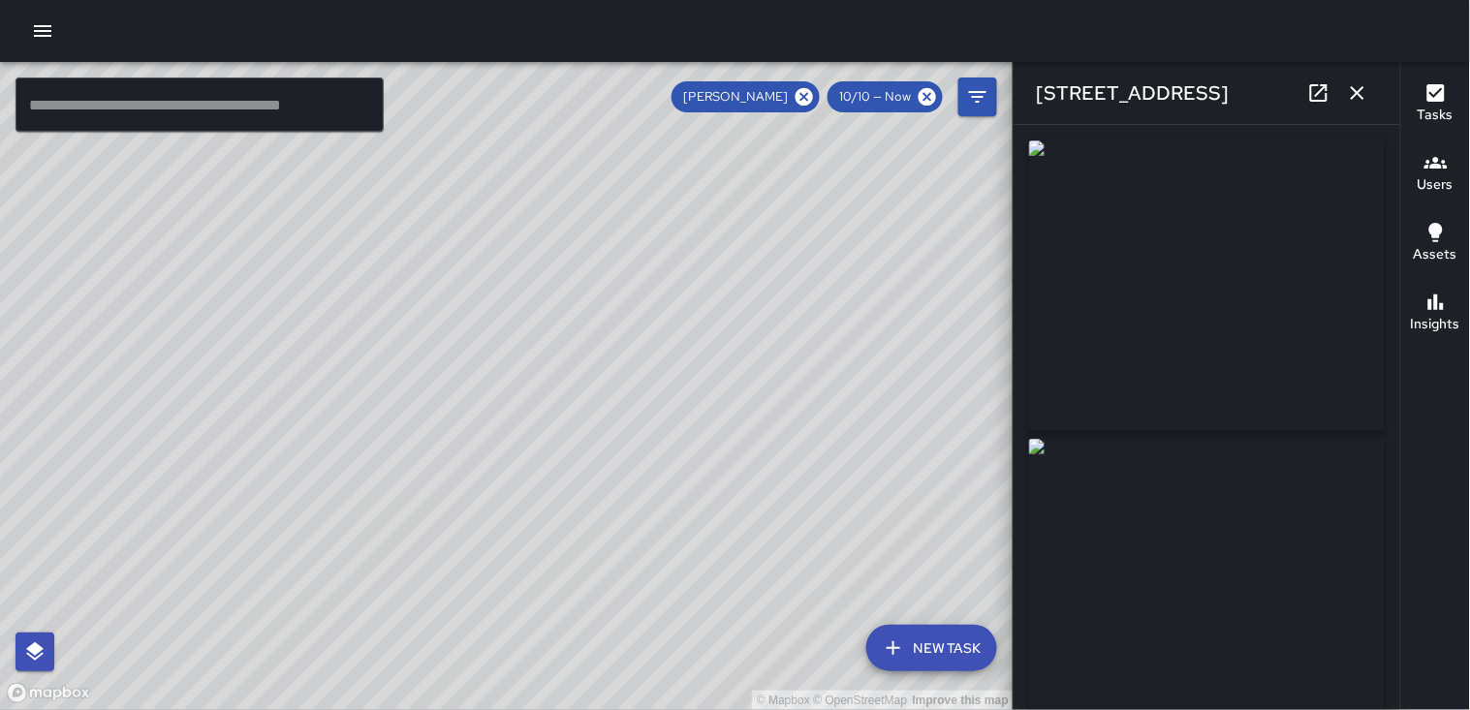
type input "**********"
drag, startPoint x: 1300, startPoint y: 324, endPoint x: 1456, endPoint y: 494, distance: 231.2
click at [708, 495] on div "Tasks Users Assets Insights" at bounding box center [1436, 386] width 70 height 648
click at [708, 93] on icon "button" at bounding box center [1357, 92] width 23 height 23
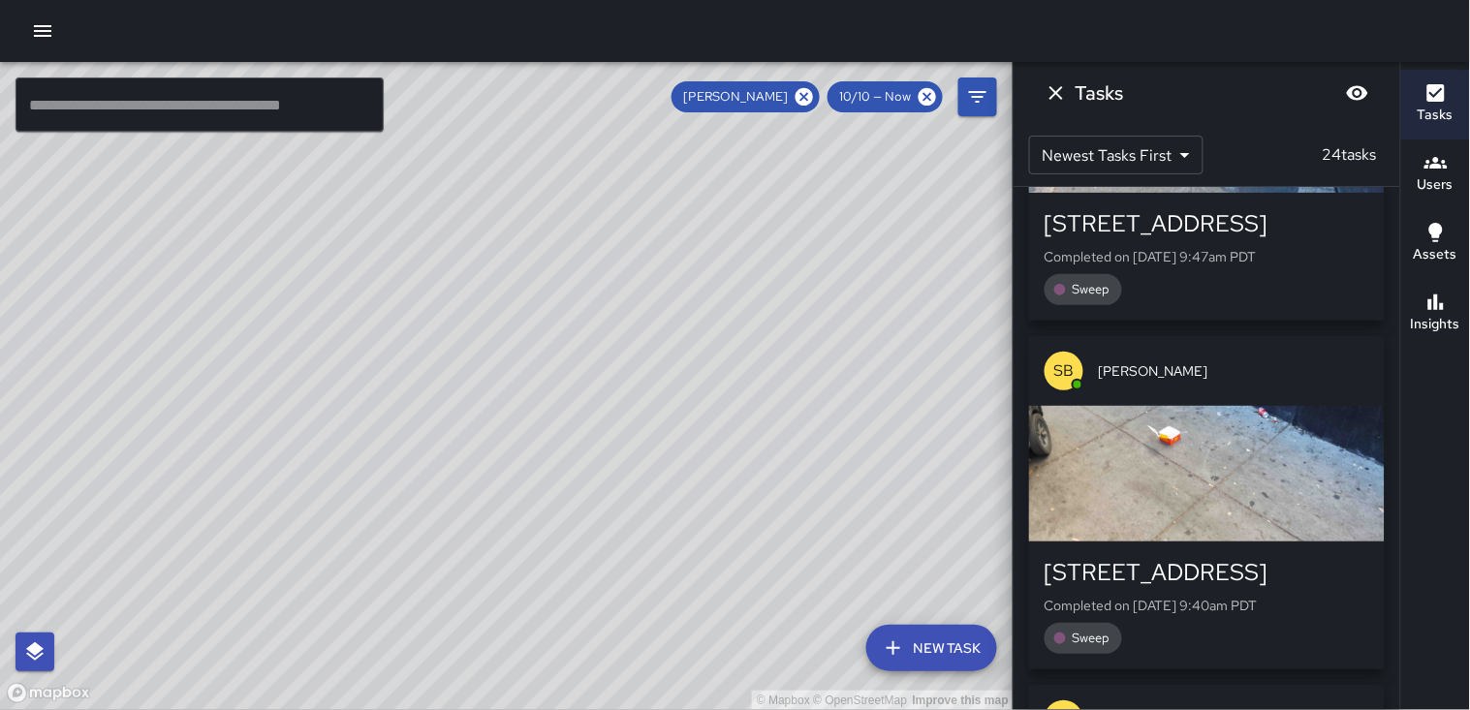
scroll to position [298, 0]
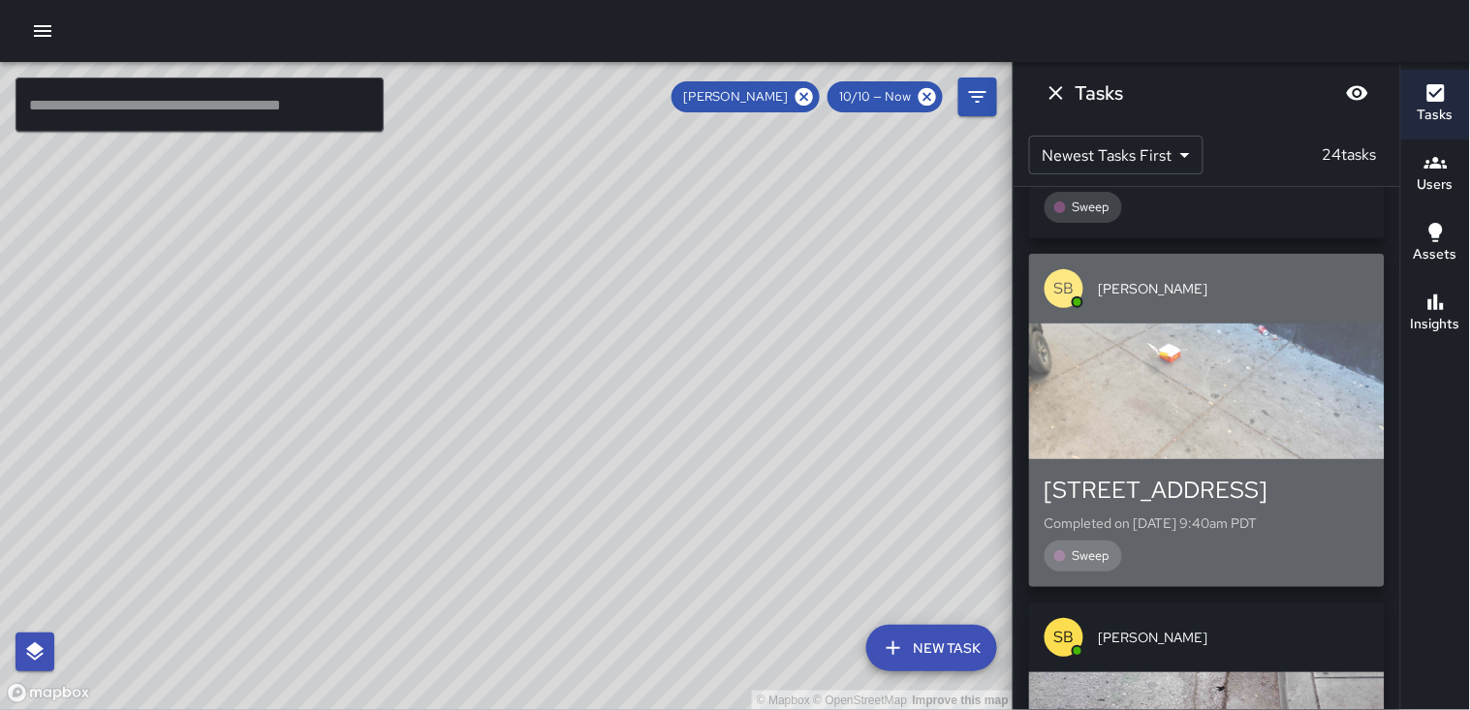
click at [708, 541] on div "Sweep" at bounding box center [1207, 556] width 325 height 31
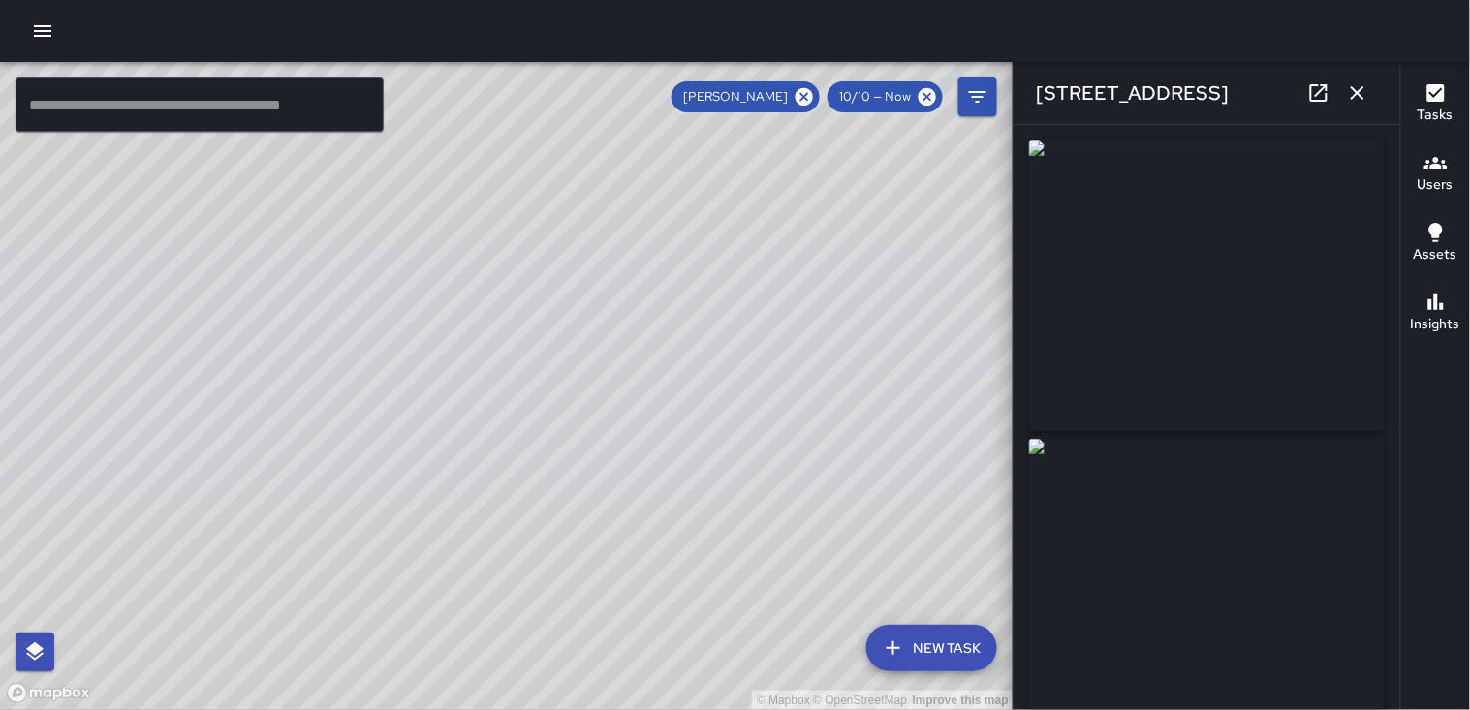
scroll to position [430, 0]
type input "**********"
drag, startPoint x: 1270, startPoint y: 255, endPoint x: 1447, endPoint y: 403, distance: 231.2
click at [708, 403] on div "Tasks Users Assets Insights" at bounding box center [1436, 386] width 70 height 648
click at [708, 311] on img at bounding box center [1207, 286] width 356 height 291
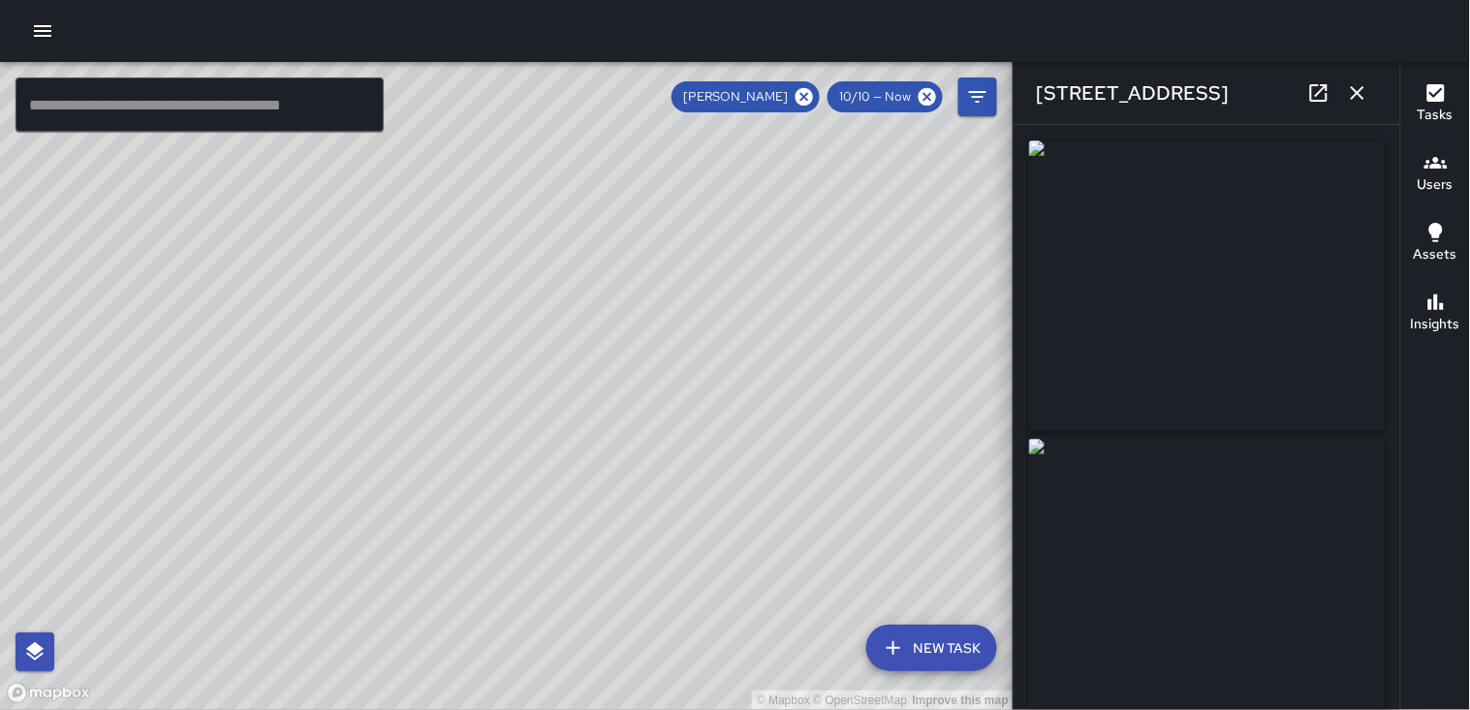
click at [708, 101] on icon "button" at bounding box center [1357, 92] width 23 height 23
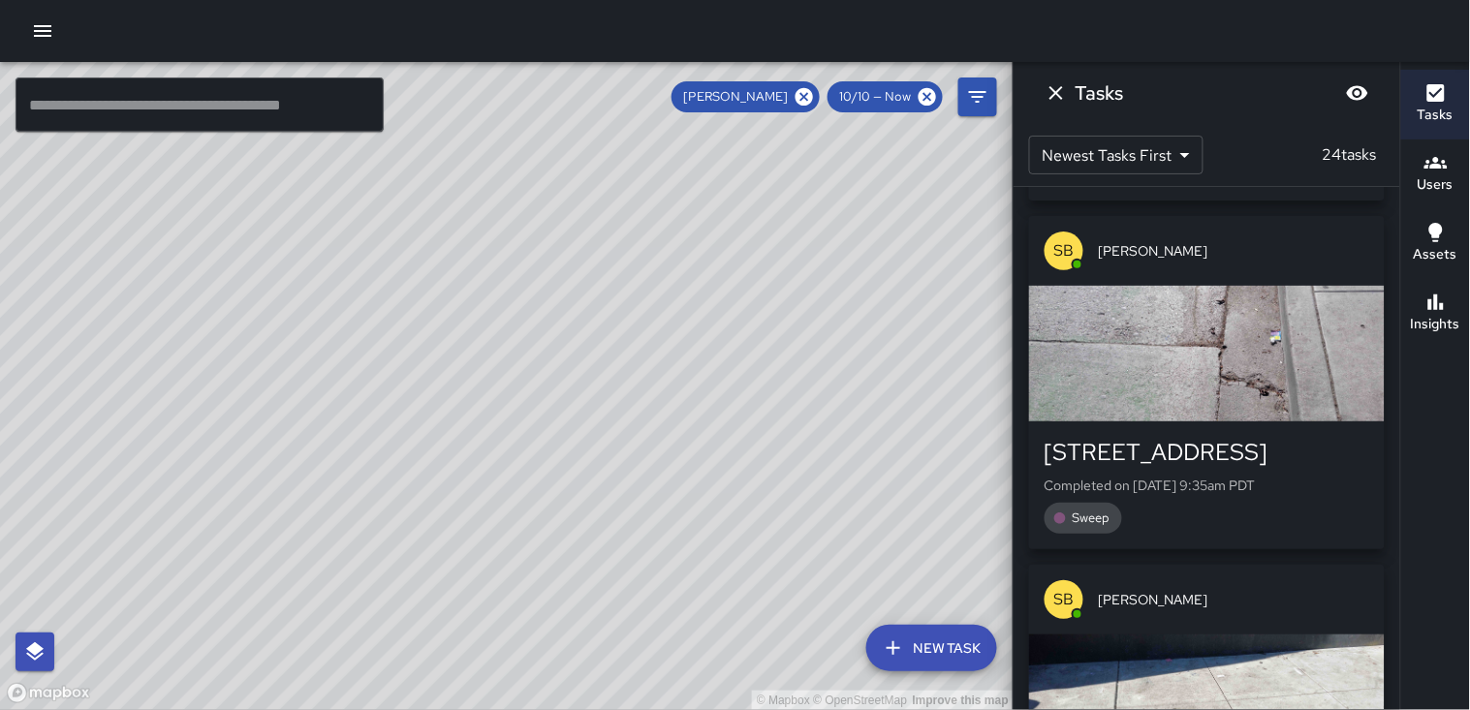
scroll to position [1236, 0]
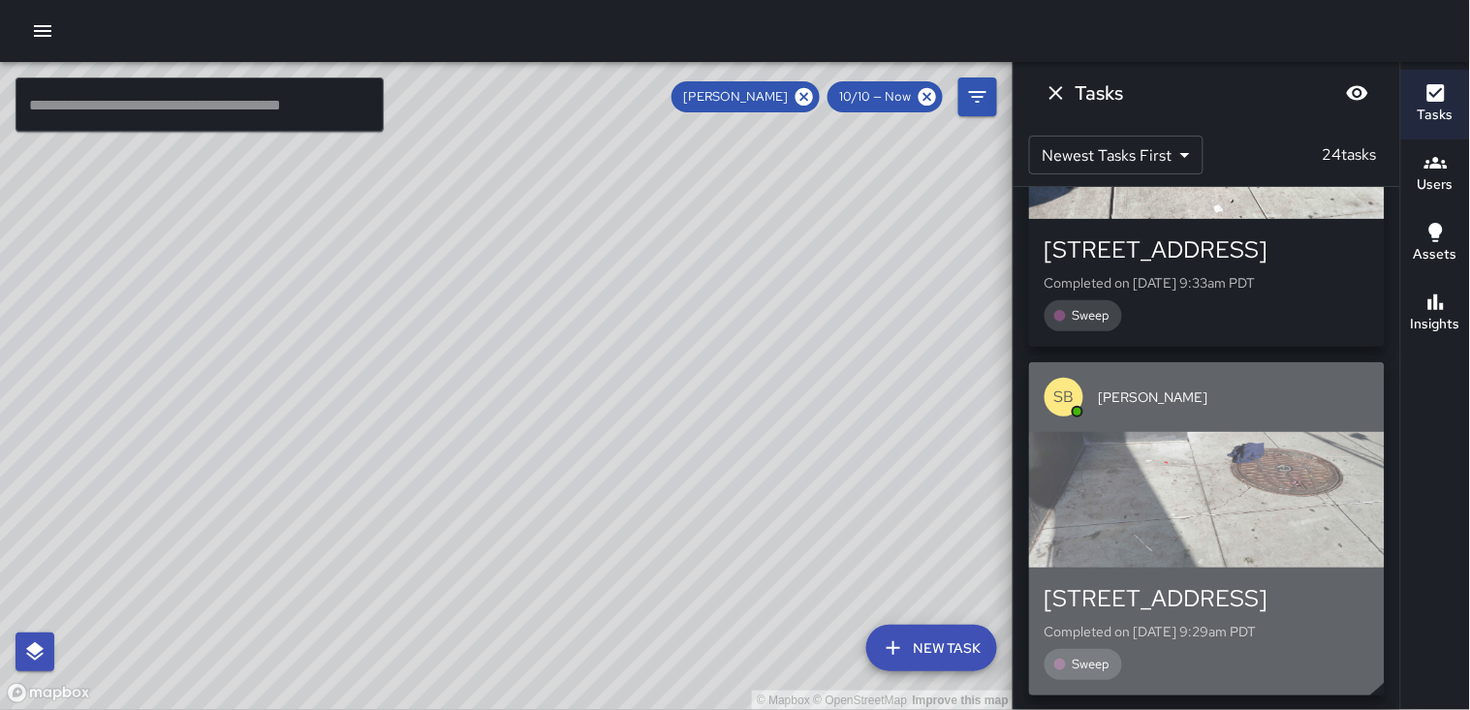
click at [708, 453] on div "button" at bounding box center [1207, 500] width 356 height 136
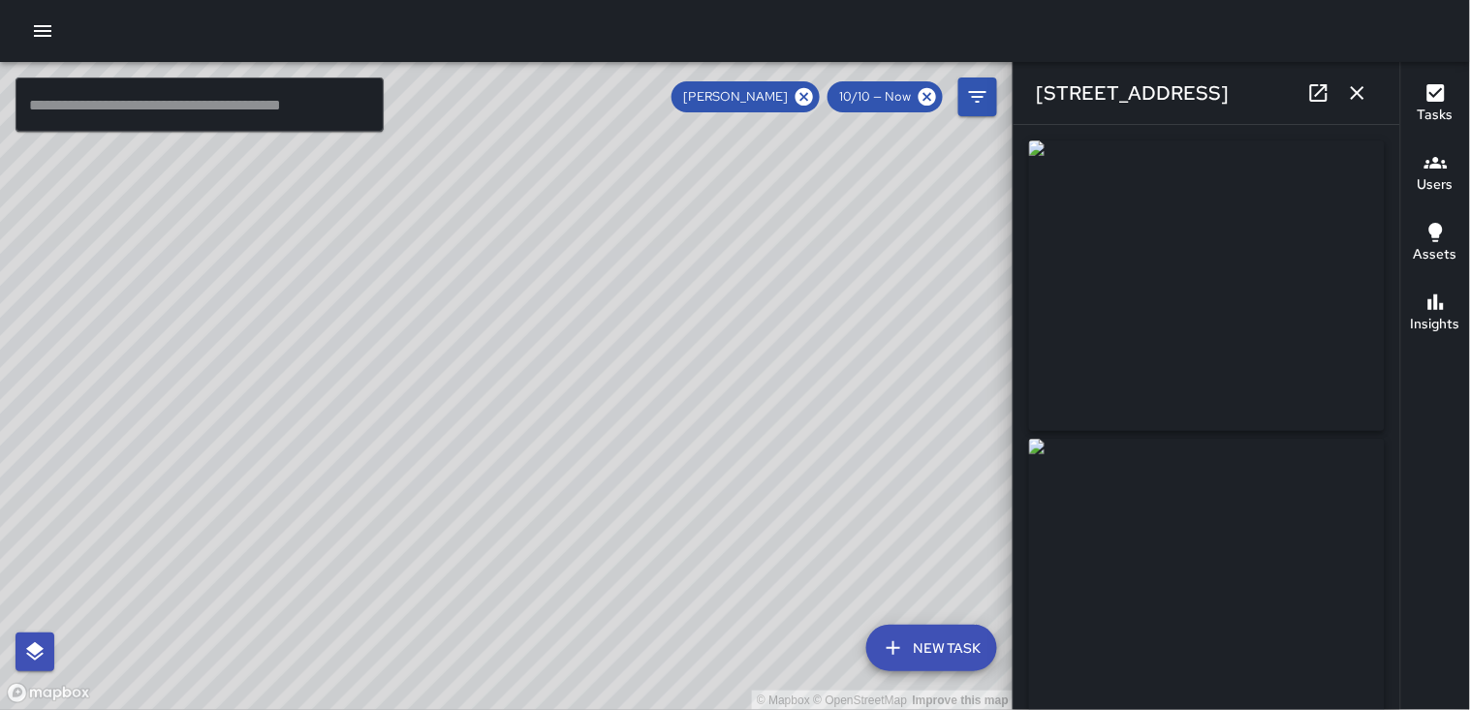
type input "**********"
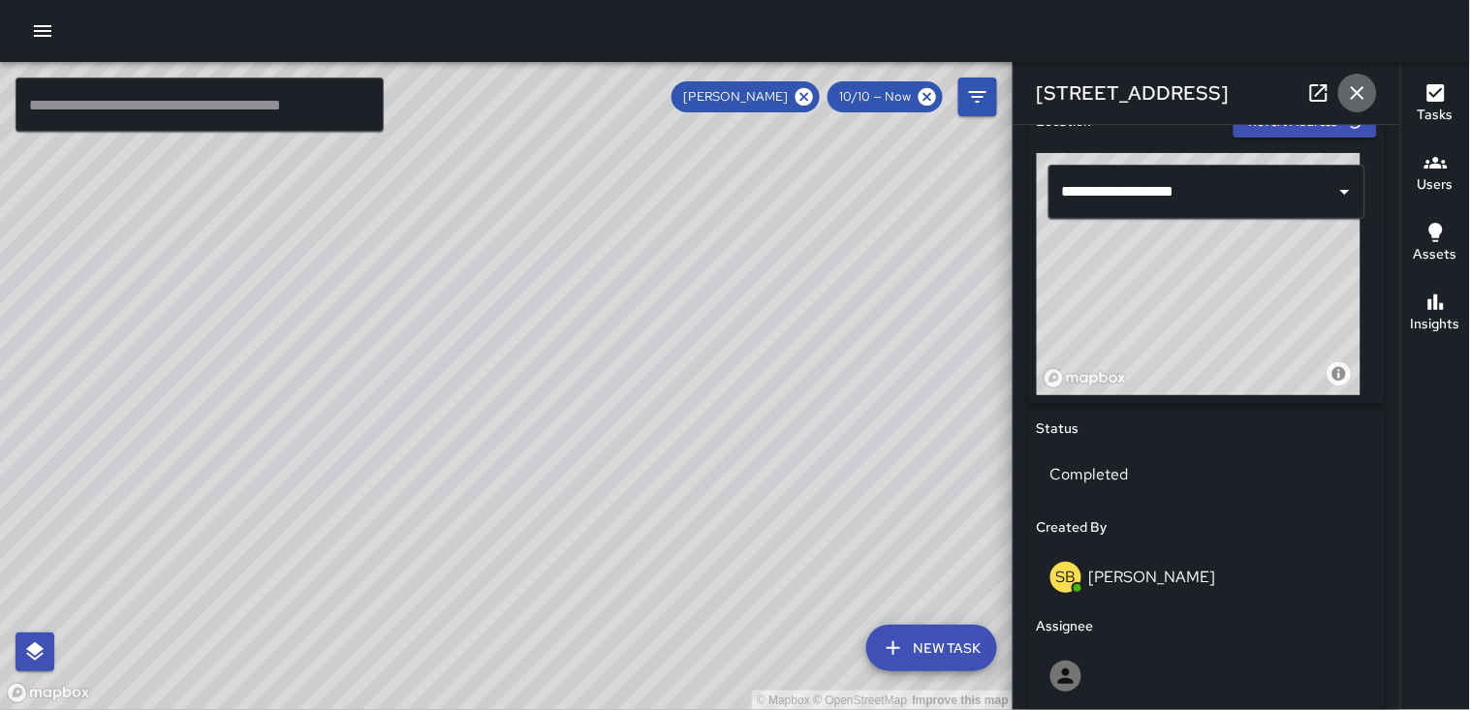
click at [708, 88] on icon "button" at bounding box center [1357, 92] width 23 height 23
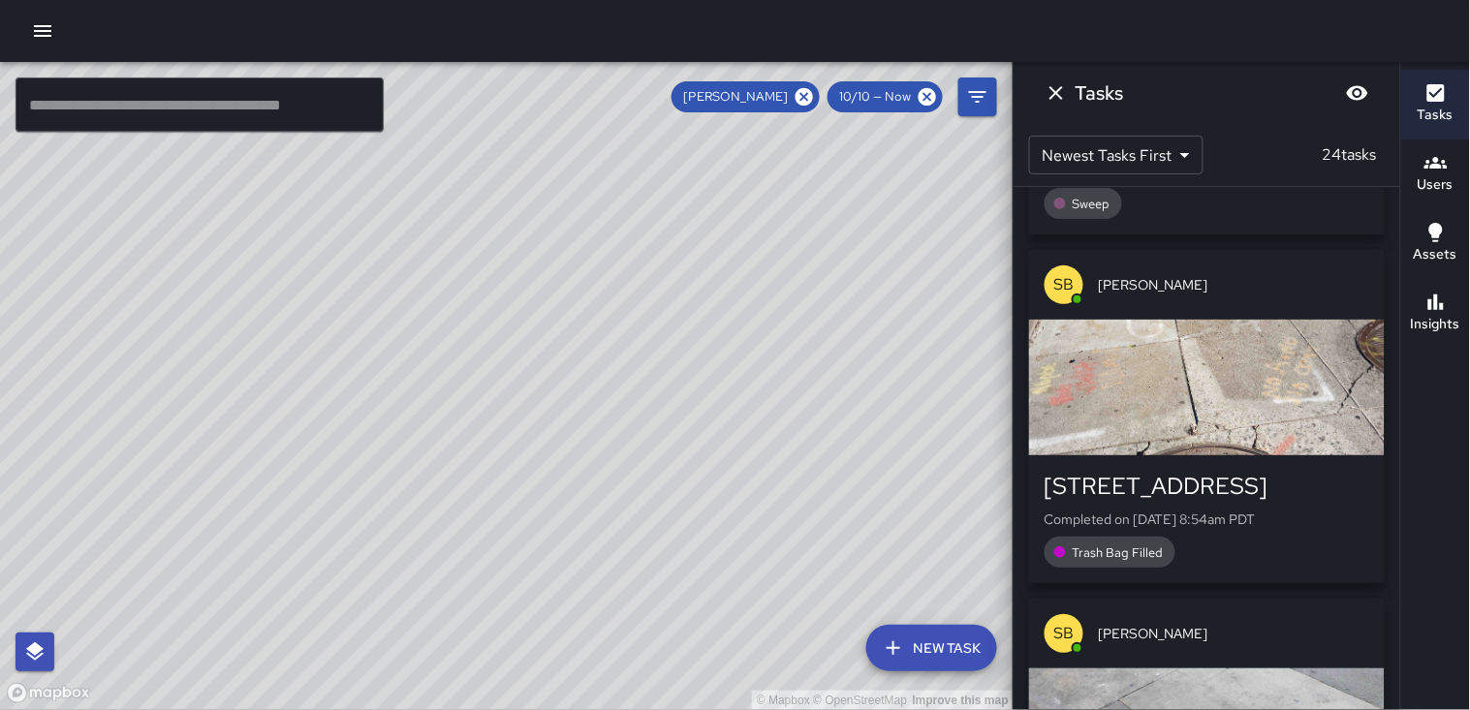
scroll to position [2980, 0]
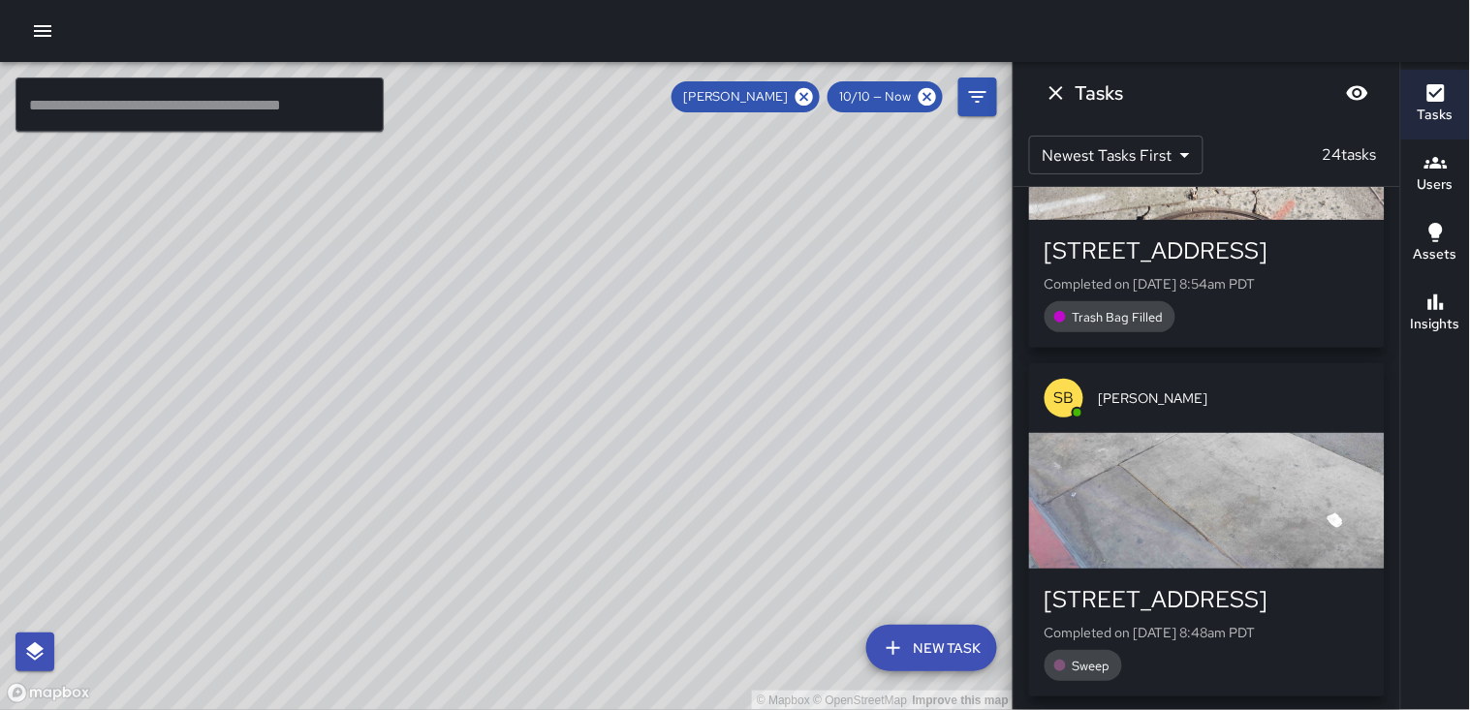
drag, startPoint x: 1206, startPoint y: 181, endPoint x: 1205, endPoint y: 197, distance: 15.5
click at [708, 188] on div "Tasks Newest Tasks First * ​ 24 tasks SB Steven Bruder 66 8th Street Completed …" at bounding box center [1207, 355] width 388 height 710
drag, startPoint x: 1204, startPoint y: 205, endPoint x: 1430, endPoint y: 459, distance: 340.6
click at [708, 466] on div "Tasks Users Assets Insights" at bounding box center [1436, 386] width 70 height 648
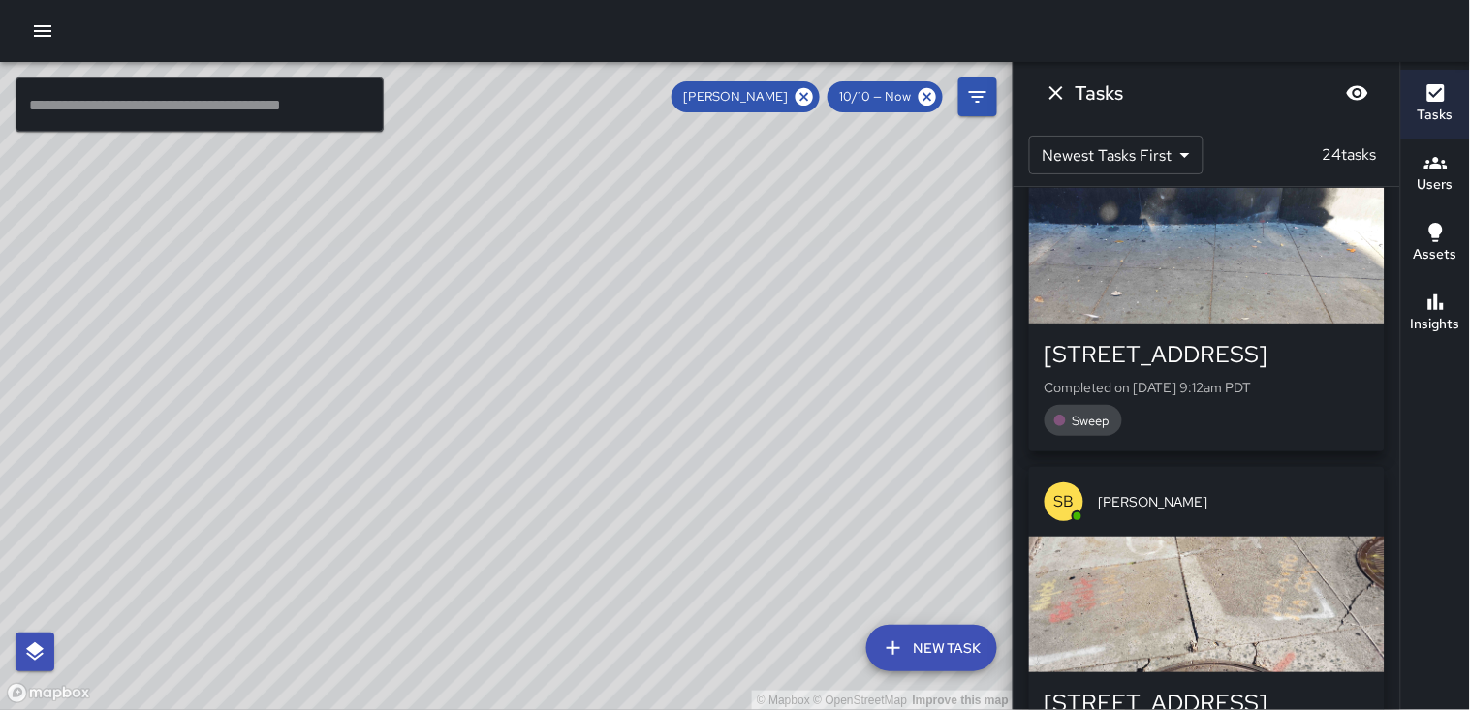
scroll to position [2441, 0]
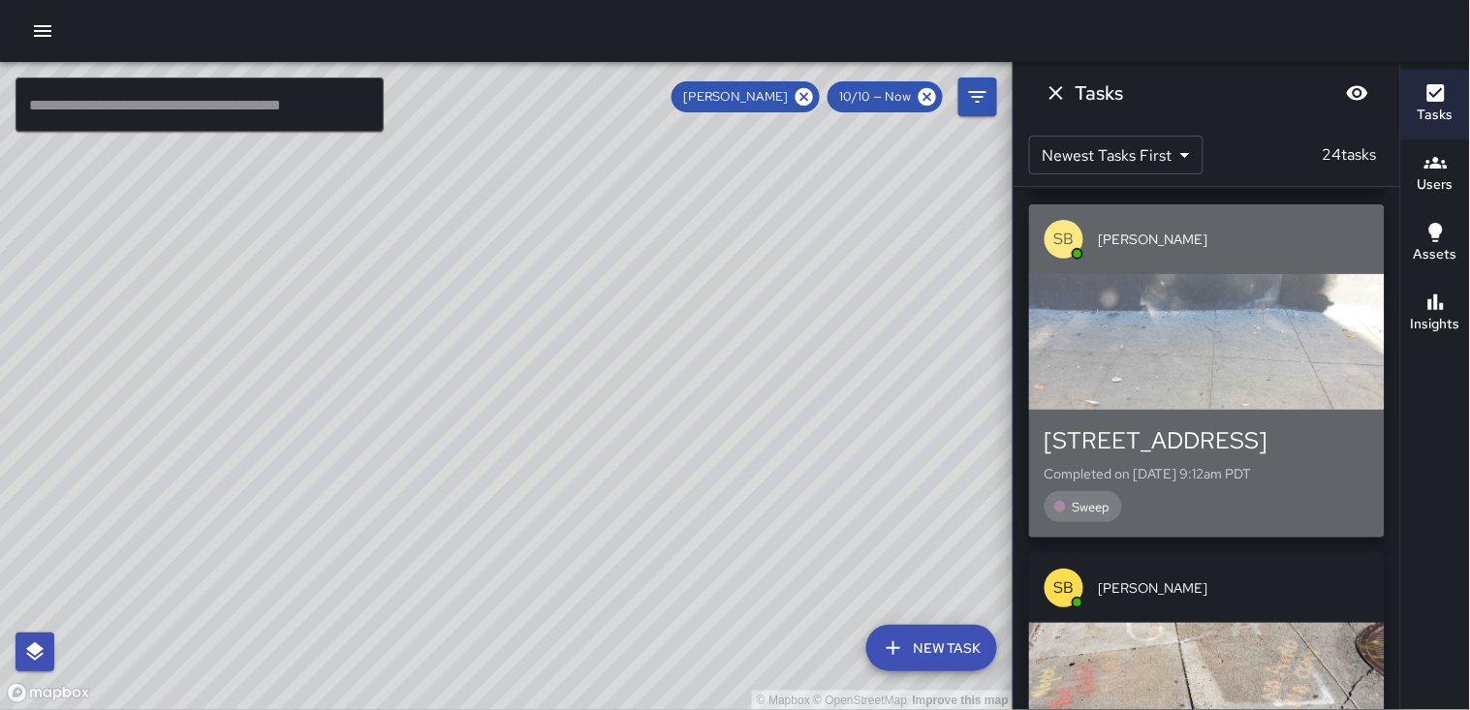
click at [708, 449] on div "66 8th Street" at bounding box center [1207, 441] width 325 height 31
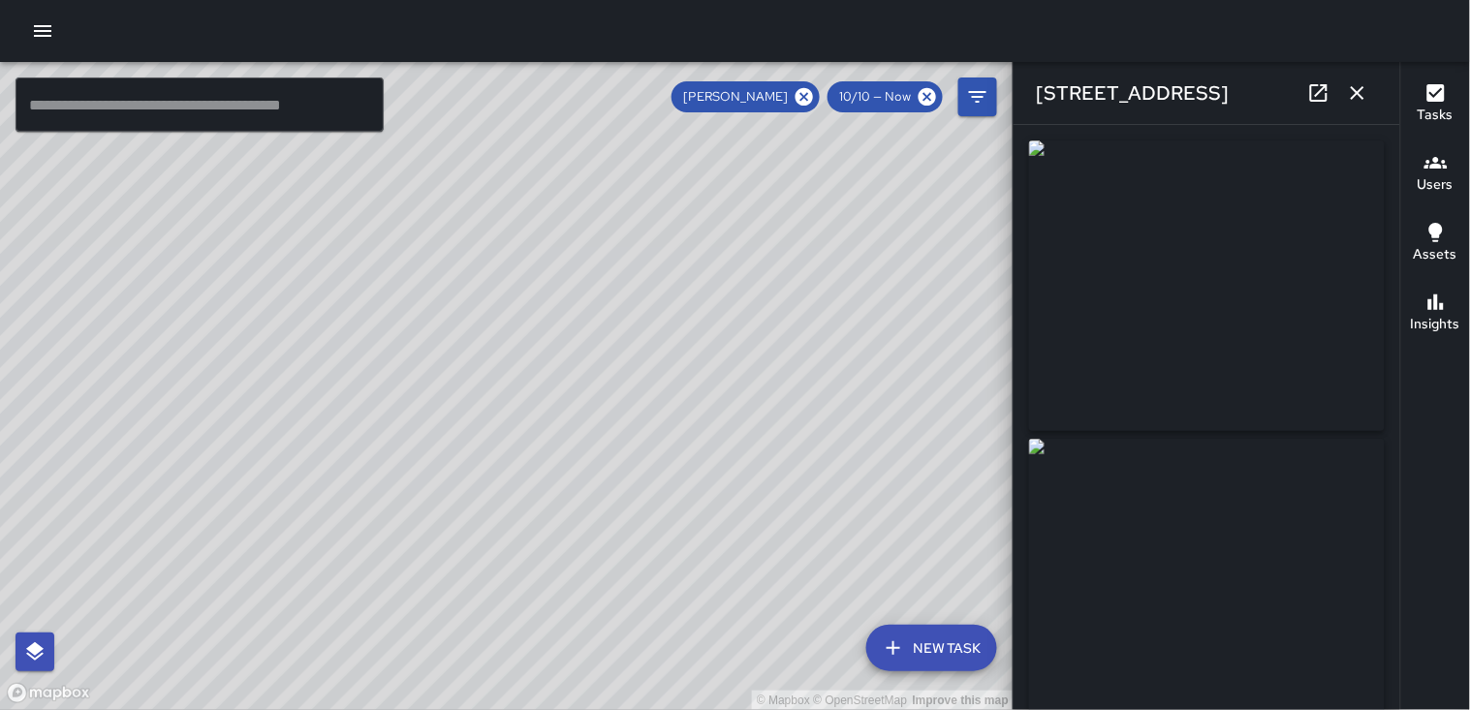
type input "**********"
click at [708, 92] on icon "button" at bounding box center [1358, 93] width 14 height 14
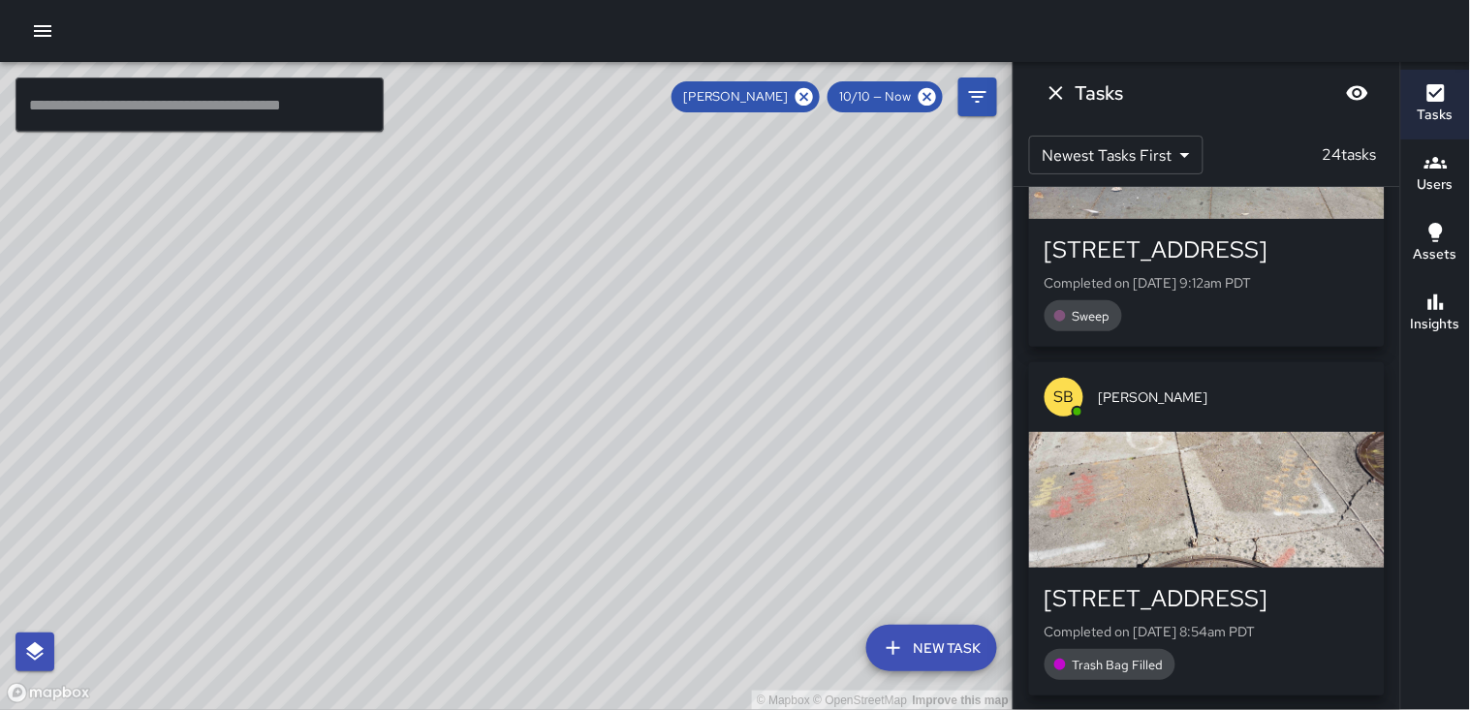
scroll to position [2657, 0]
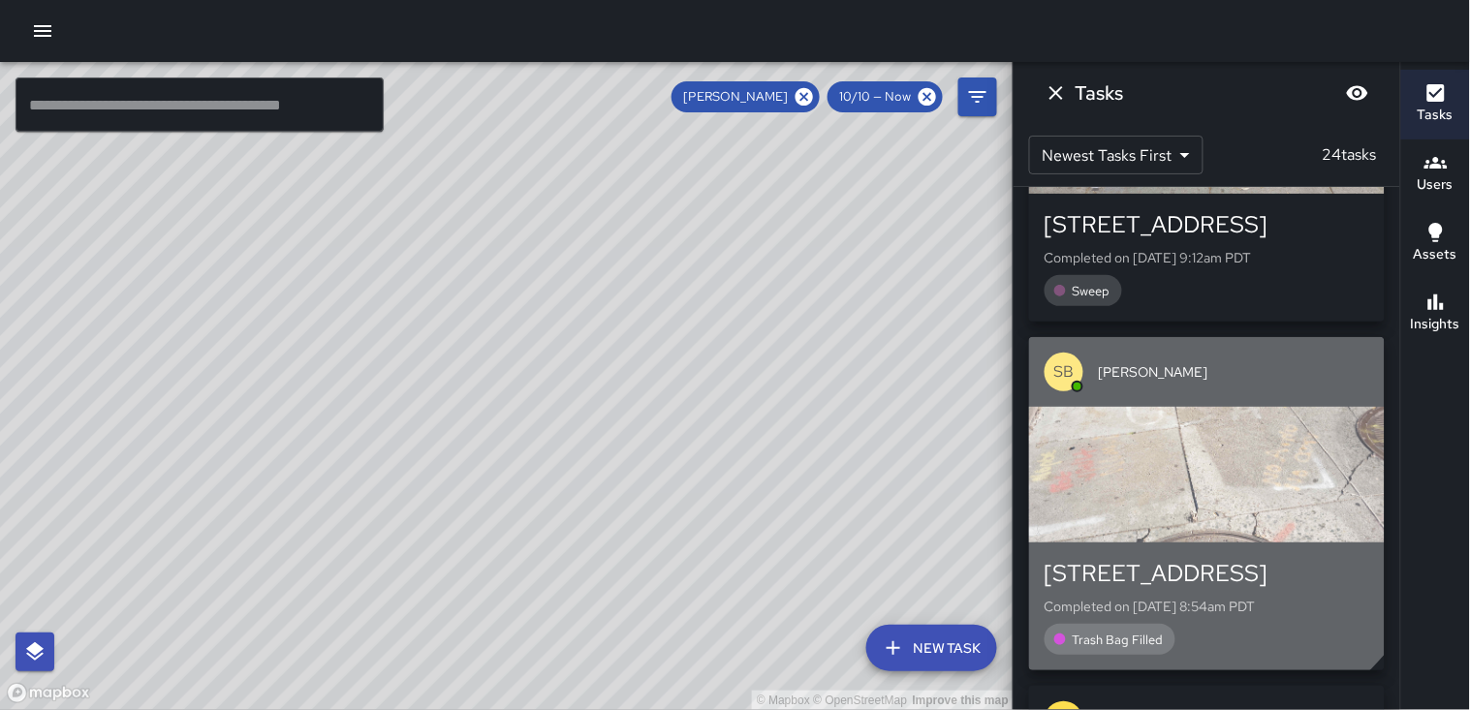
click at [708, 479] on div "button" at bounding box center [1207, 475] width 356 height 136
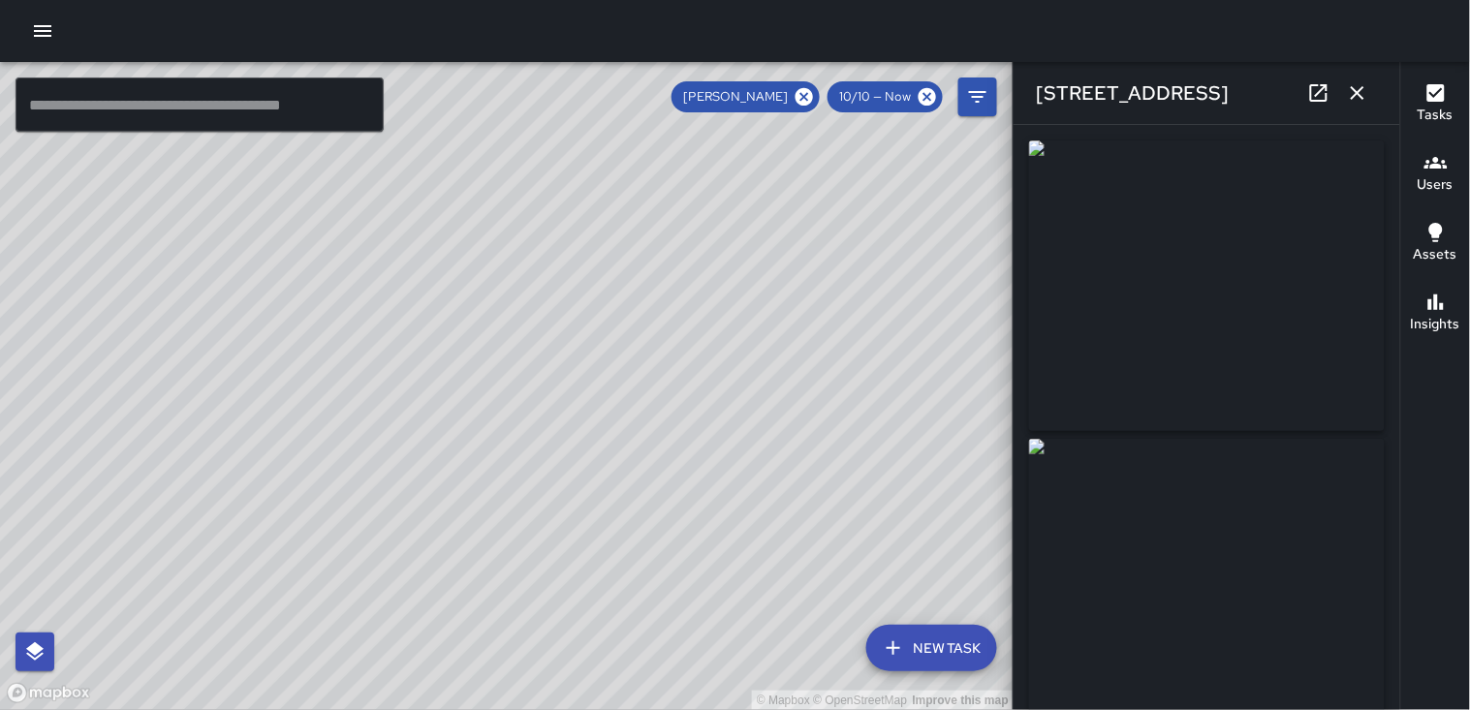
type input "**********"
click at [708, 102] on icon at bounding box center [804, 96] width 17 height 17
click at [708, 103] on icon "button" at bounding box center [1357, 92] width 23 height 23
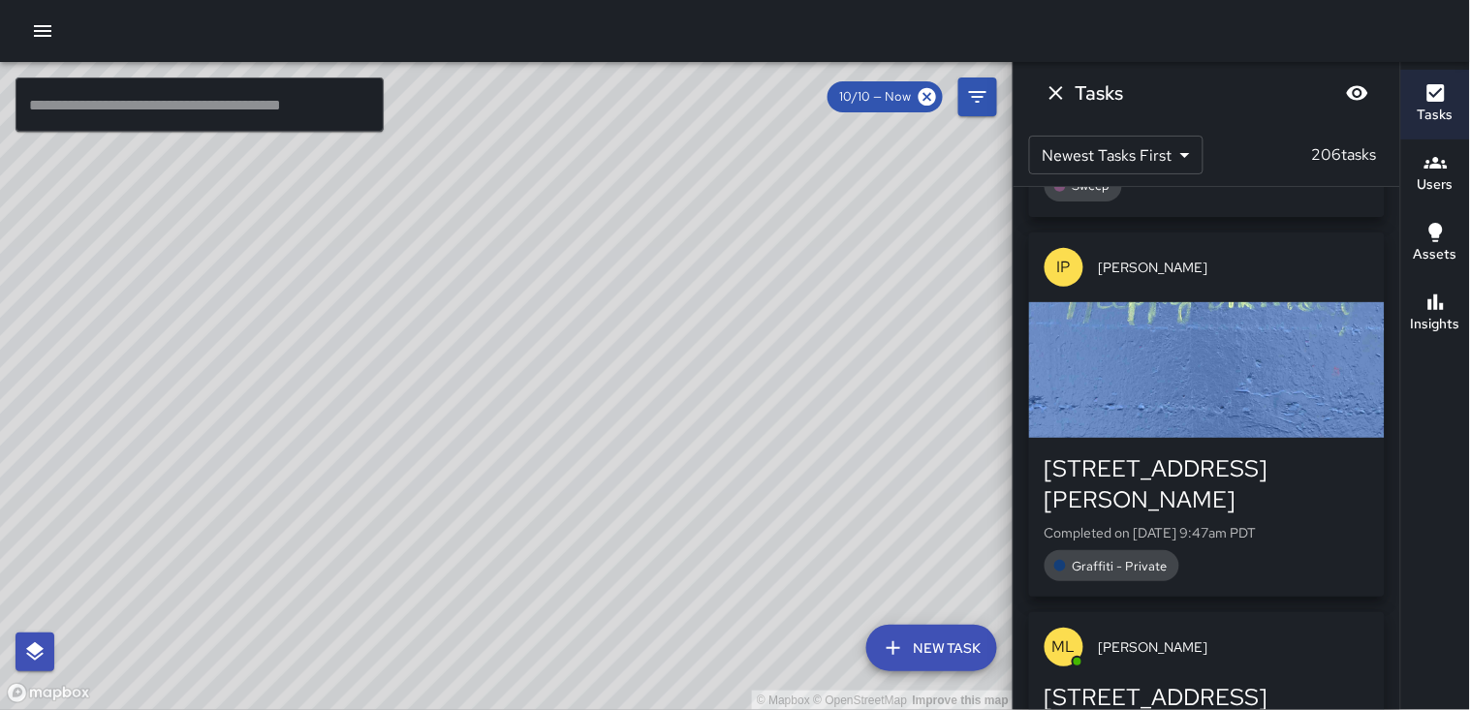
scroll to position [2441, 0]
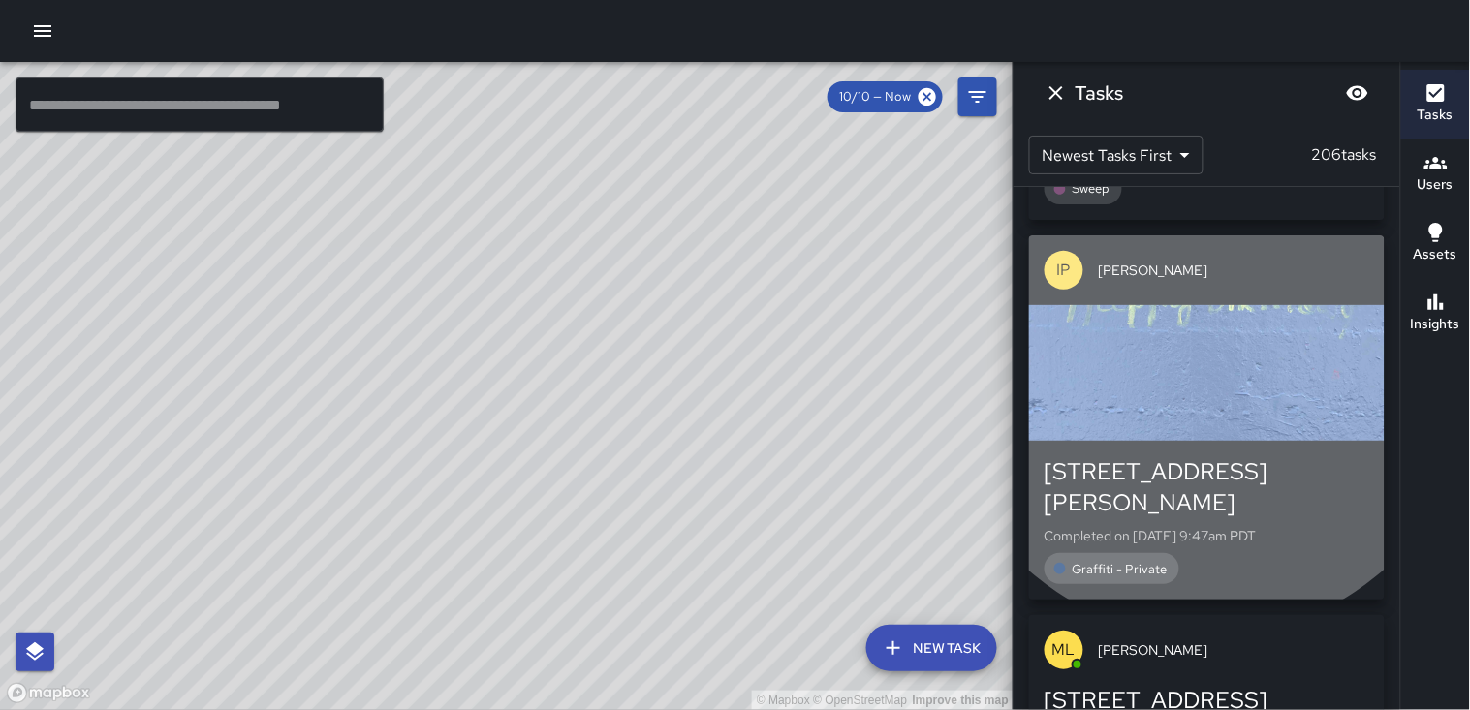
click at [708, 368] on div "button" at bounding box center [1207, 373] width 356 height 136
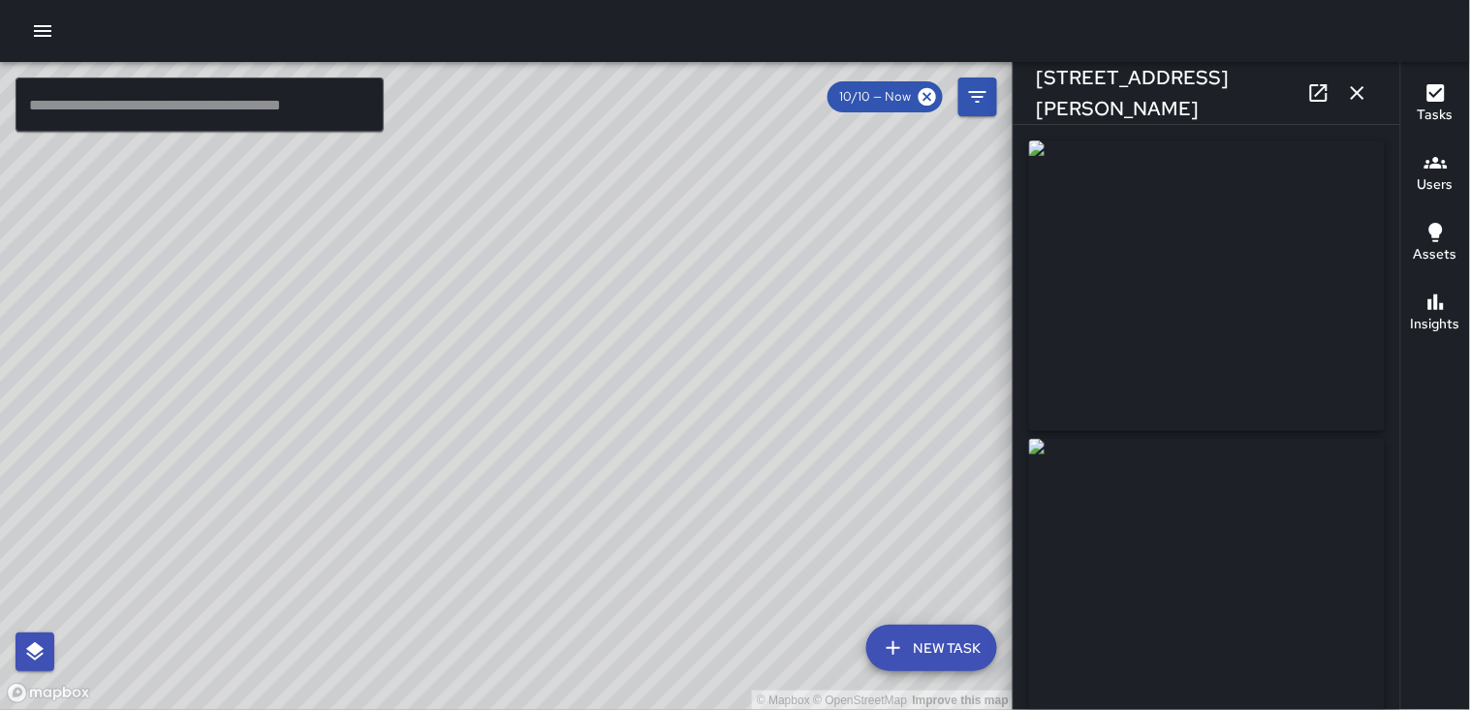
type input "**********"
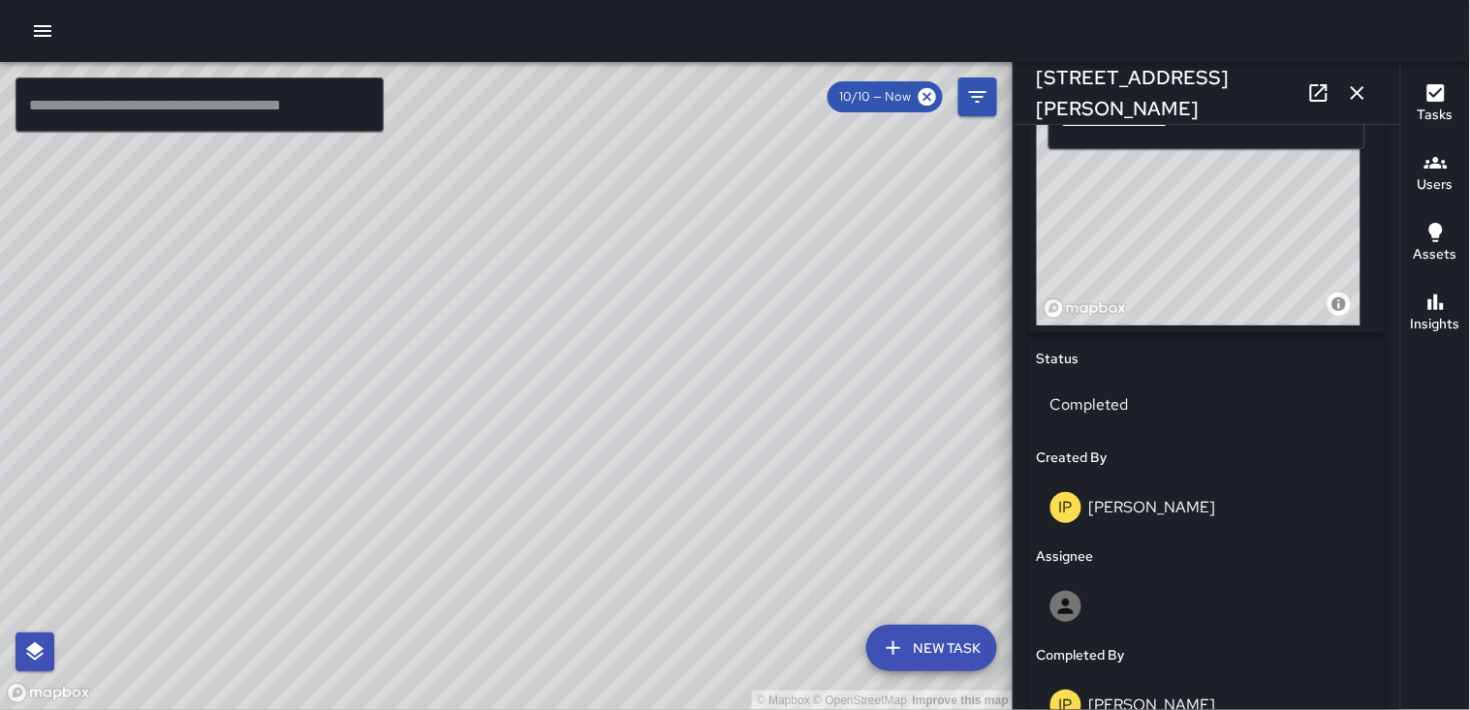
scroll to position [753, 0]
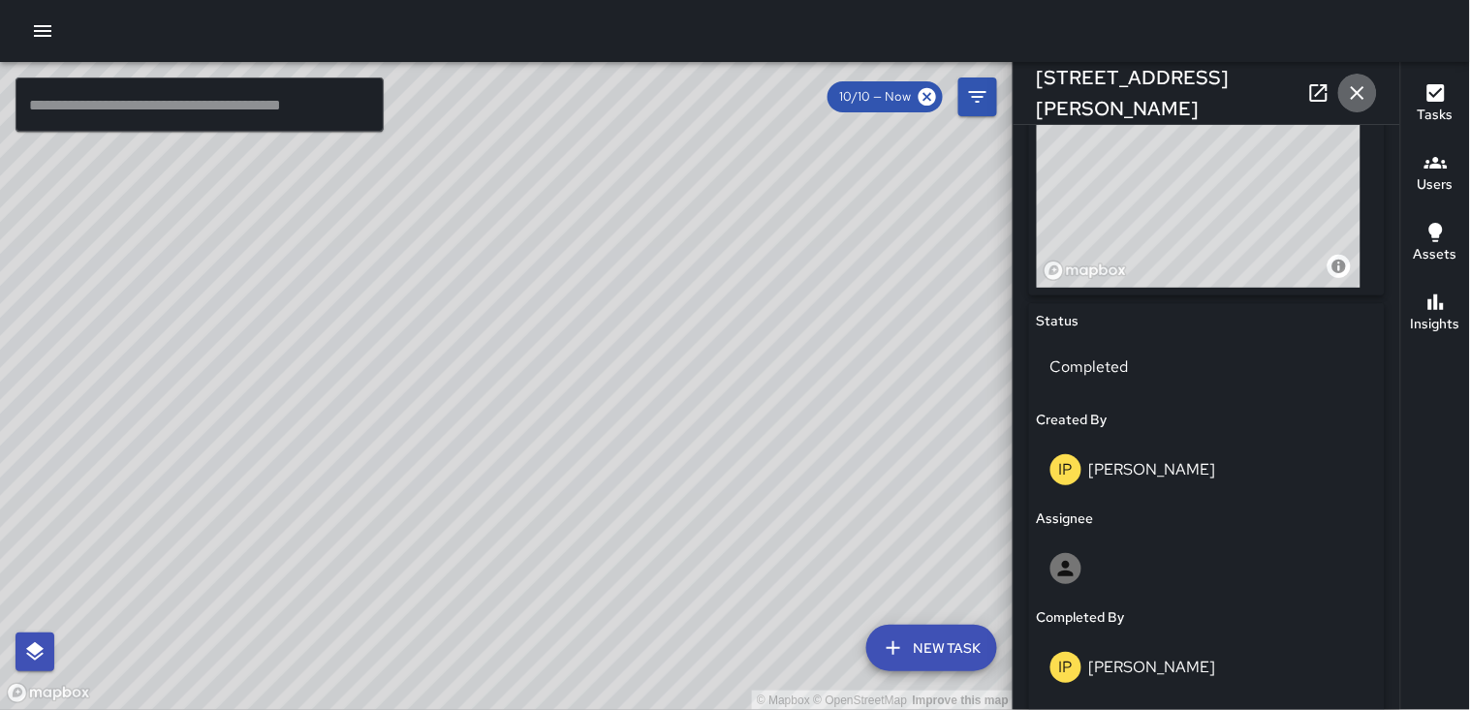
click at [708, 90] on icon "button" at bounding box center [1358, 93] width 14 height 14
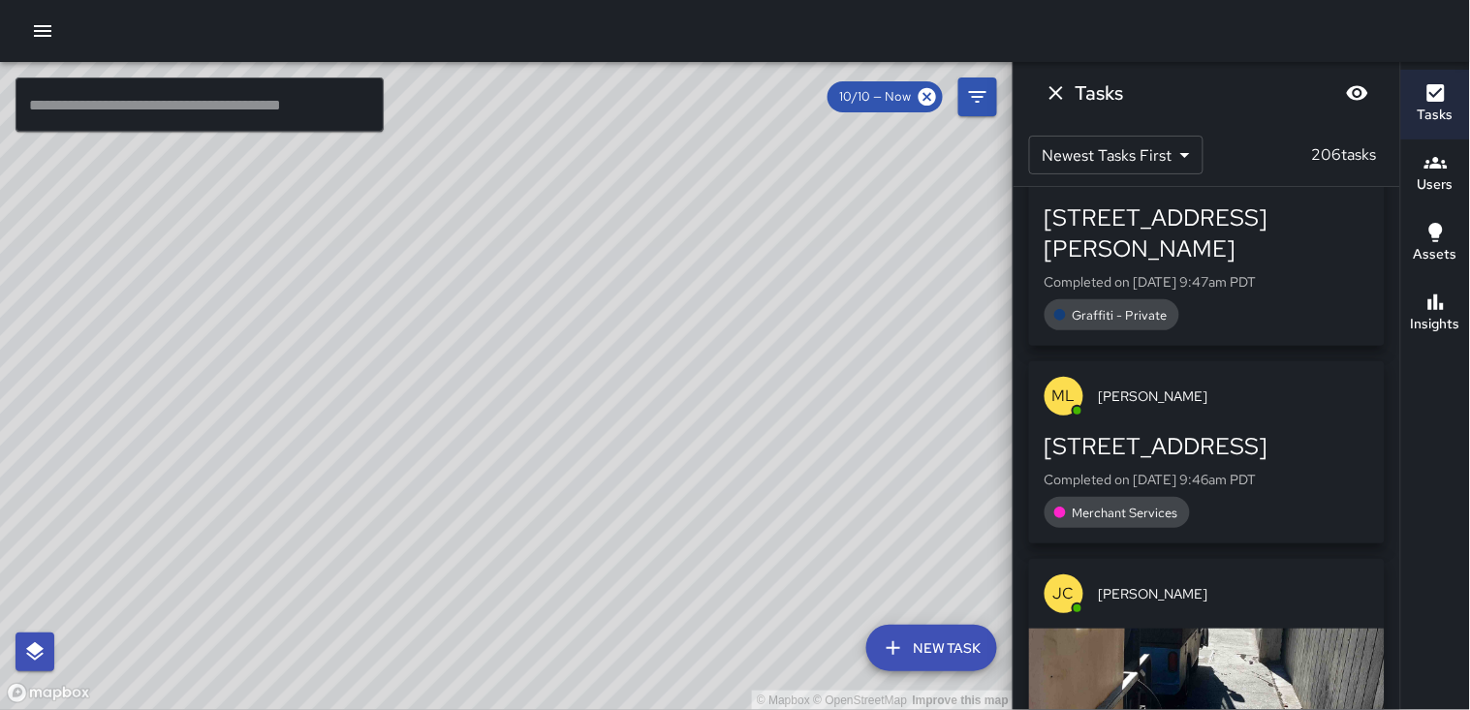
scroll to position [2657, 0]
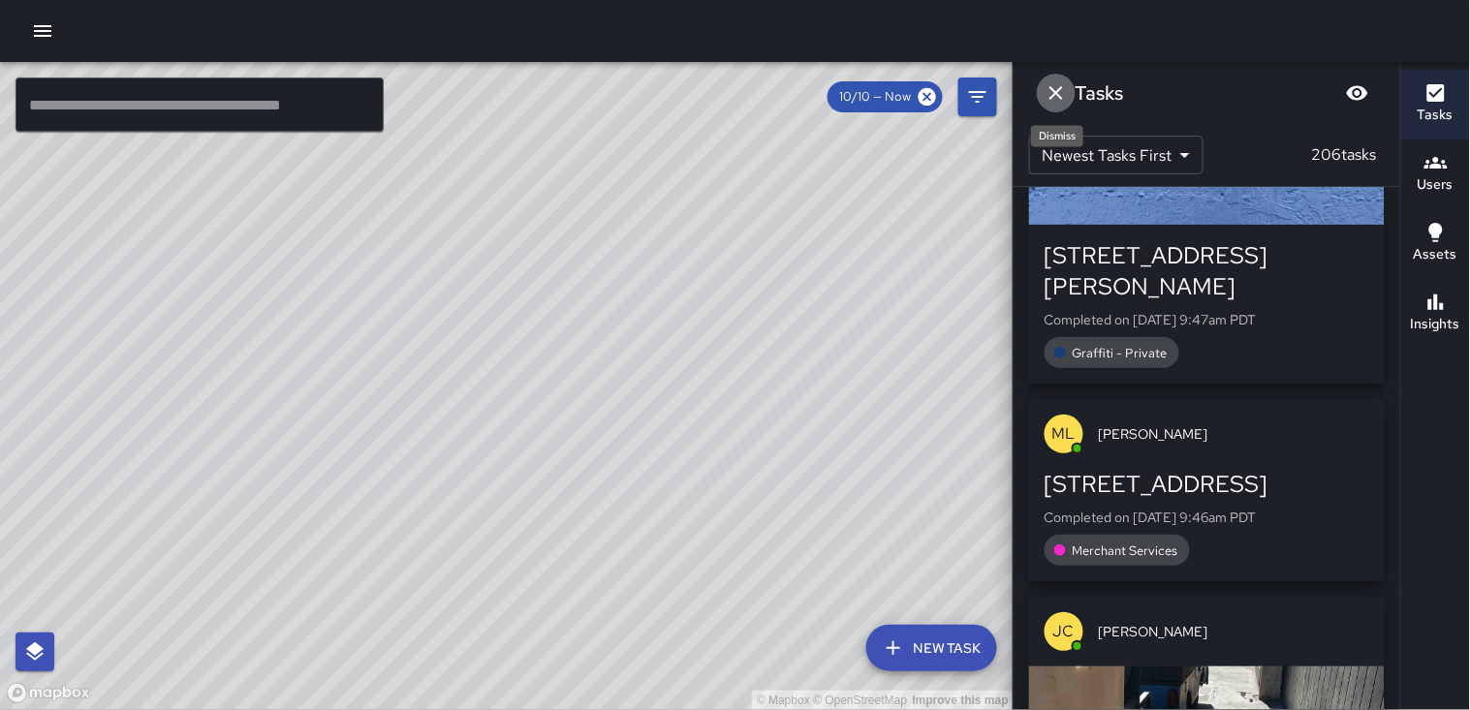
click at [708, 89] on icon "Dismiss" at bounding box center [1056, 92] width 23 height 23
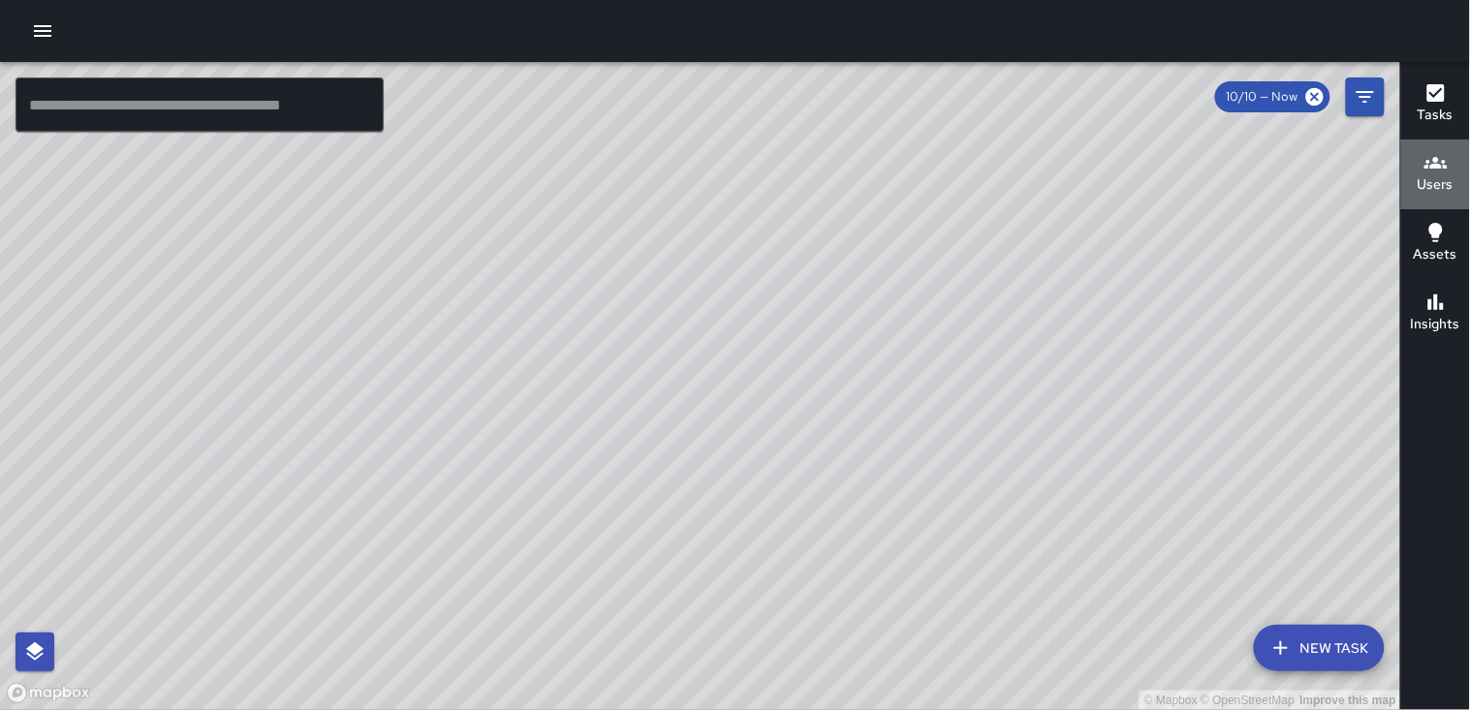
click at [708, 176] on h6 "Users" at bounding box center [1436, 184] width 36 height 21
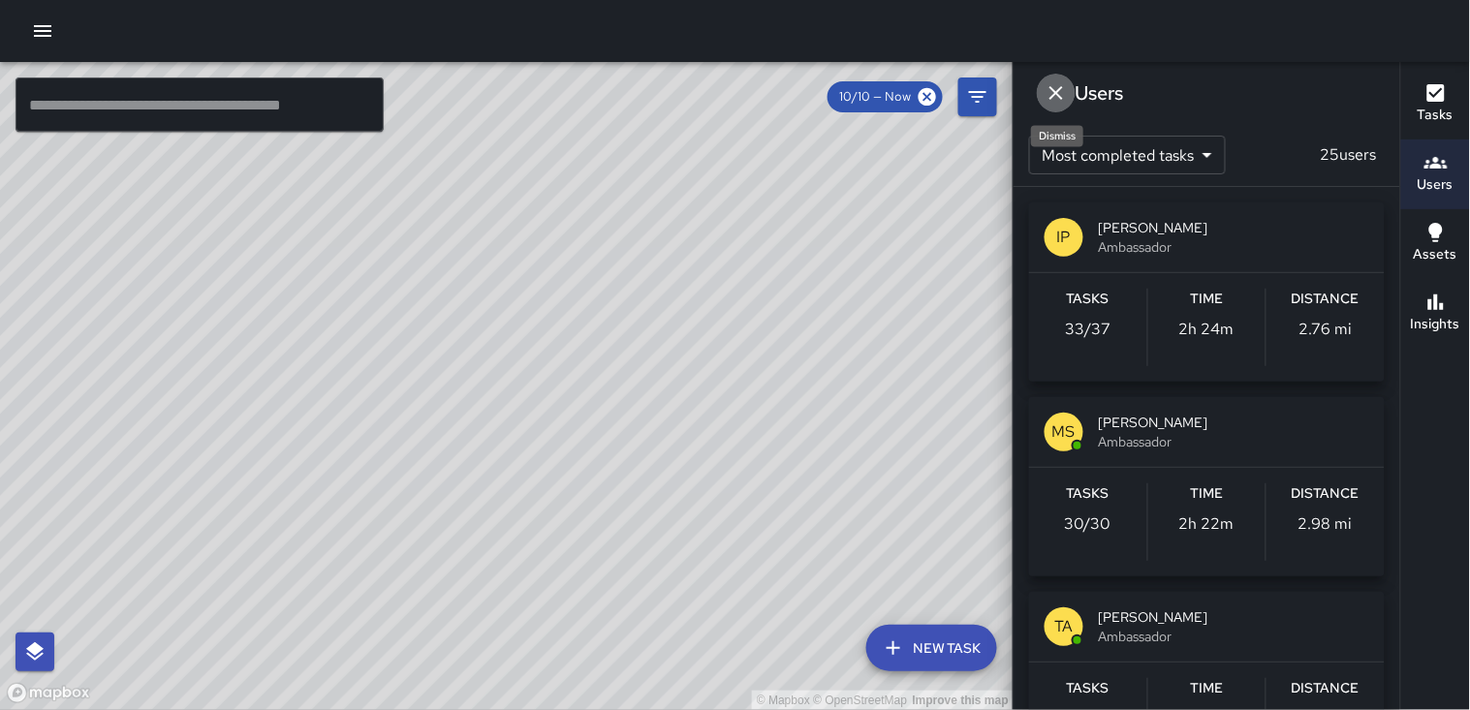
click at [708, 97] on icon "Dismiss" at bounding box center [1056, 92] width 23 height 23
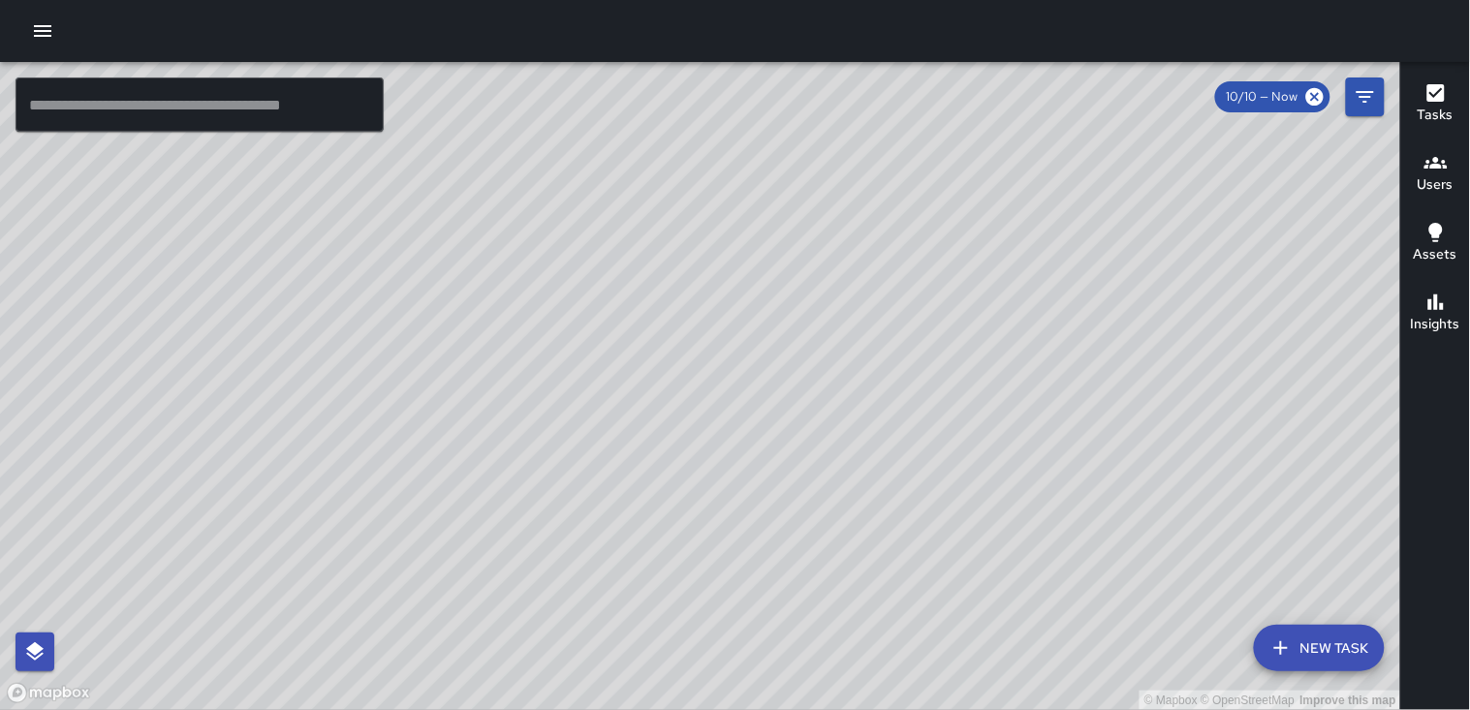
scroll to position [3006, 0]
click at [44, 0] on html "© Mapbox © OpenStreetMap Improve this map ​ New Task 10/10 — Now Map Layers Tas…" at bounding box center [735, 355] width 1470 height 710
drag, startPoint x: 520, startPoint y: 151, endPoint x: 614, endPoint y: 475, distance: 337.1
click at [614, 475] on div "© Mapbox © OpenStreetMap Improve this map" at bounding box center [701, 386] width 1402 height 648
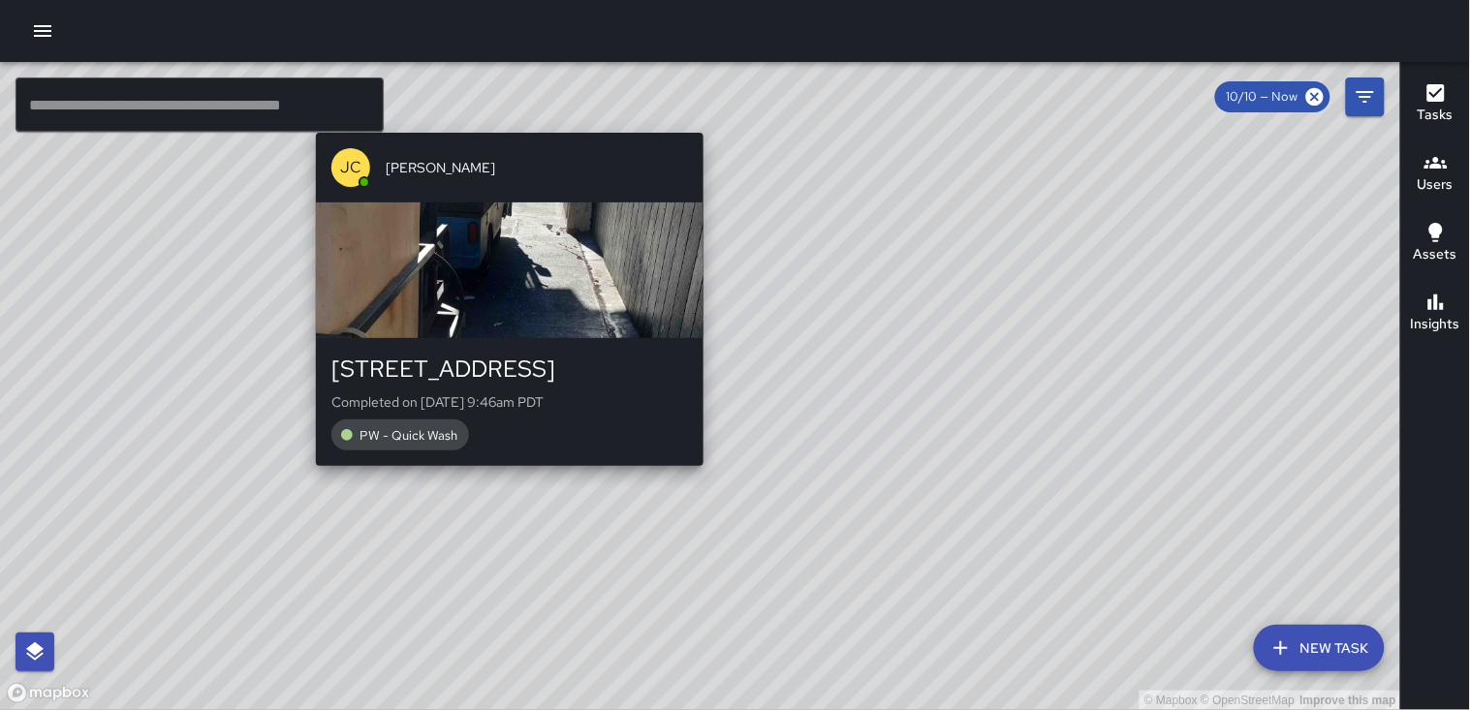
click at [564, 321] on div "button" at bounding box center [510, 271] width 388 height 136
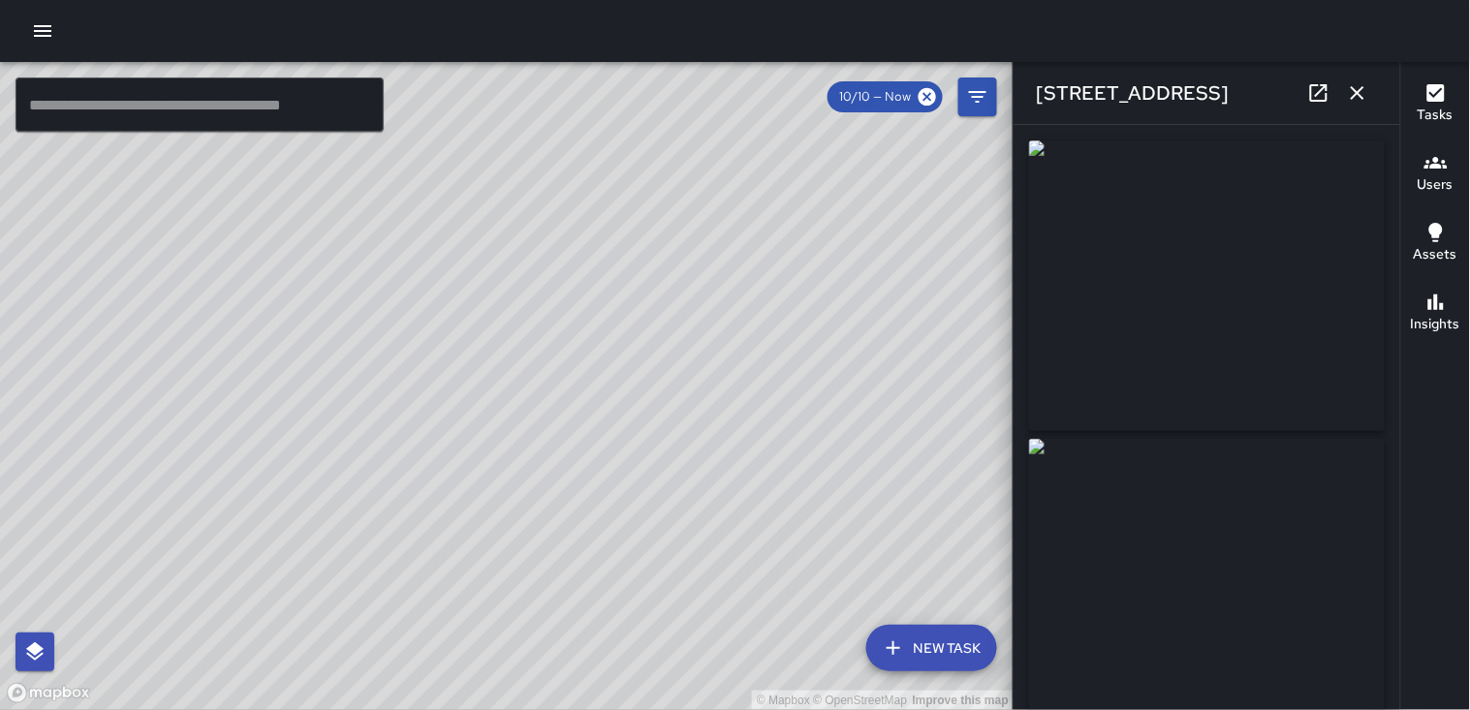
type input "**********"
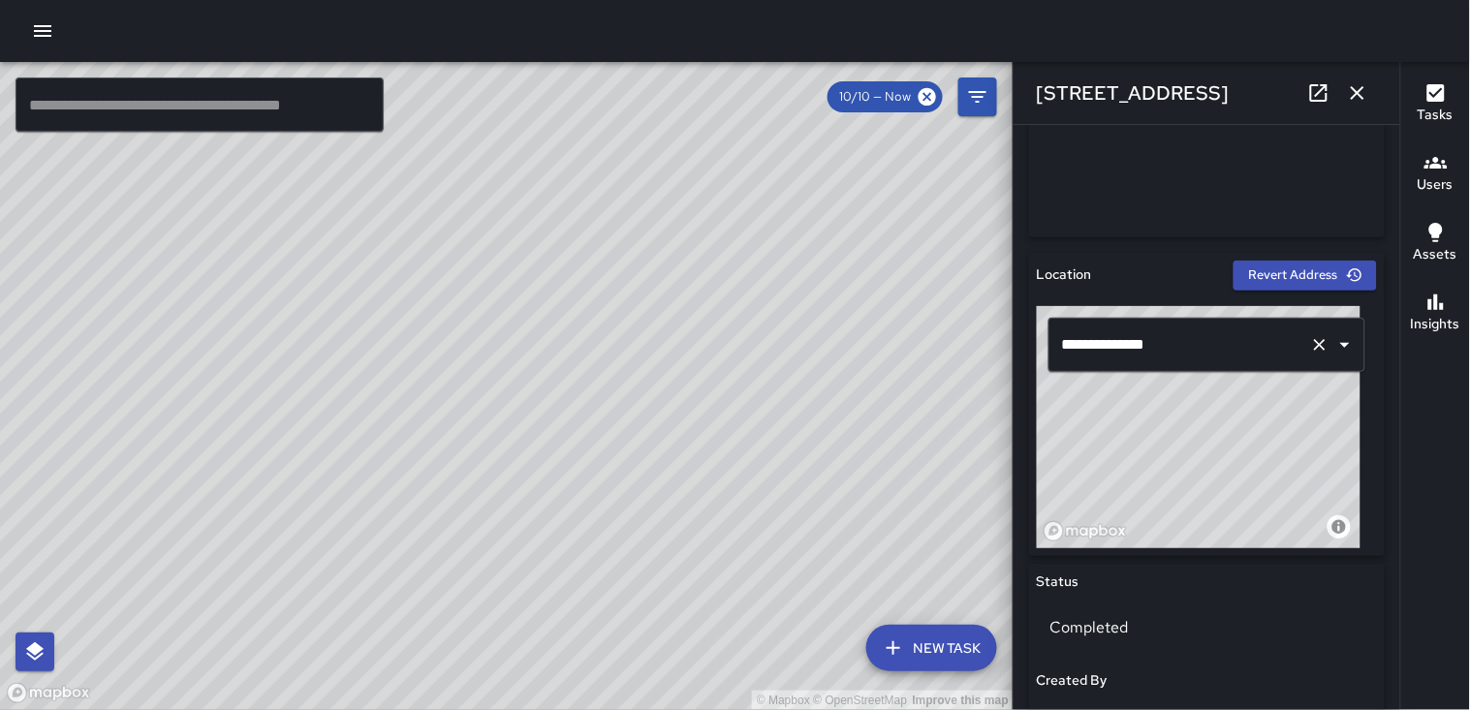
scroll to position [0, 0]
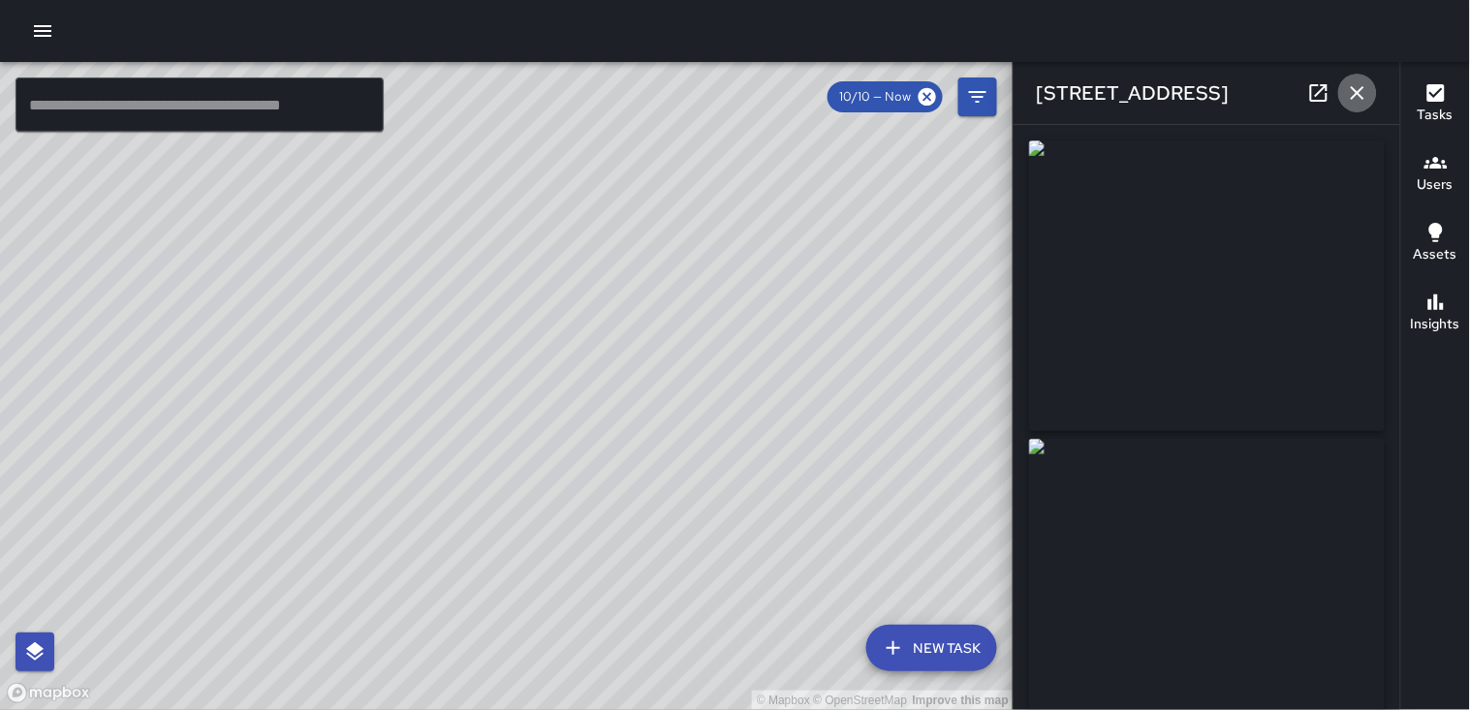
click at [708, 92] on icon "button" at bounding box center [1357, 92] width 23 height 23
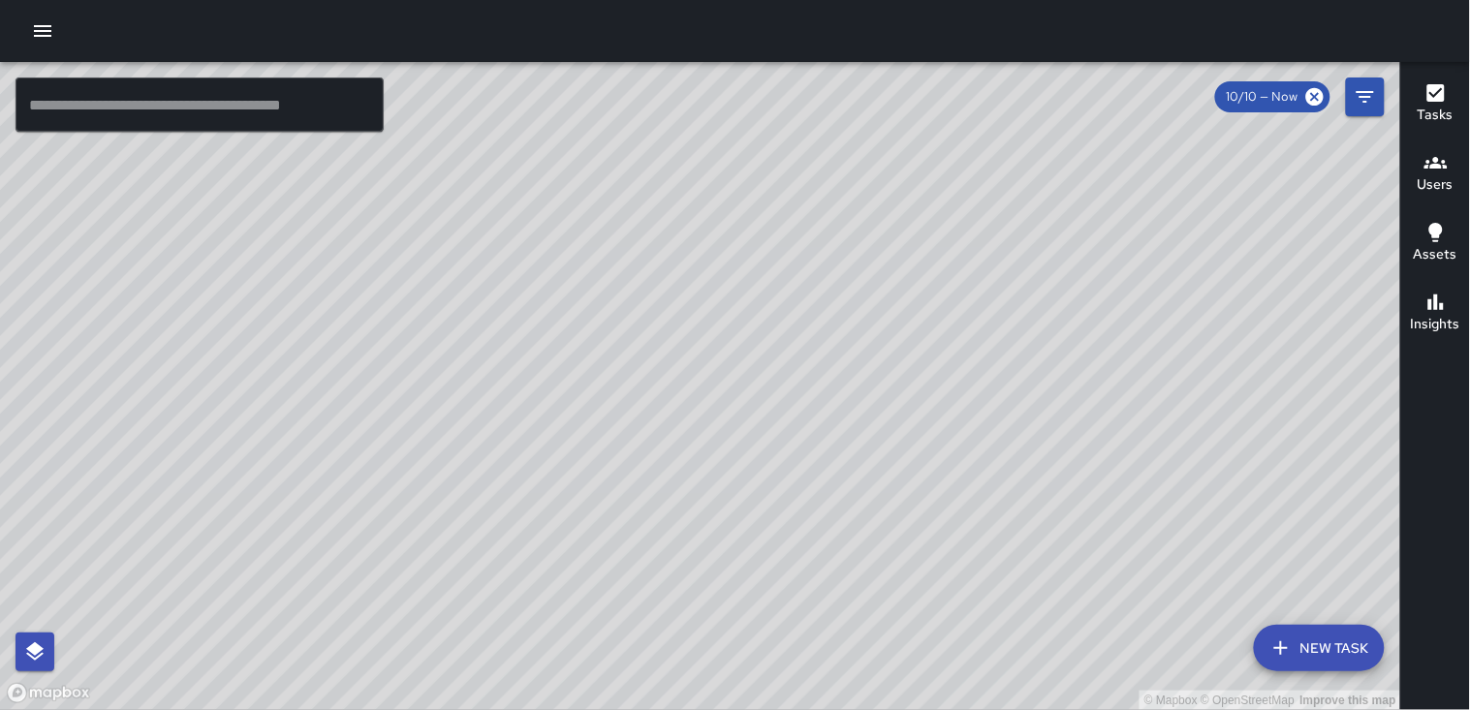
scroll to position [27356, 0]
